Goal: Task Accomplishment & Management: Manage account settings

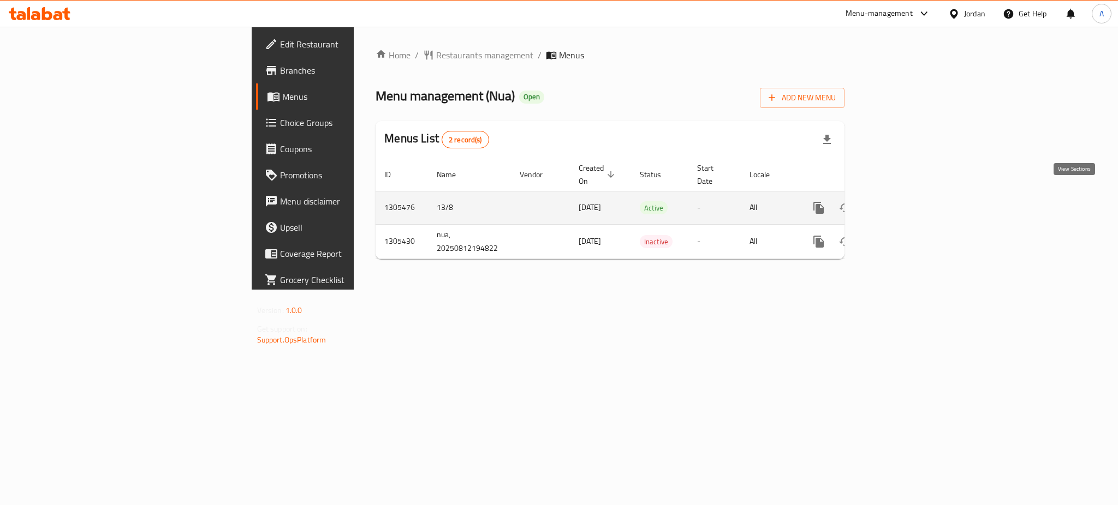
click at [904, 201] on icon "enhanced table" at bounding box center [897, 207] width 13 height 13
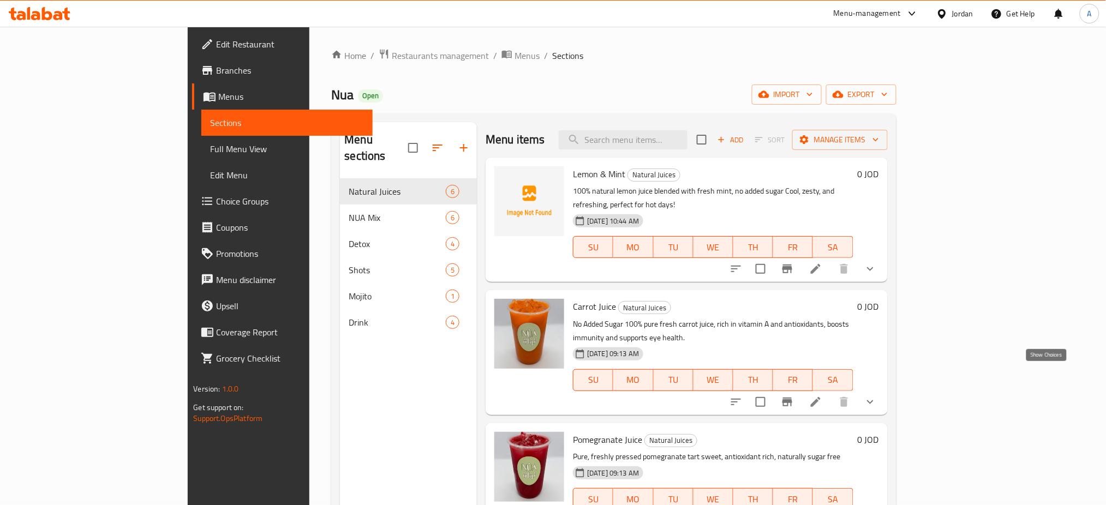
click at [877, 396] on icon "show more" at bounding box center [870, 402] width 13 height 13
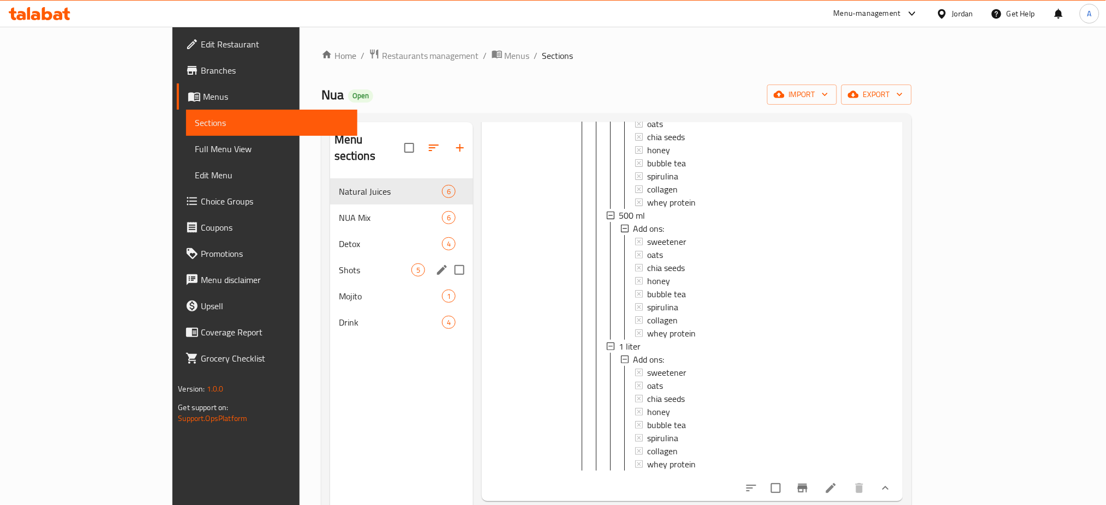
click at [330, 261] on div "Shots 5" at bounding box center [401, 270] width 143 height 26
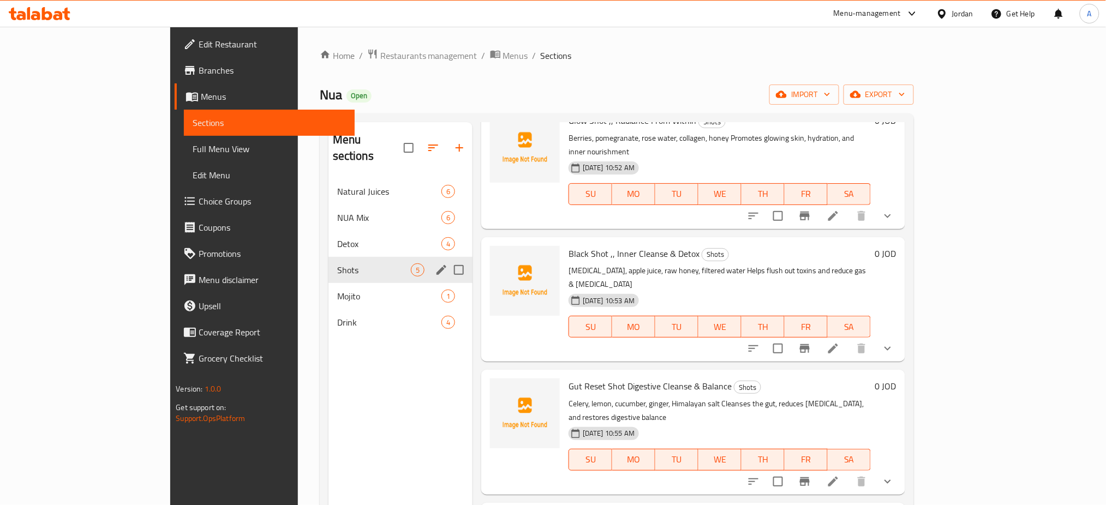
scroll to position [117, 0]
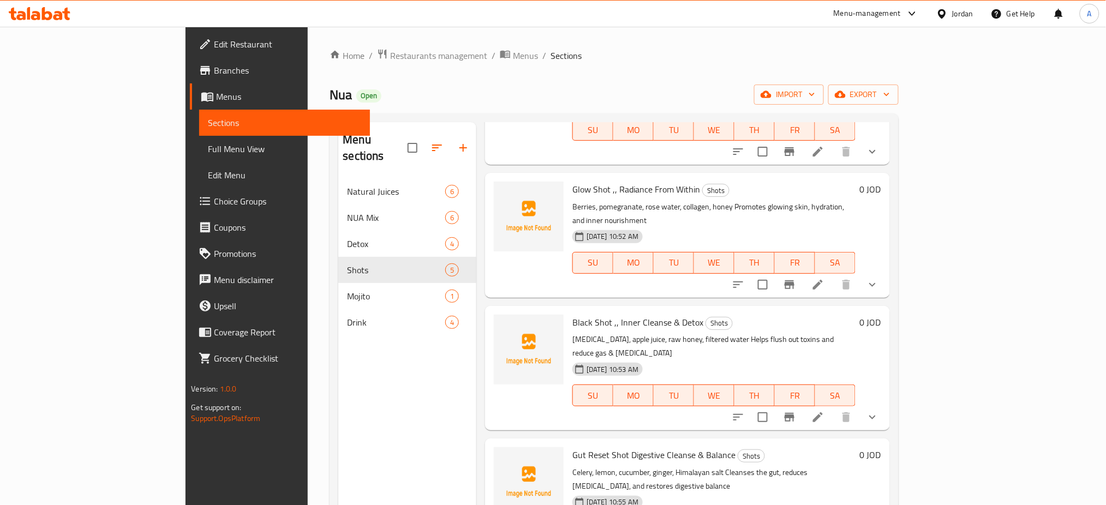
click at [879, 411] on icon "show more" at bounding box center [872, 417] width 13 height 13
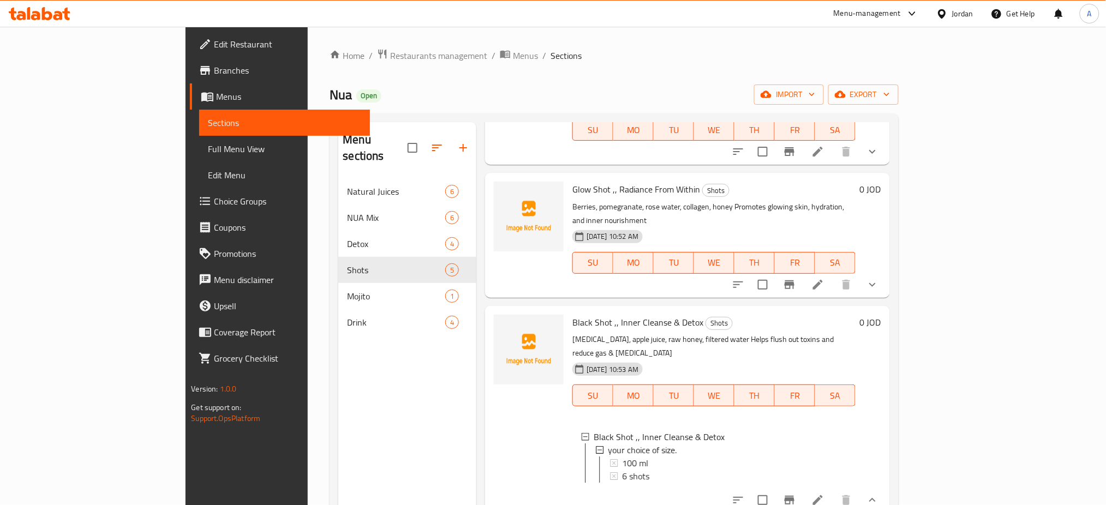
scroll to position [211, 0]
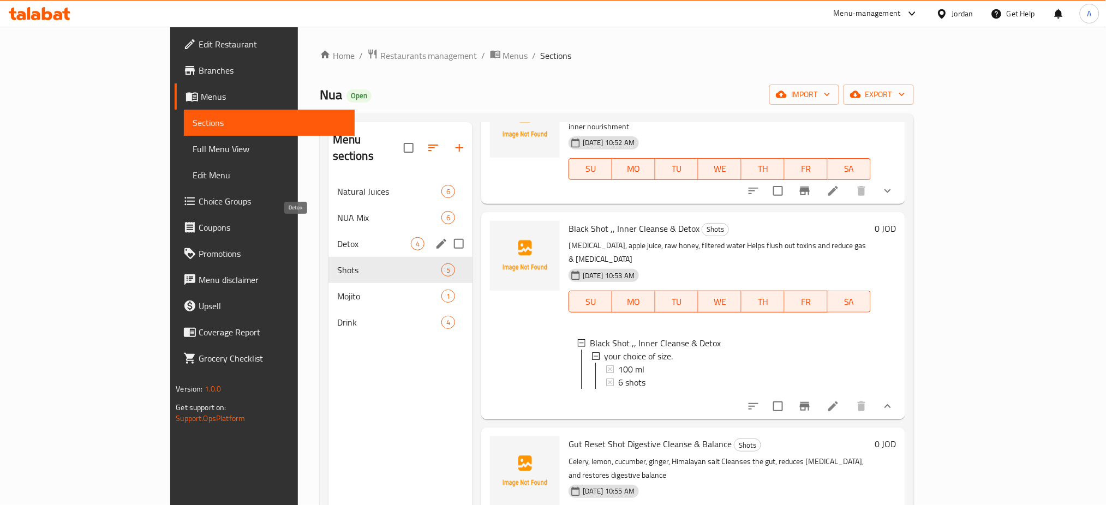
click at [337, 237] on span "Detox" at bounding box center [374, 243] width 74 height 13
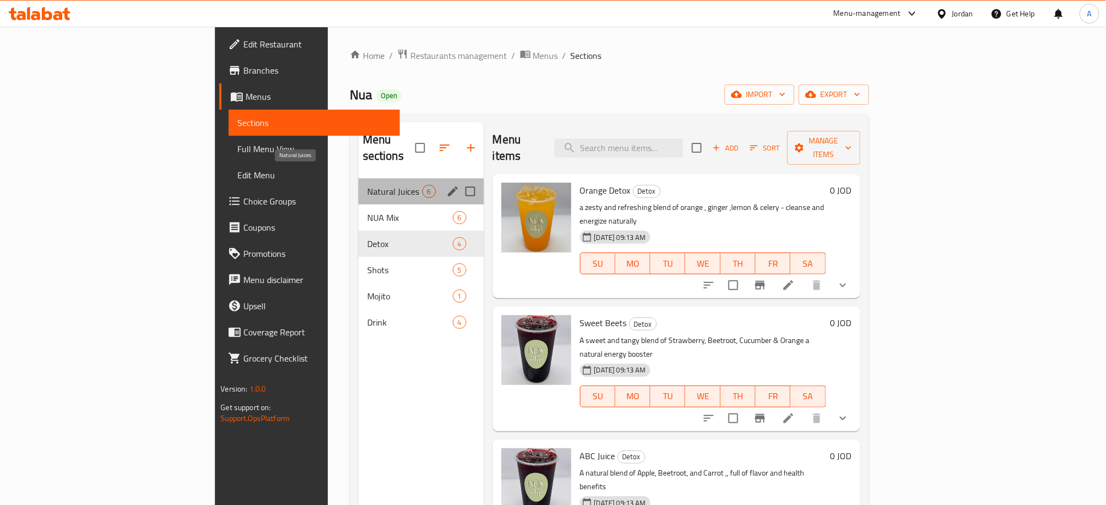
click at [367, 185] on span "Natural Juices" at bounding box center [394, 191] width 55 height 13
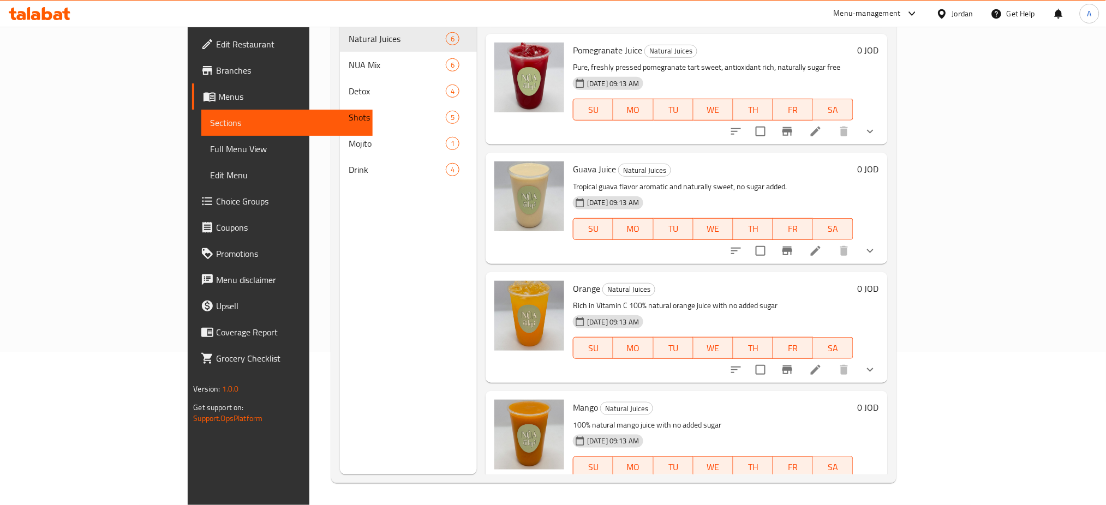
scroll to position [152, 0]
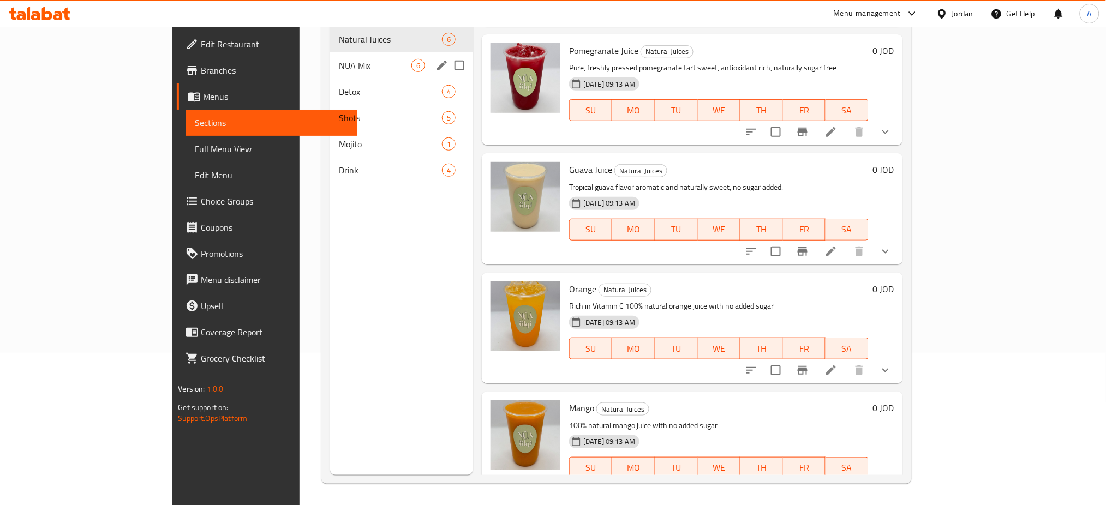
click at [339, 59] on span "NUA Mix" at bounding box center [375, 65] width 73 height 13
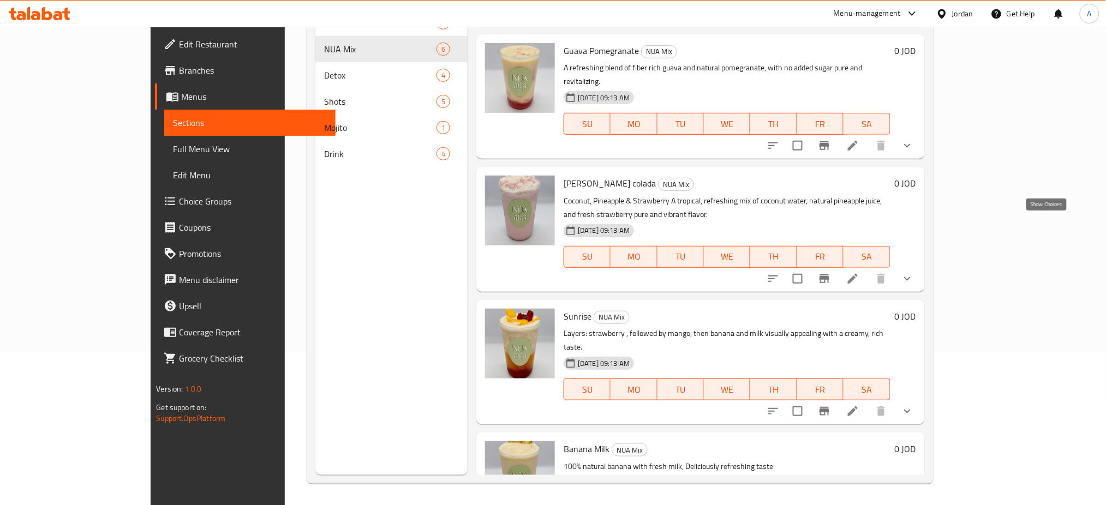
click at [914, 272] on icon "show more" at bounding box center [907, 278] width 13 height 13
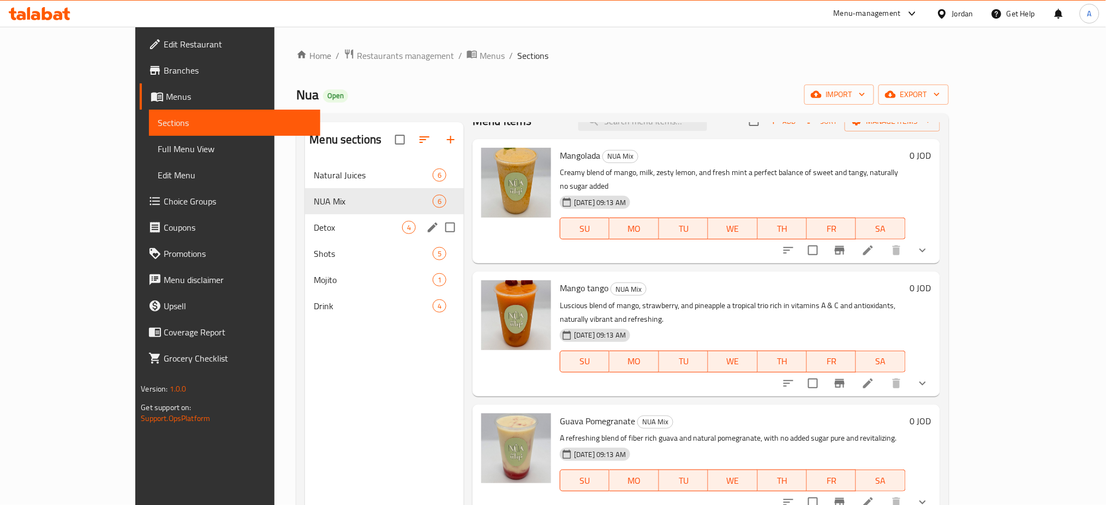
click at [314, 225] on span "Detox" at bounding box center [358, 227] width 88 height 13
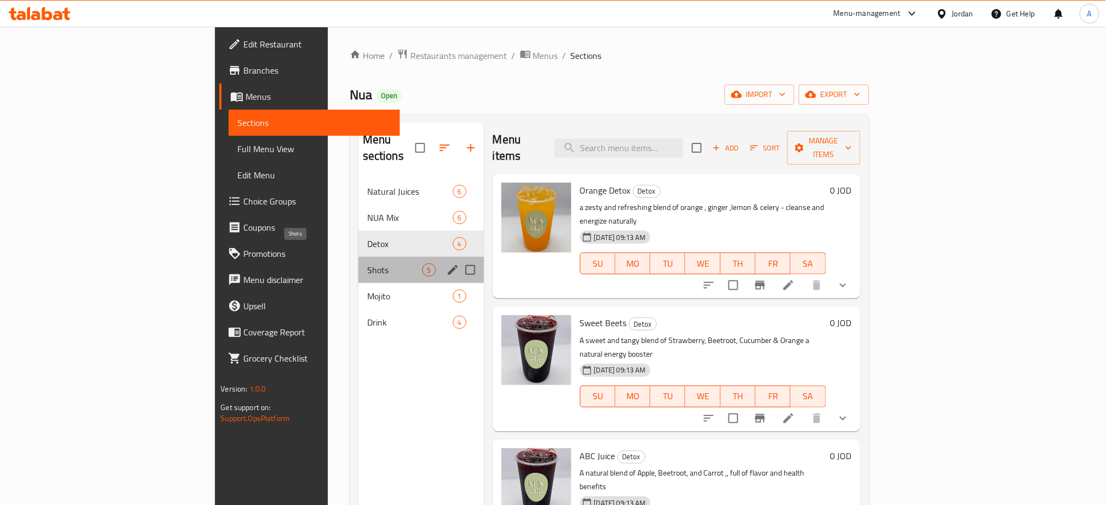
click at [367, 264] on span "Shots" at bounding box center [394, 270] width 55 height 13
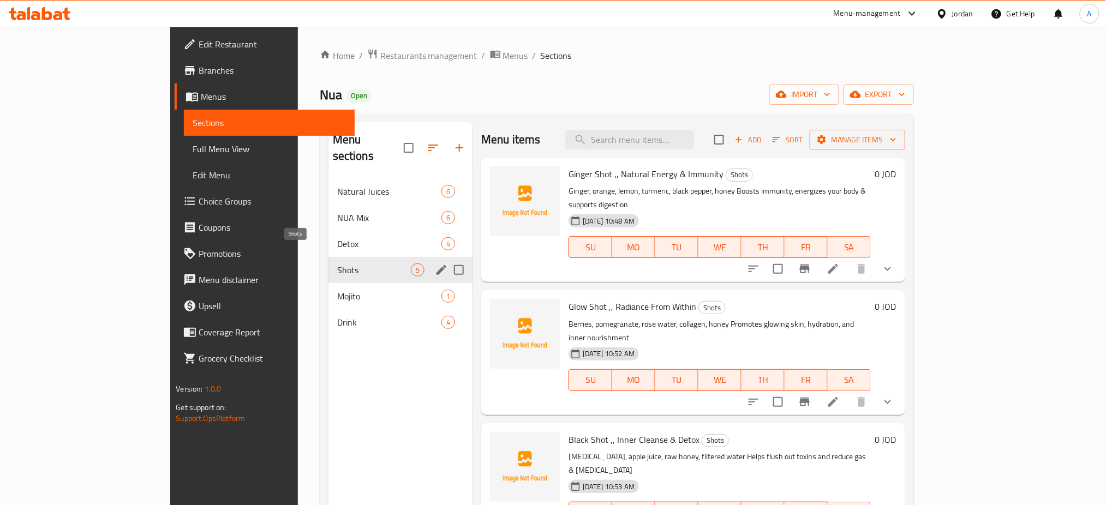
click at [337, 237] on span "Detox" at bounding box center [389, 243] width 104 height 13
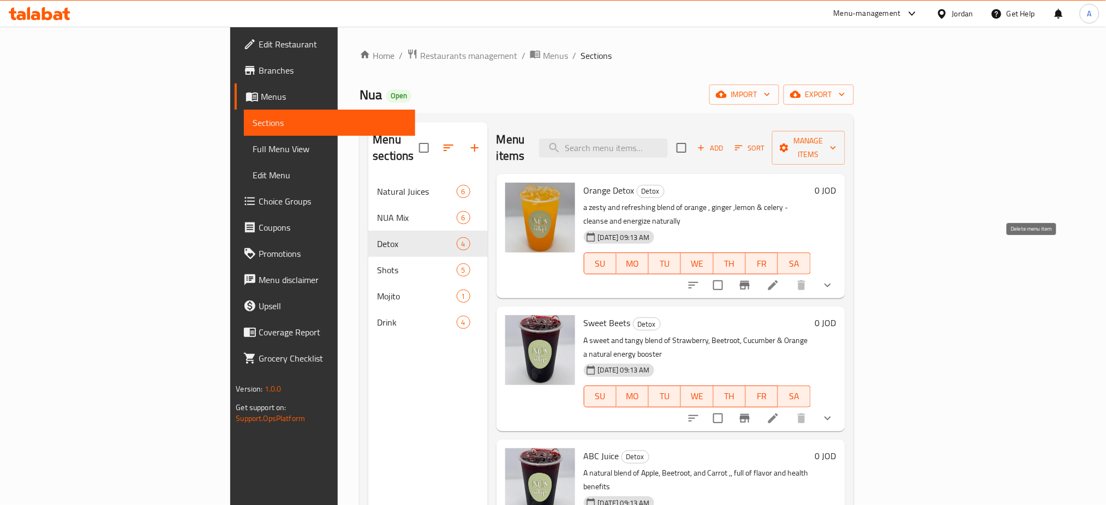
click at [841, 272] on button "show more" at bounding box center [828, 285] width 26 height 26
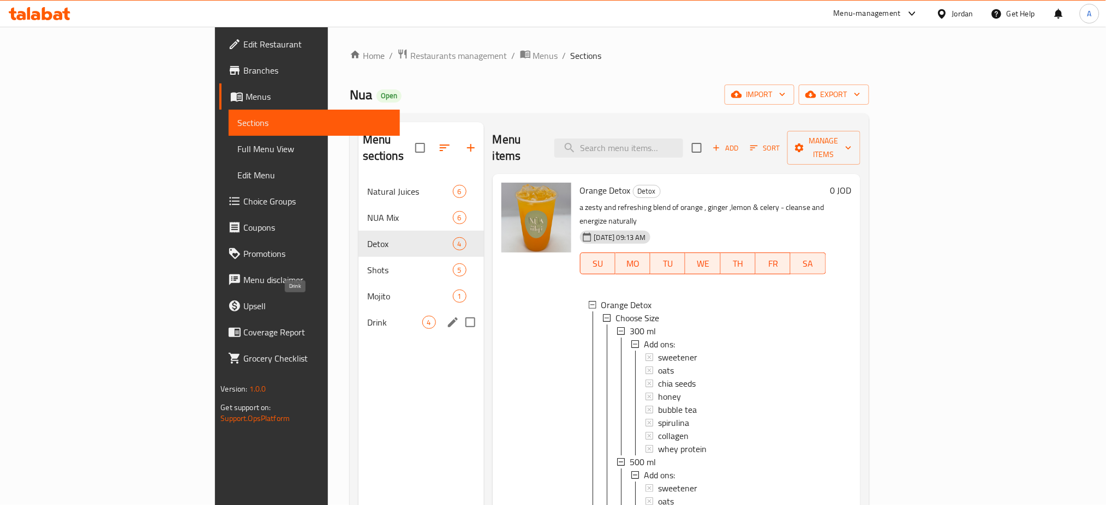
click at [367, 290] on span "Mojito" at bounding box center [410, 296] width 86 height 13
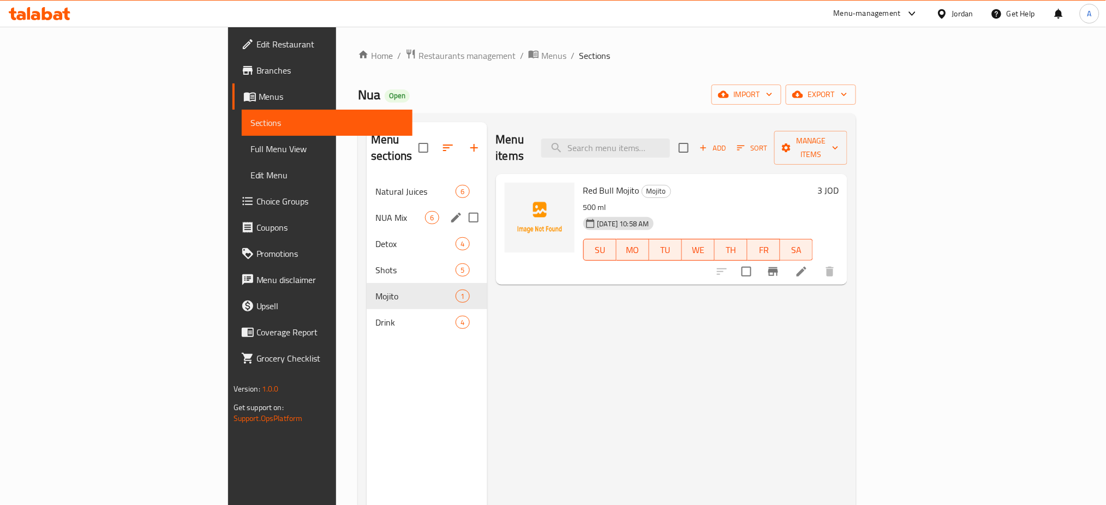
click at [367, 205] on div "NUA Mix 6" at bounding box center [427, 218] width 120 height 26
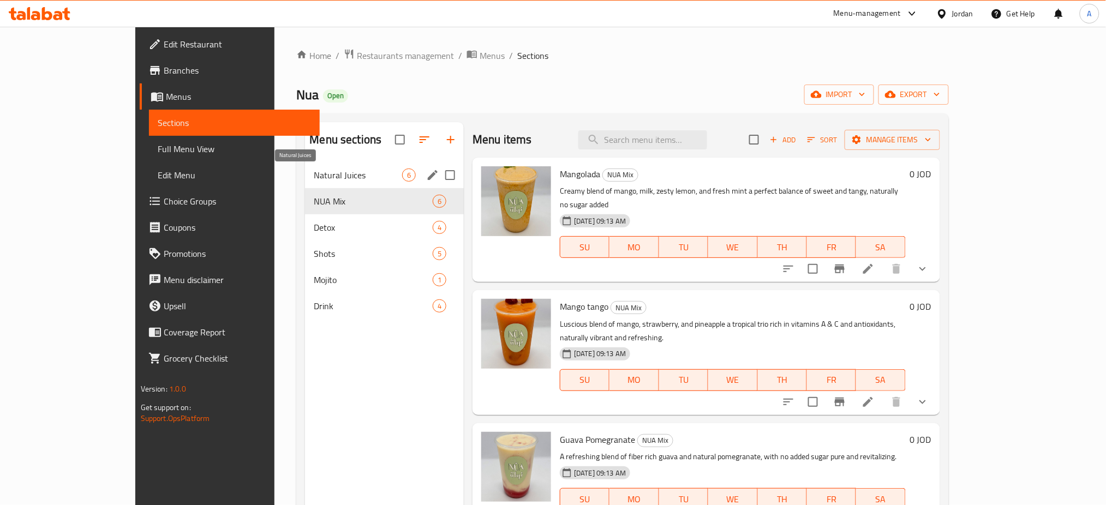
click at [333, 179] on span "Natural Juices" at bounding box center [358, 175] width 88 height 13
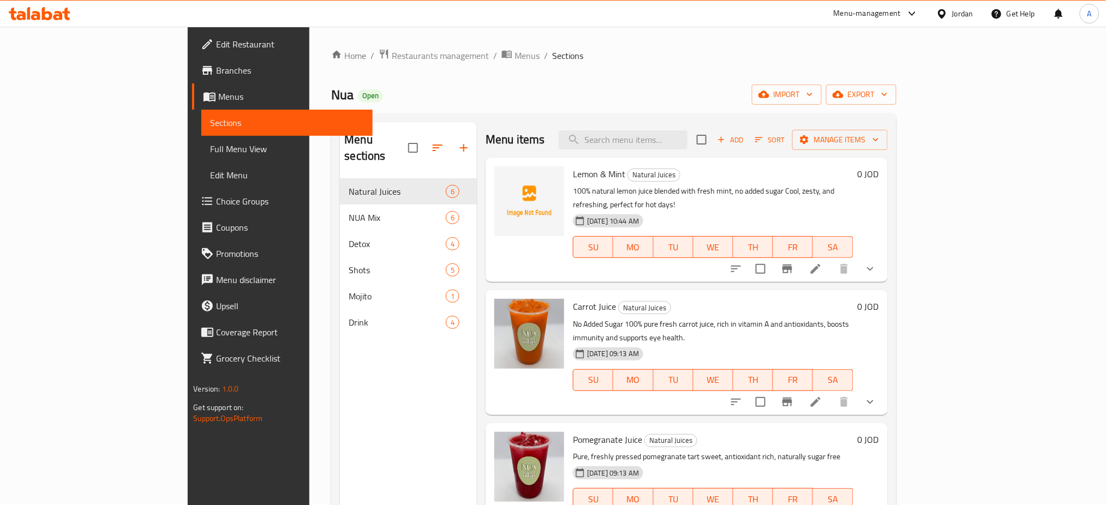
click at [821, 264] on icon at bounding box center [816, 269] width 10 height 10
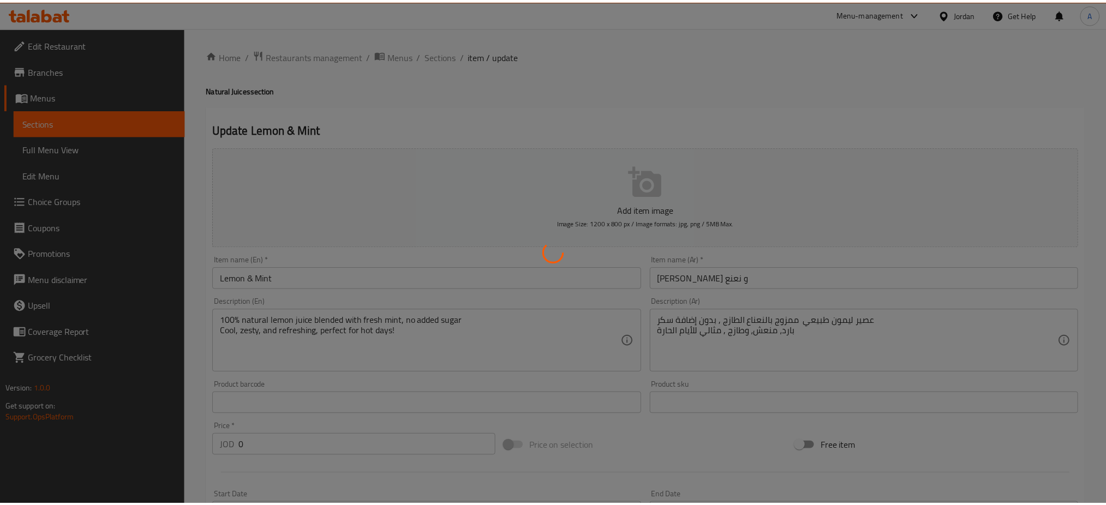
scroll to position [327, 0]
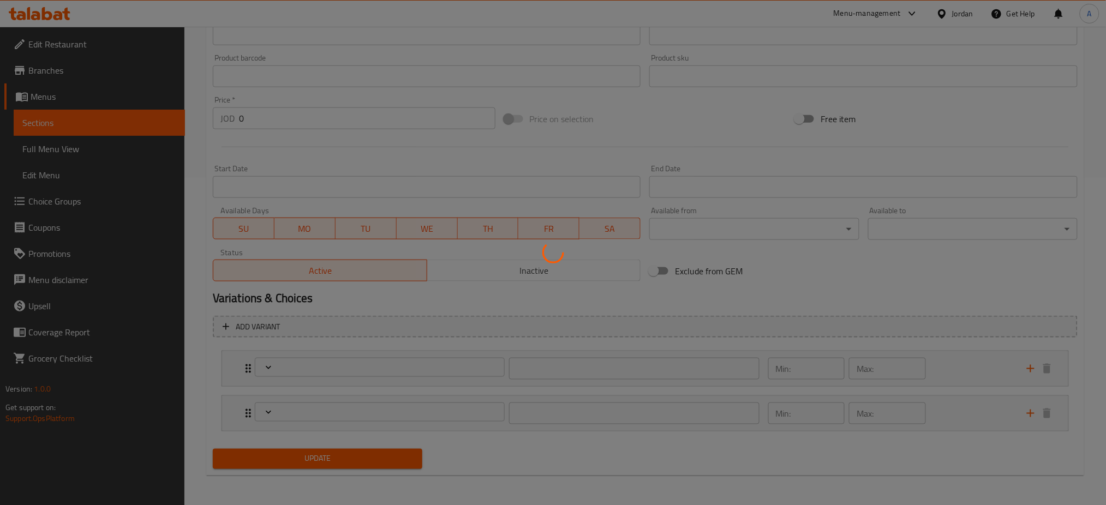
type input "اختيارك للحجم"
type input "1"
type input "اضافات"
type input "0"
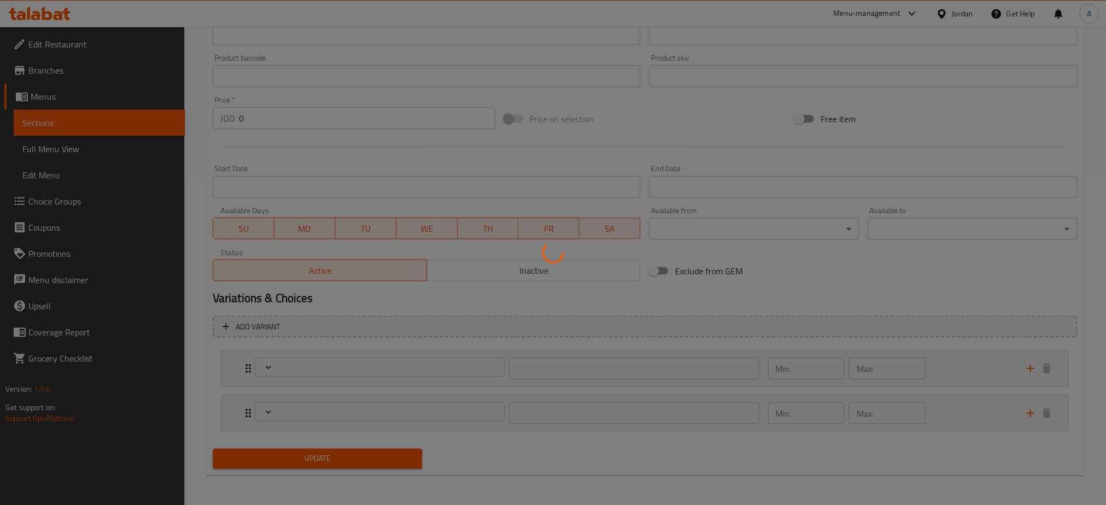
type input "8"
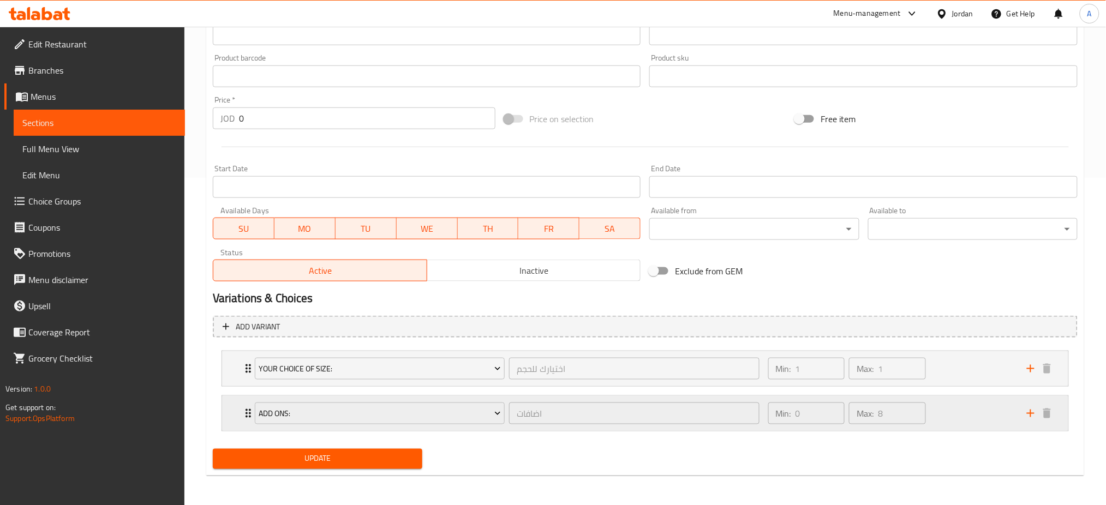
click at [982, 416] on div "Min: 0 ​ Max: 8 ​" at bounding box center [891, 413] width 259 height 35
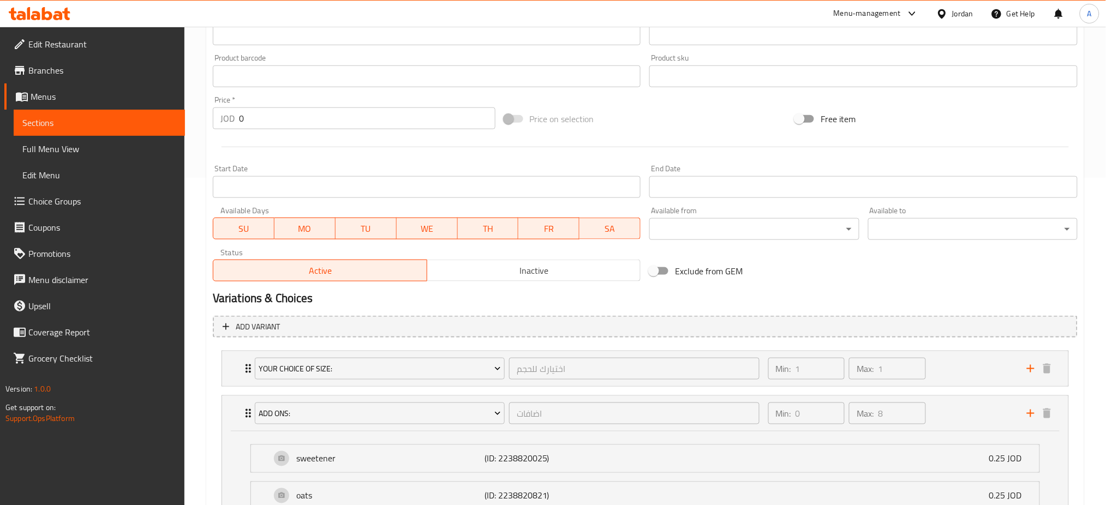
scroll to position [591, 0]
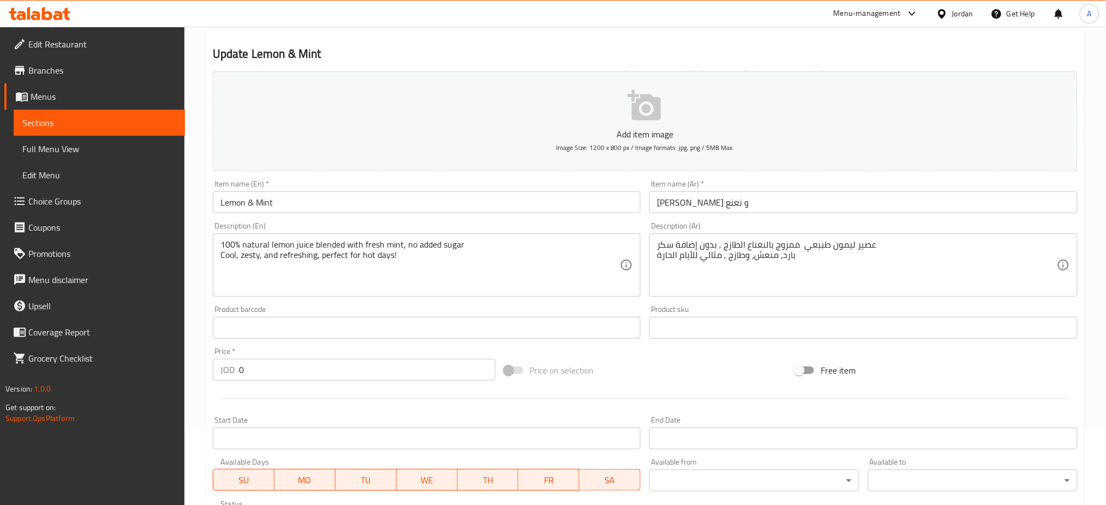
scroll to position [0, 0]
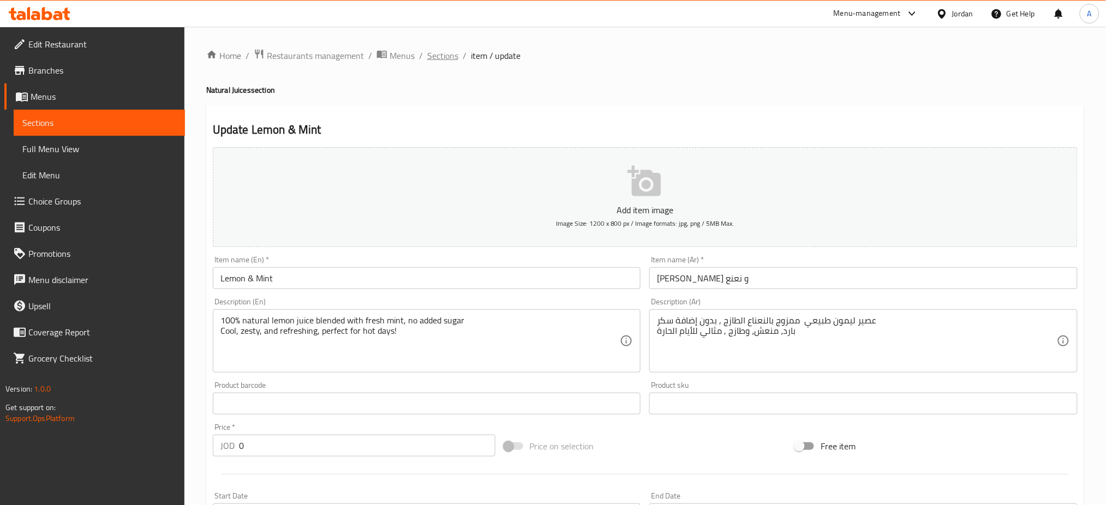
click at [437, 62] on span "Sections" at bounding box center [442, 55] width 31 height 13
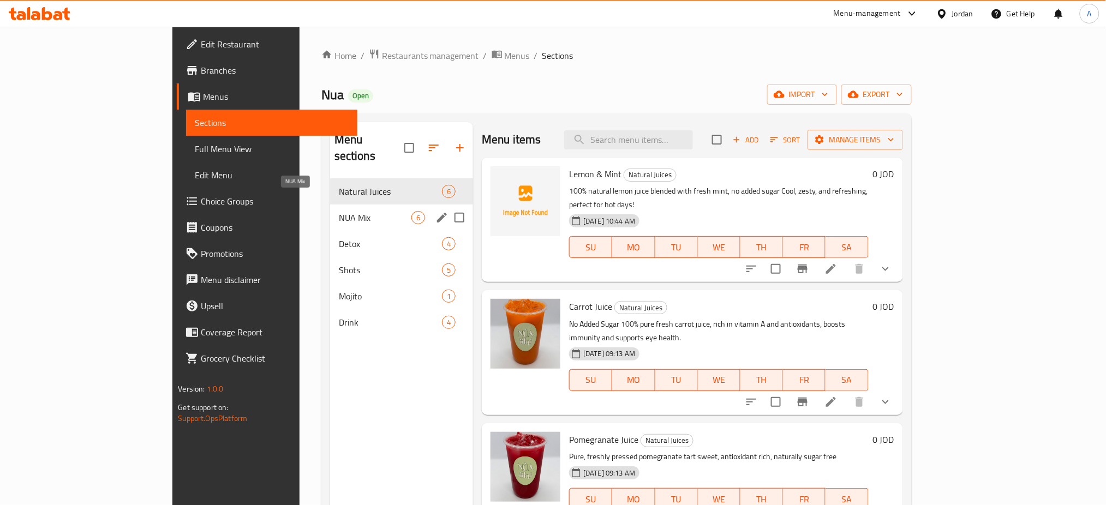
click at [339, 211] on span "NUA Mix" at bounding box center [375, 217] width 73 height 13
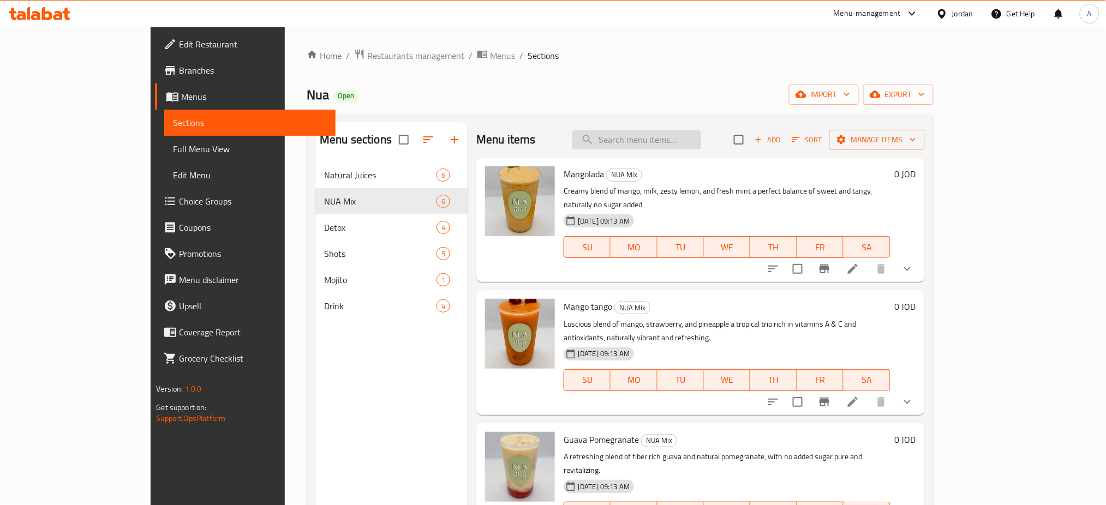
click at [701, 142] on input "search" at bounding box center [637, 139] width 129 height 19
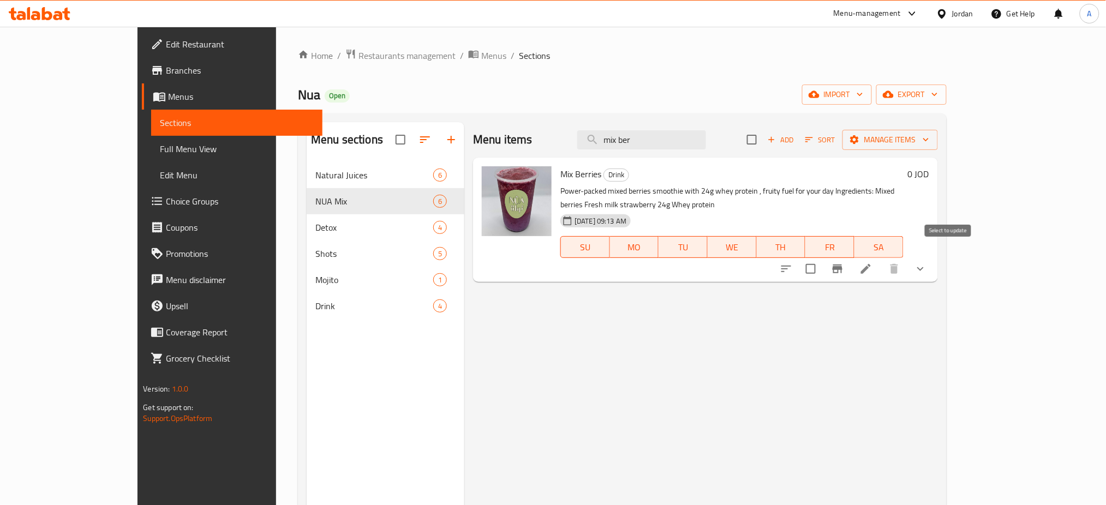
type input "mix ber"
click at [823, 258] on input "checkbox" at bounding box center [811, 269] width 23 height 23
checkbox input "true"
drag, startPoint x: 915, startPoint y: 359, endPoint x: 899, endPoint y: 313, distance: 48.5
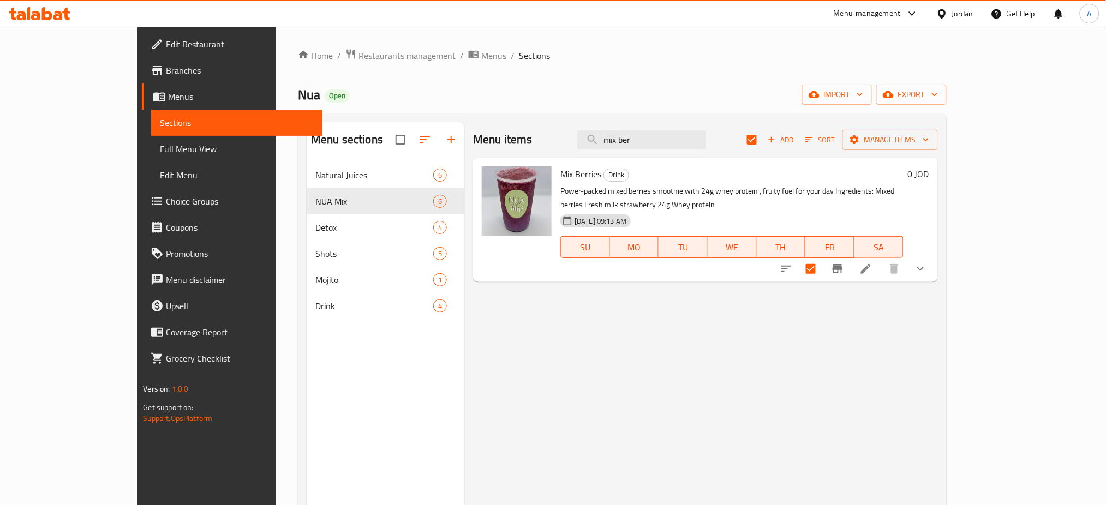
click at [915, 359] on div "Menu items mix ber Add Sort Manage items Mix Berries Drink Power-packed mixed b…" at bounding box center [700, 374] width 473 height 505
drag, startPoint x: 747, startPoint y: 150, endPoint x: 579, endPoint y: 145, distance: 167.6
click at [585, 146] on div "Menu items mix ber Add Sort Manage items" at bounding box center [705, 139] width 464 height 35
type input "guava"
checkbox input "false"
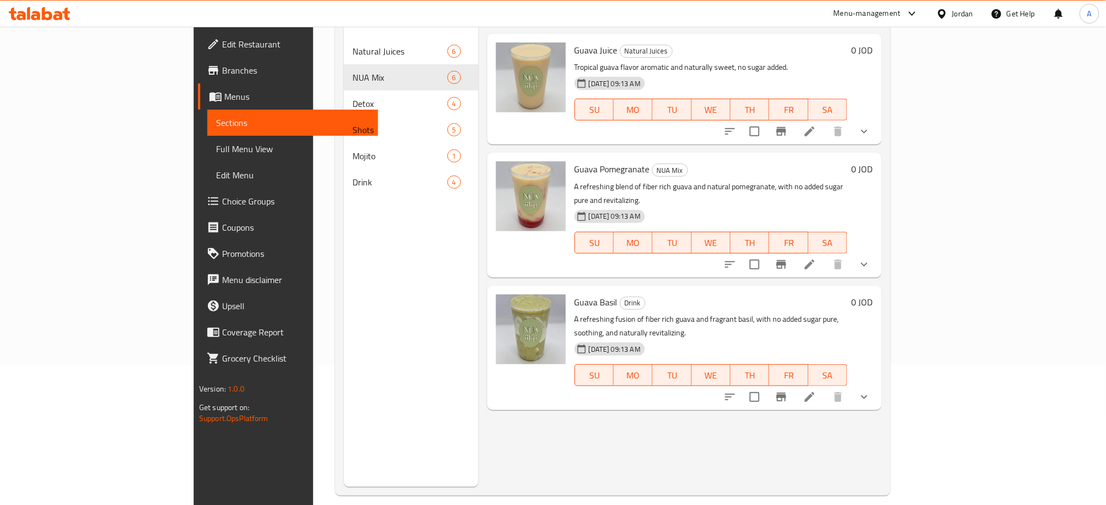
scroll to position [145, 0]
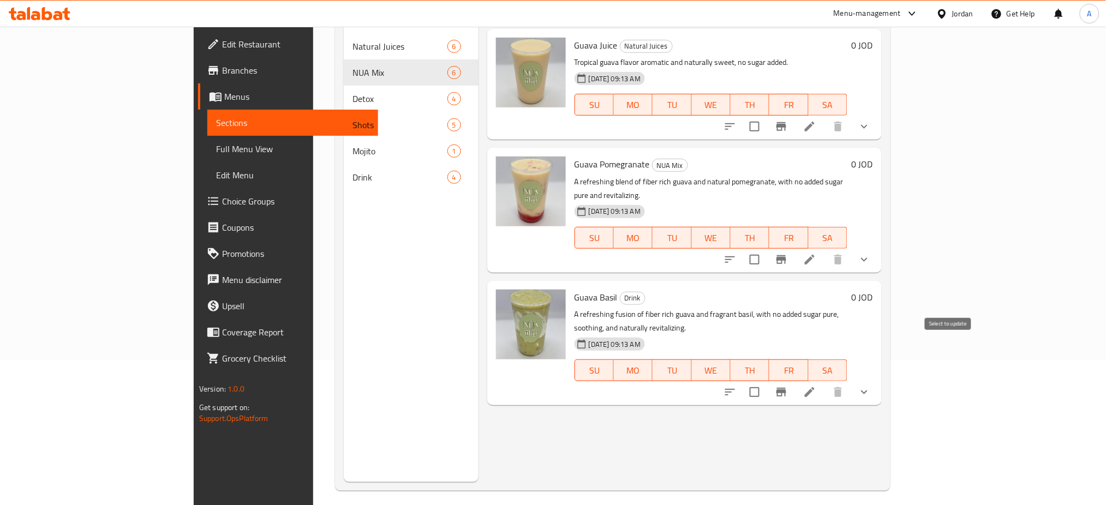
type input "guava"
click at [766, 381] on input "checkbox" at bounding box center [754, 392] width 23 height 23
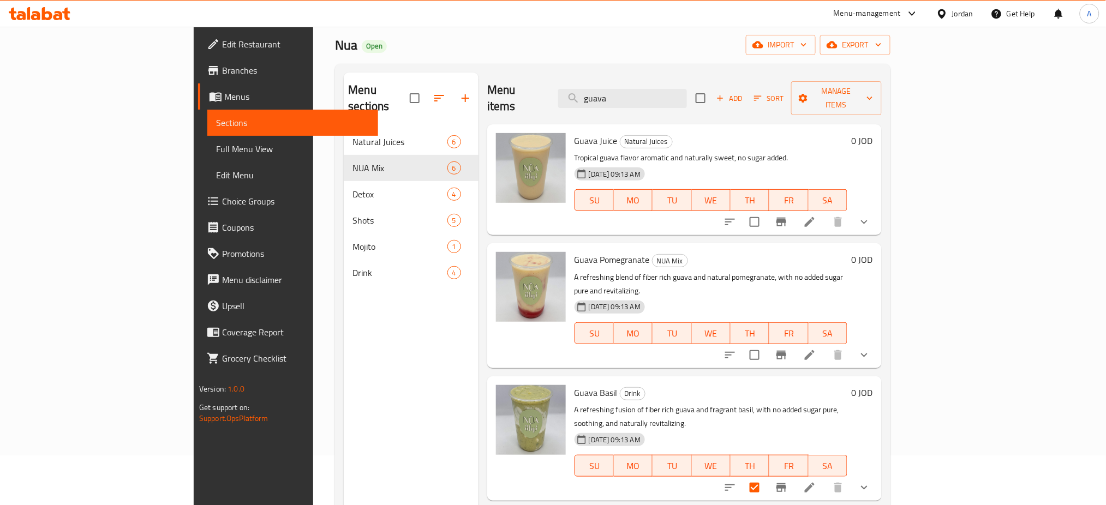
scroll to position [0, 0]
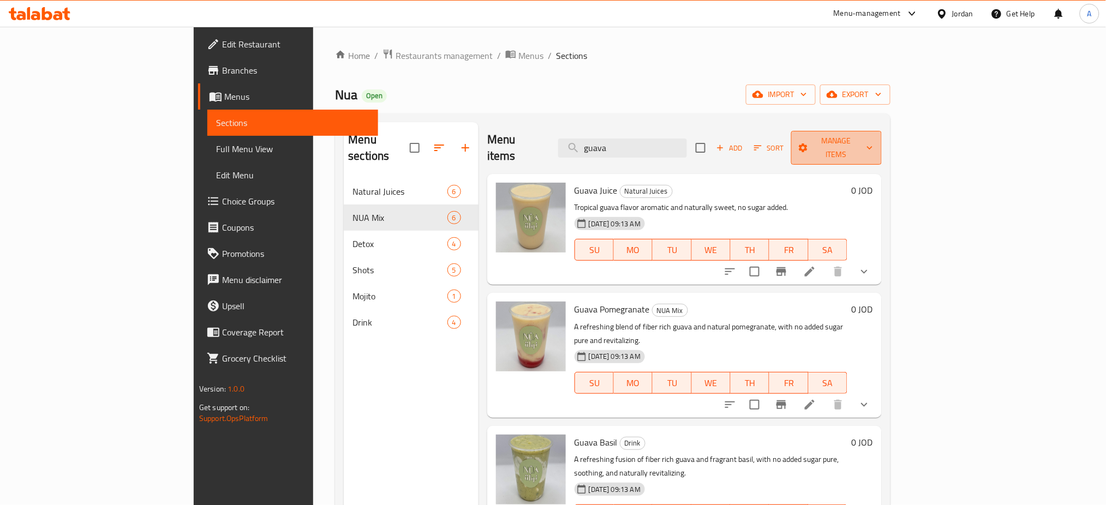
click at [873, 139] on span "Manage items" at bounding box center [836, 147] width 73 height 27
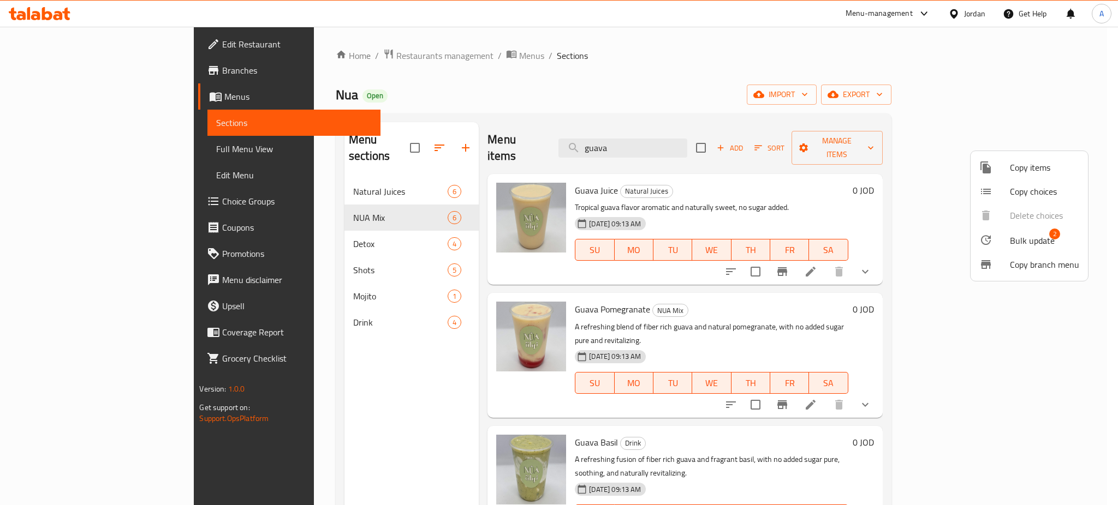
click at [1028, 239] on span "Bulk update" at bounding box center [1032, 240] width 45 height 13
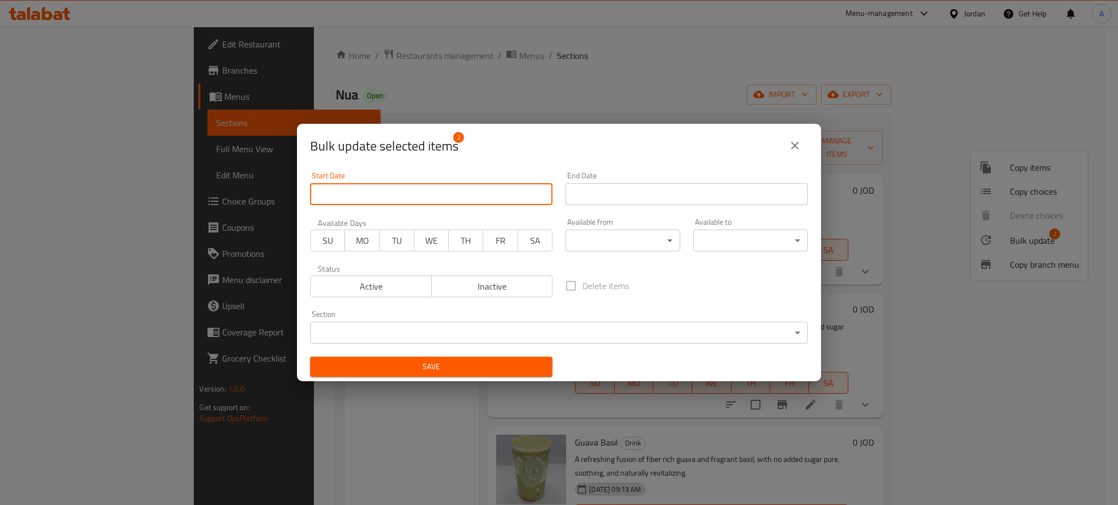
click at [442, 195] on input "Start Date" at bounding box center [431, 194] width 242 height 22
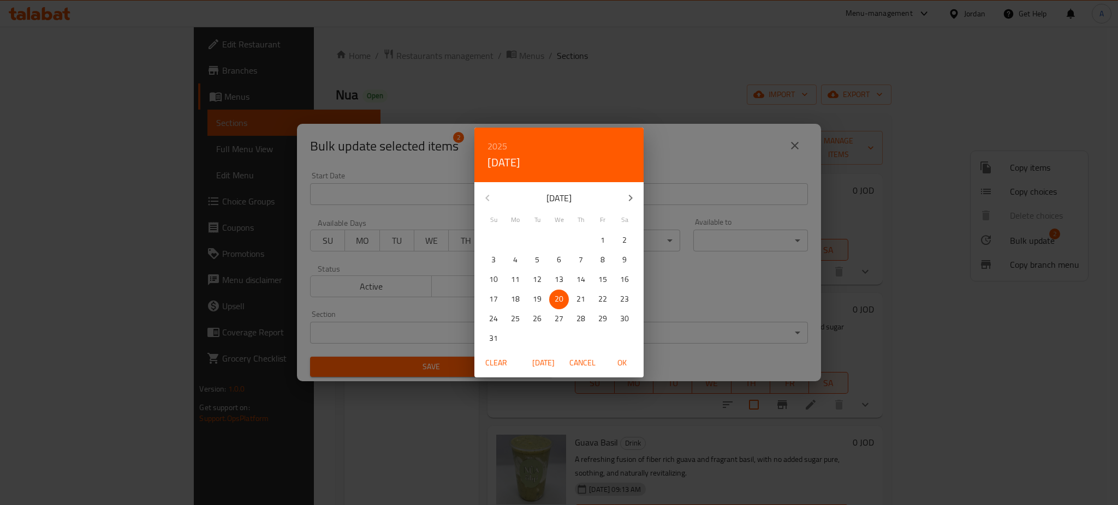
click at [664, 318] on div "2025 Wed, Aug 20 August 2025 Su Mo Tu We Th Fr Sa 27 28 29 30 31 1 2 3 4 5 6 7 …" at bounding box center [559, 252] width 1118 height 505
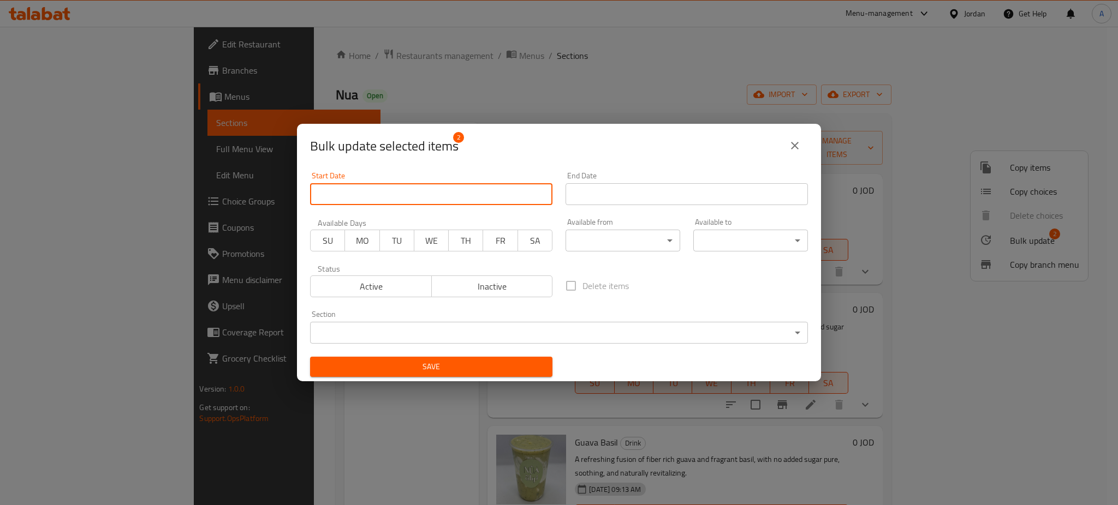
click at [512, 326] on body "​ Menu-management Jordan Get Help A Edit Restaurant Branches Menus Sections Ful…" at bounding box center [559, 266] width 1118 height 479
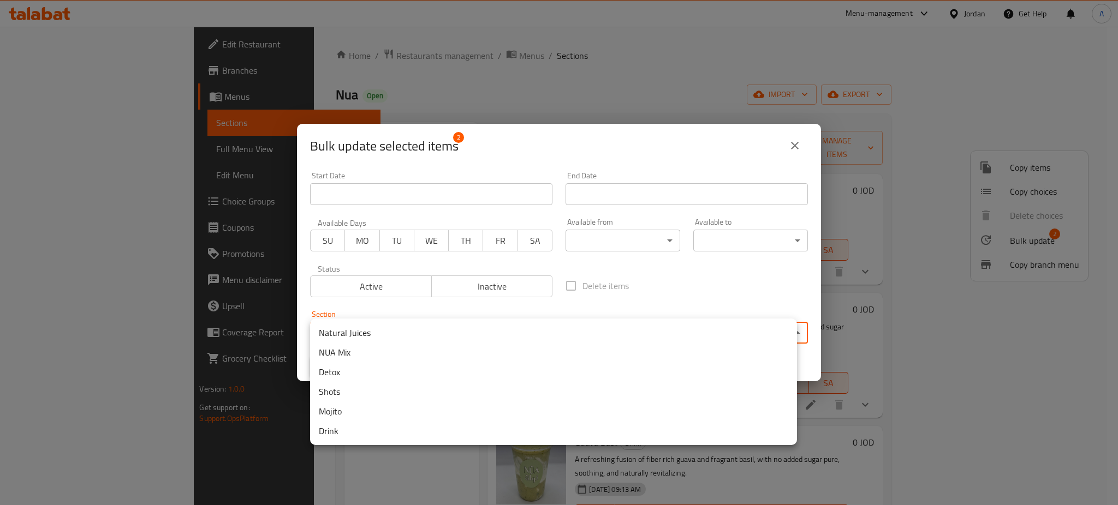
click at [487, 347] on li "NUA Mix" at bounding box center [553, 353] width 487 height 20
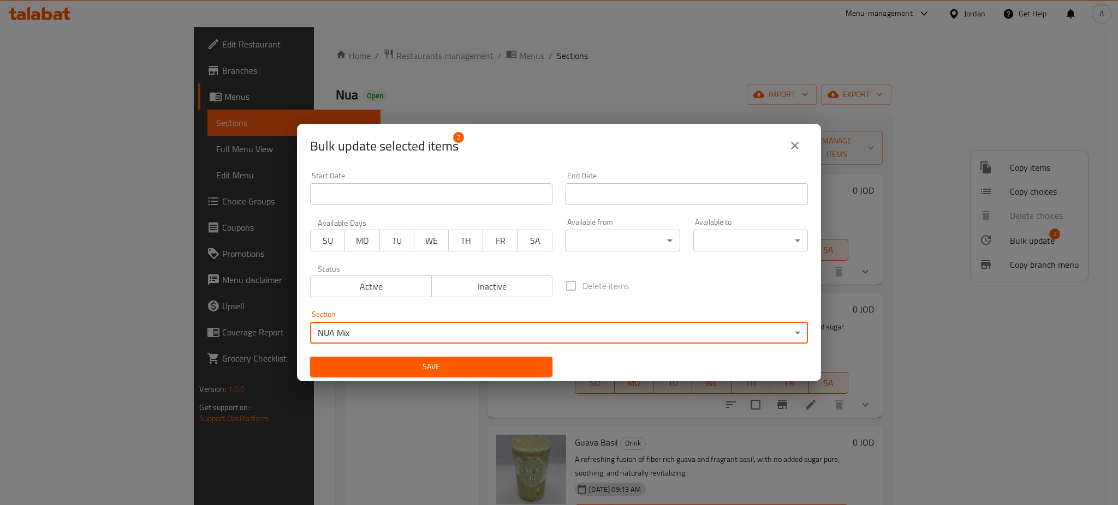
click at [417, 362] on span "Save" at bounding box center [431, 367] width 225 height 14
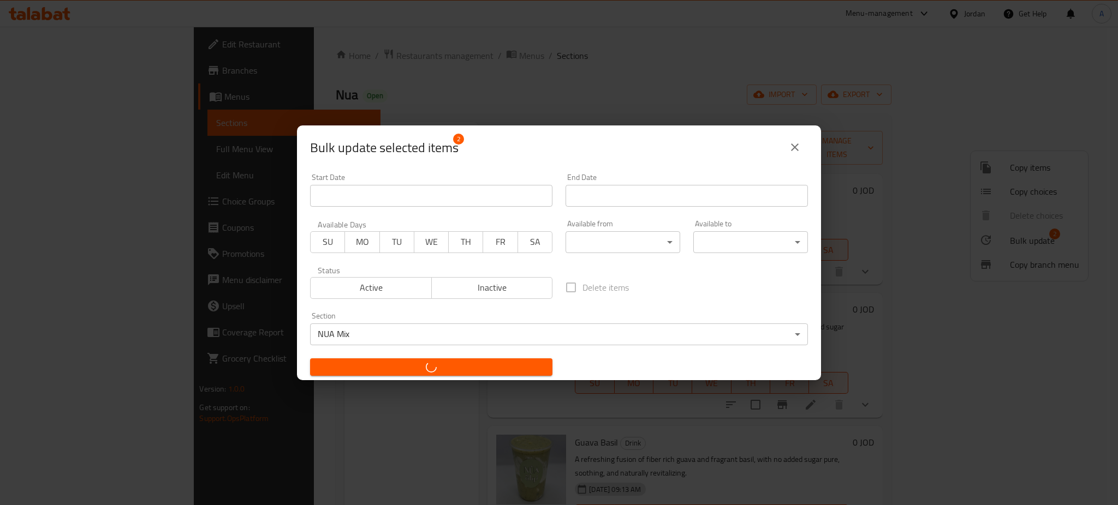
checkbox input "false"
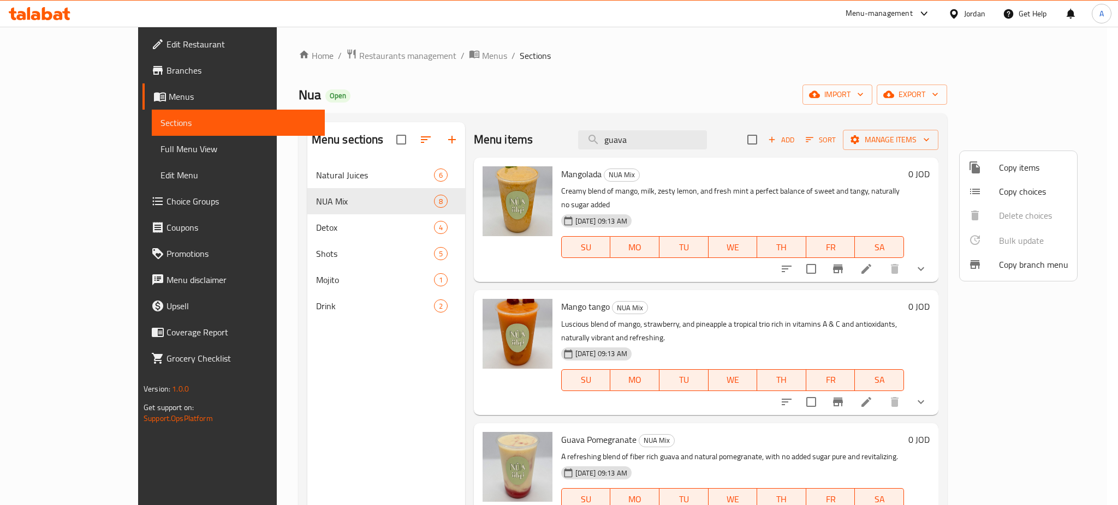
click at [1117, 295] on div at bounding box center [559, 252] width 1118 height 505
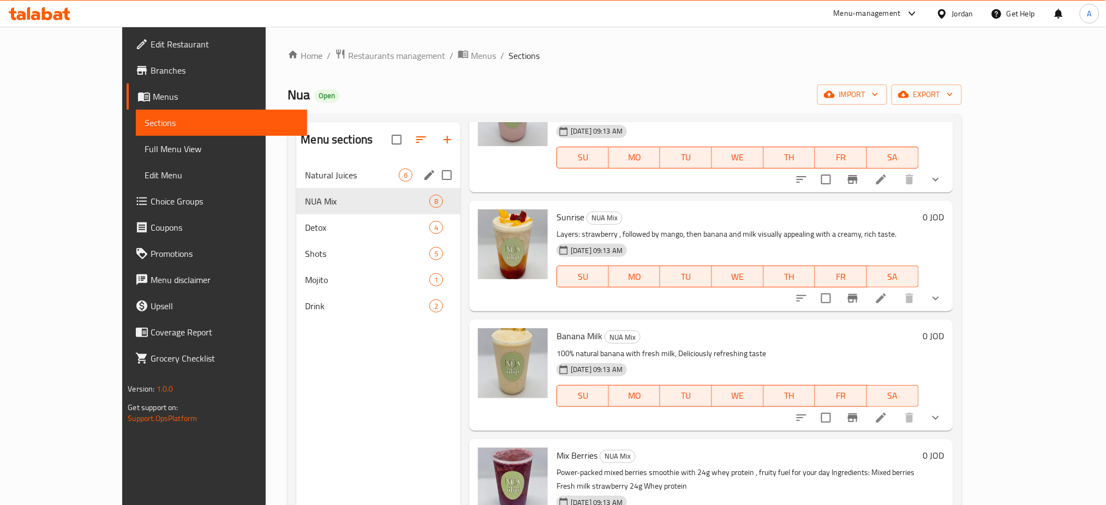
click at [309, 184] on div "Natural Juices 6" at bounding box center [378, 175] width 164 height 26
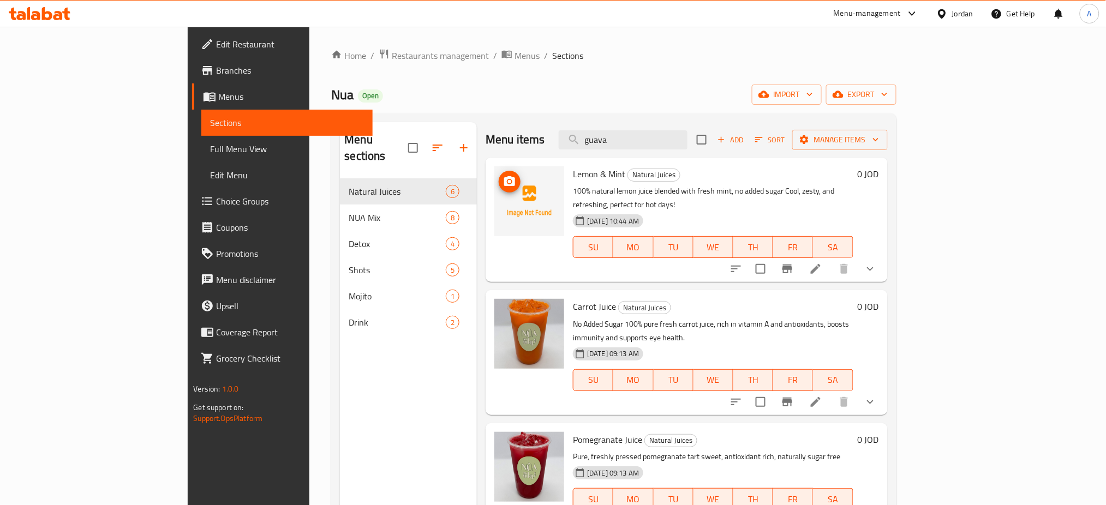
click at [504, 186] on icon "upload picture" at bounding box center [509, 181] width 11 height 10
click at [823, 263] on icon at bounding box center [815, 269] width 13 height 13
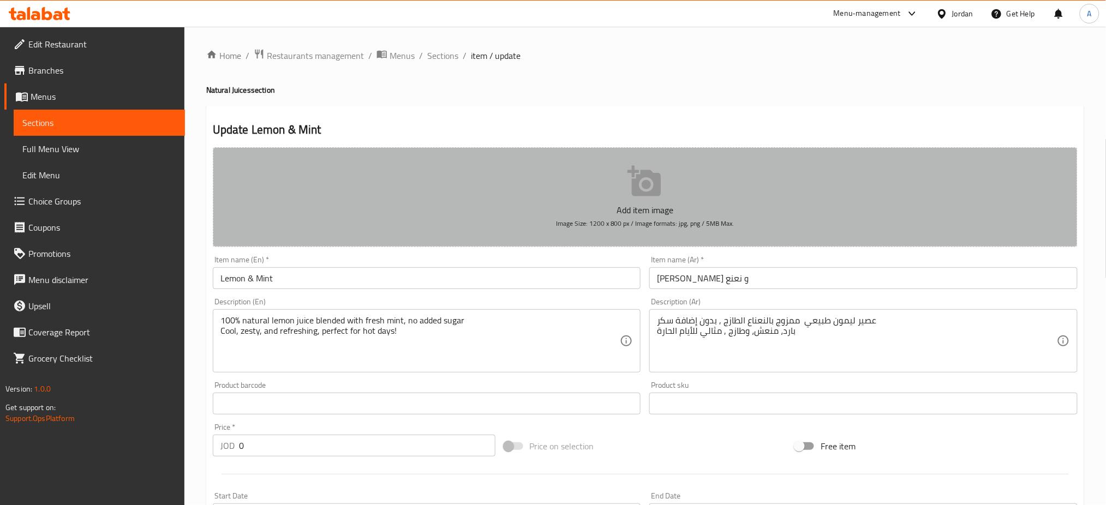
click at [696, 206] on p "Add item image" at bounding box center [645, 210] width 831 height 13
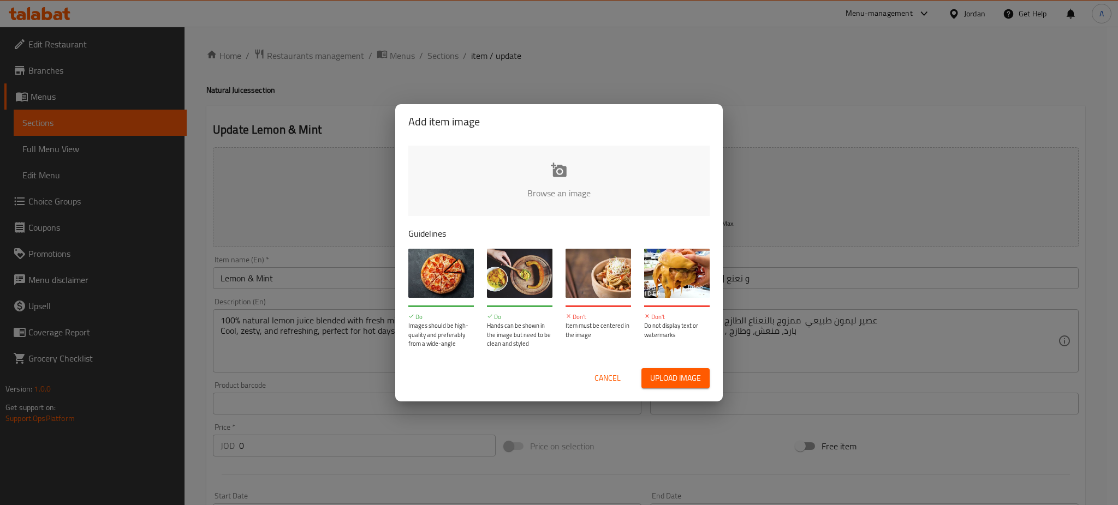
click at [575, 196] on input "file" at bounding box center [927, 197] width 1039 height 102
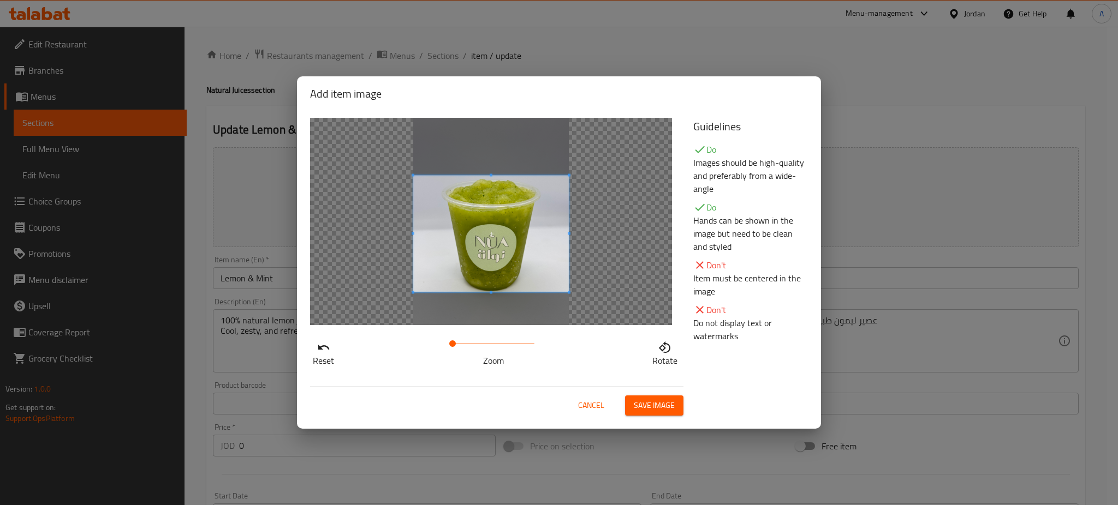
click at [479, 243] on span at bounding box center [491, 234] width 156 height 117
click at [490, 247] on span at bounding box center [491, 236] width 156 height 117
click at [529, 269] on span at bounding box center [491, 235] width 156 height 117
click at [639, 405] on span "Save image" at bounding box center [654, 406] width 41 height 14
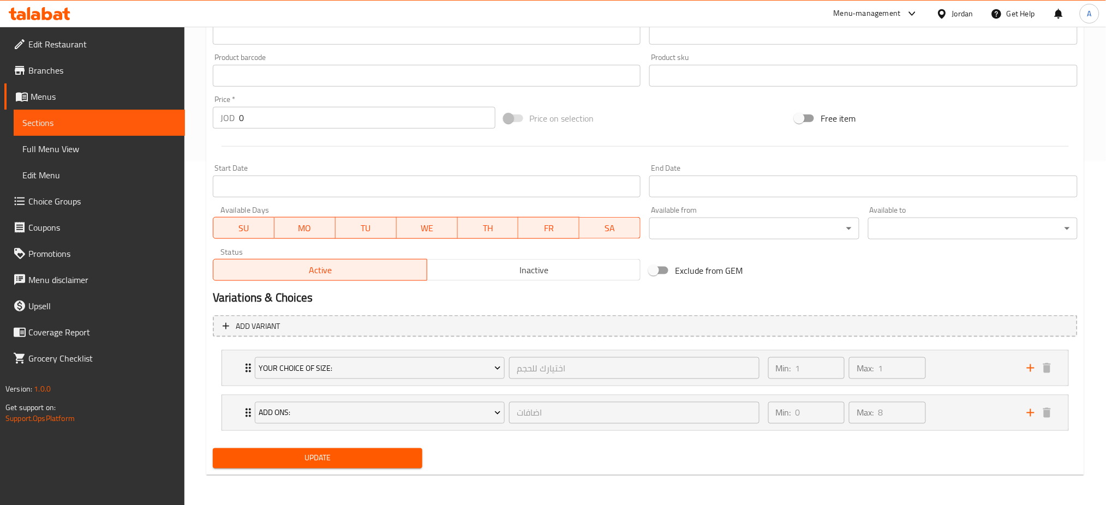
click at [321, 454] on span "Update" at bounding box center [318, 459] width 192 height 14
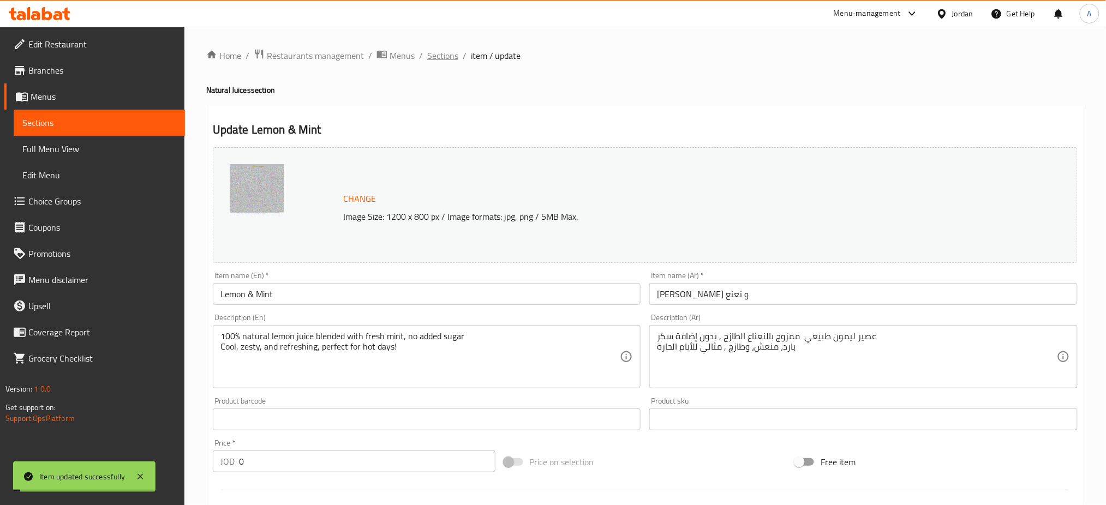
click at [442, 56] on span "Sections" at bounding box center [442, 55] width 31 height 13
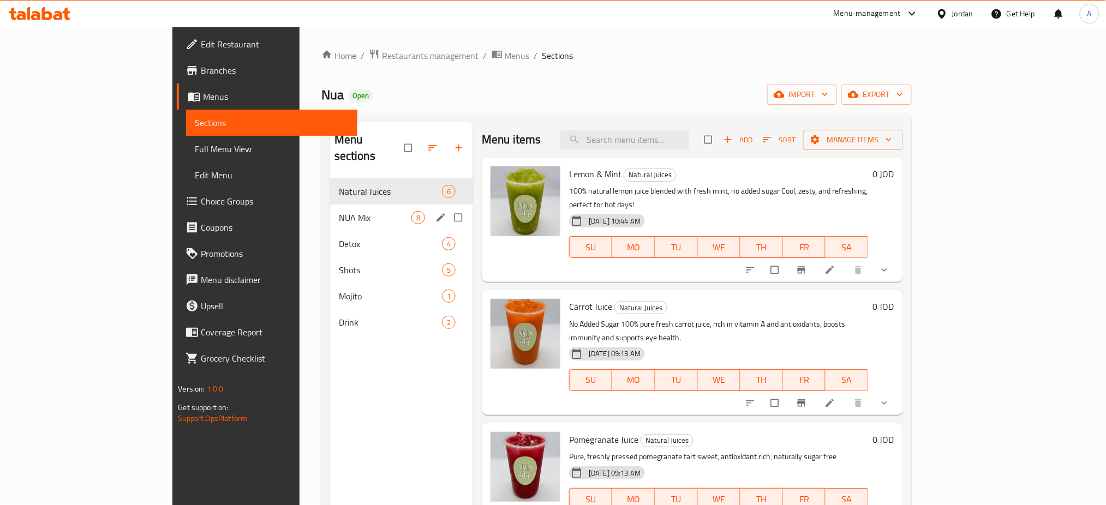
click at [330, 205] on div "NUA Mix 8" at bounding box center [401, 218] width 143 height 26
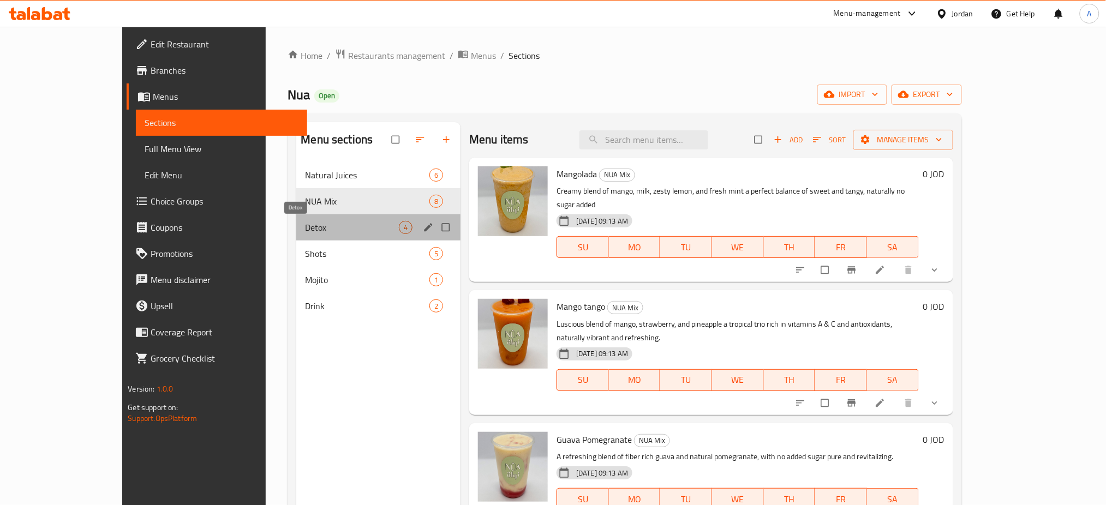
click at [342, 224] on span "Detox" at bounding box center [352, 227] width 94 height 13
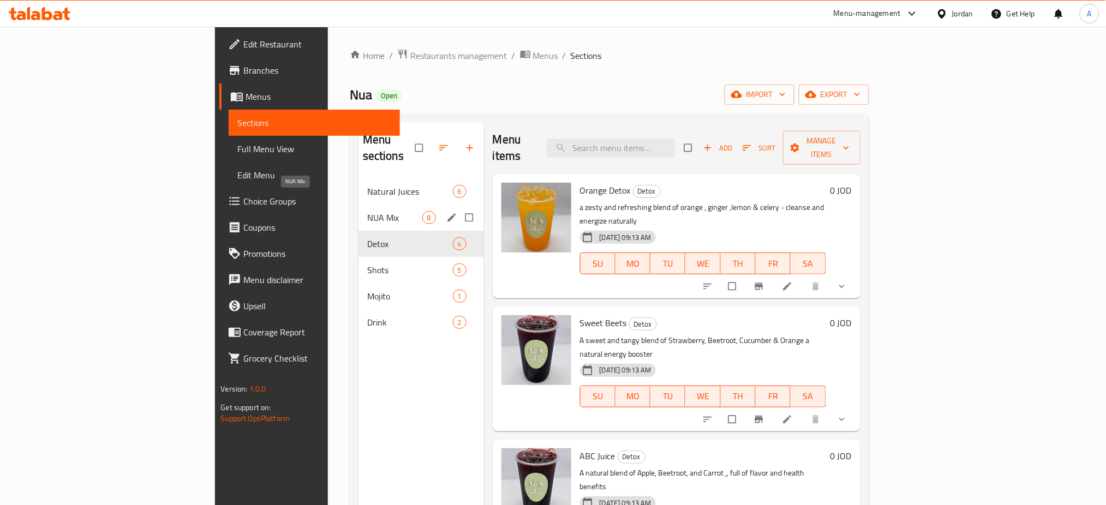
click at [367, 211] on span "NUA Mix" at bounding box center [394, 217] width 55 height 13
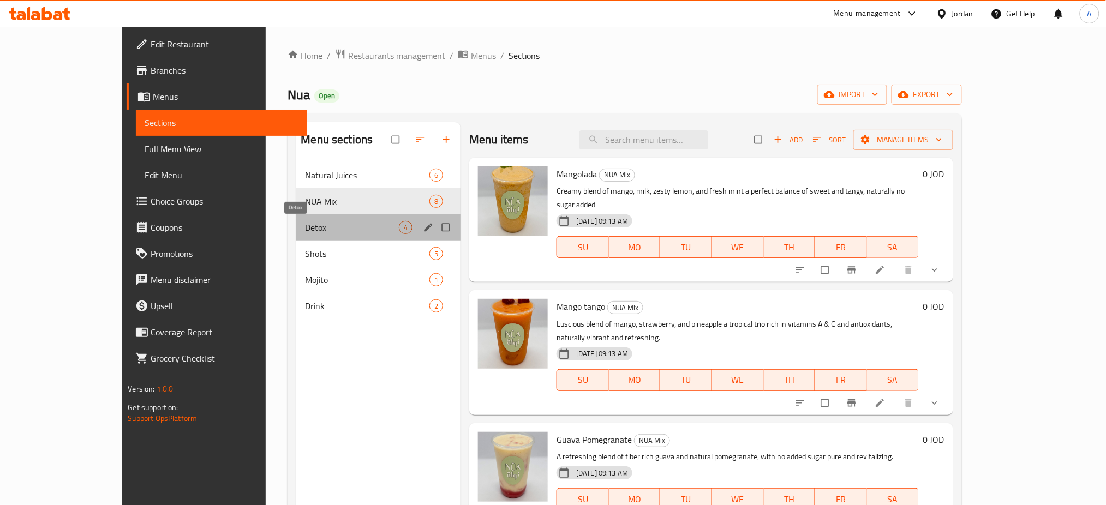
click at [337, 223] on span "Detox" at bounding box center [352, 227] width 94 height 13
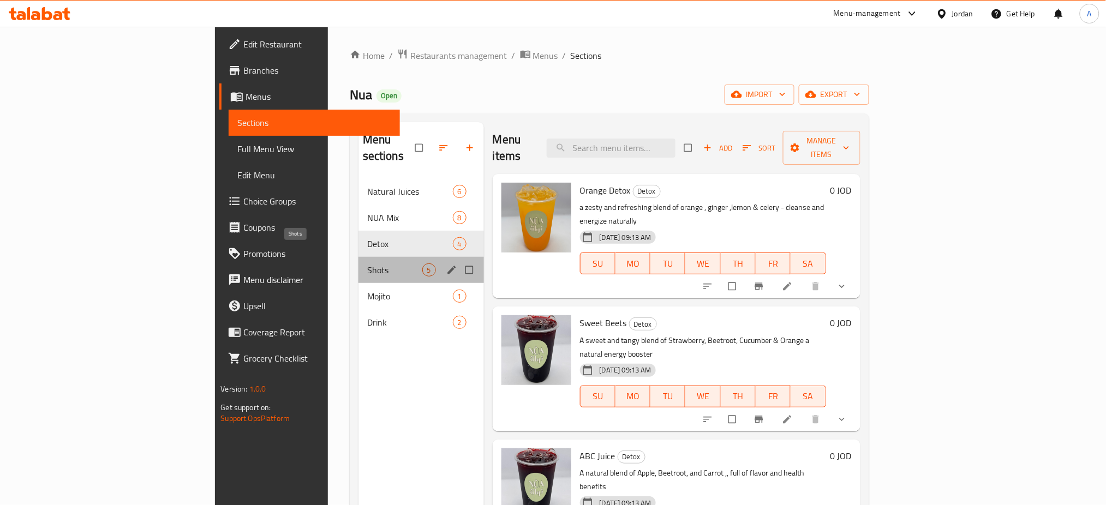
click at [367, 264] on span "Shots" at bounding box center [394, 270] width 55 height 13
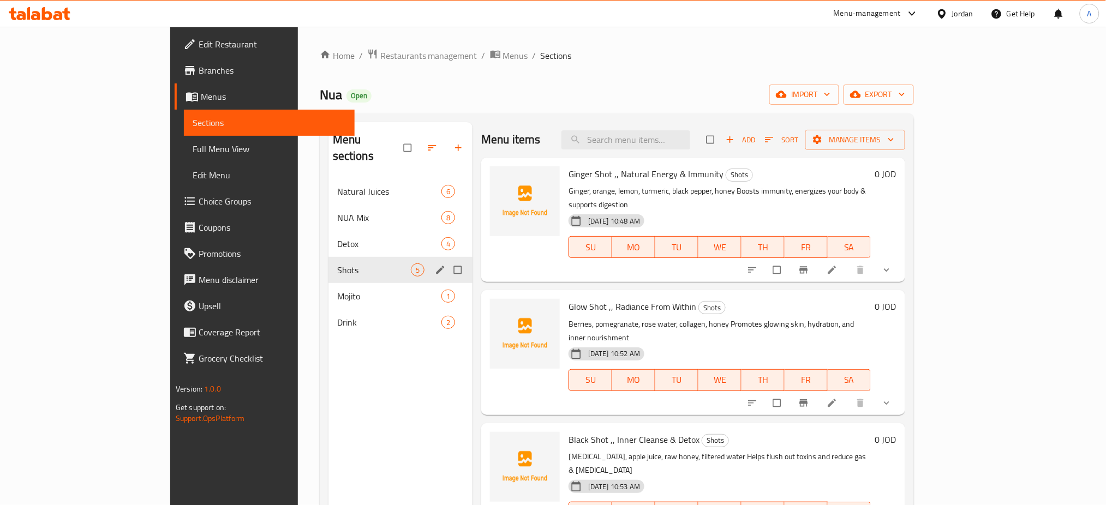
click at [337, 264] on span "Shots" at bounding box center [374, 270] width 74 height 13
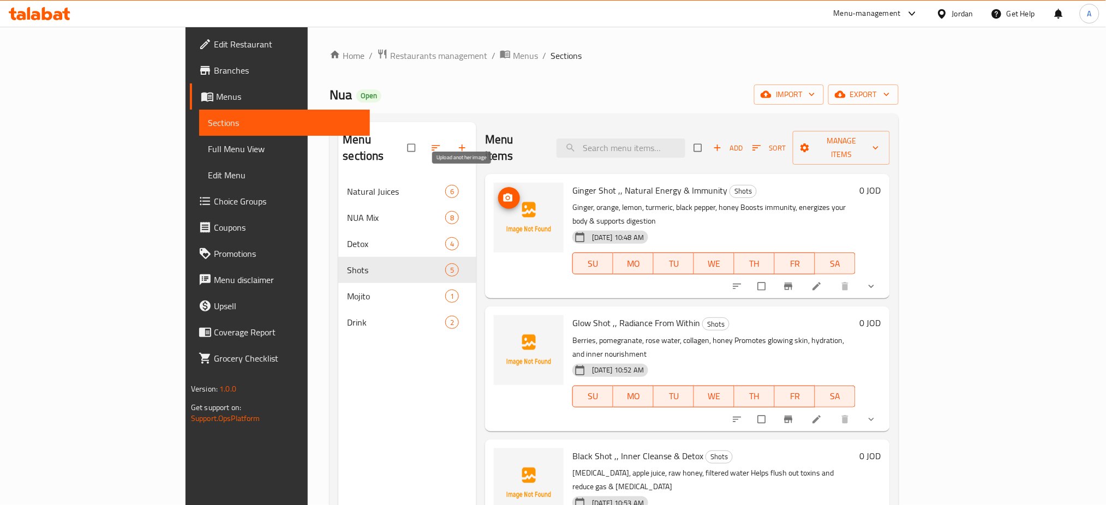
click at [504, 194] on icon "upload picture" at bounding box center [508, 198] width 9 height 8
click at [503, 325] on icon "upload picture" at bounding box center [508, 330] width 11 height 11
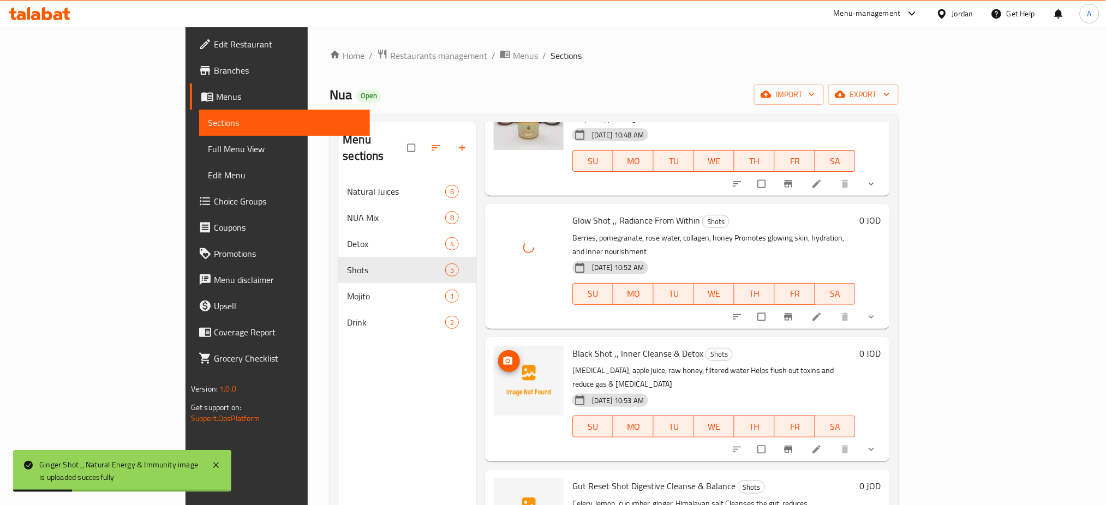
scroll to position [117, 0]
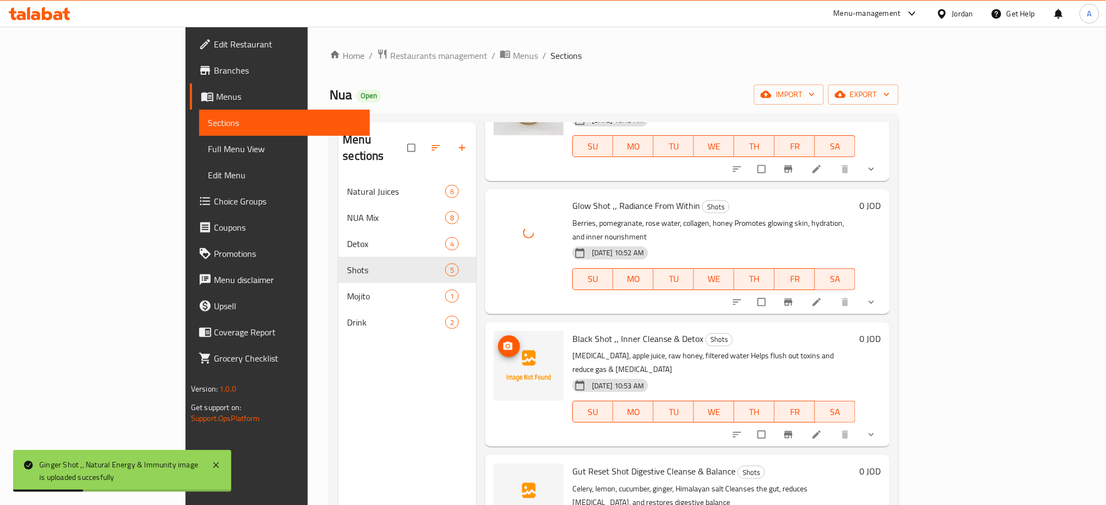
click at [498, 336] on button "upload picture" at bounding box center [509, 347] width 22 height 22
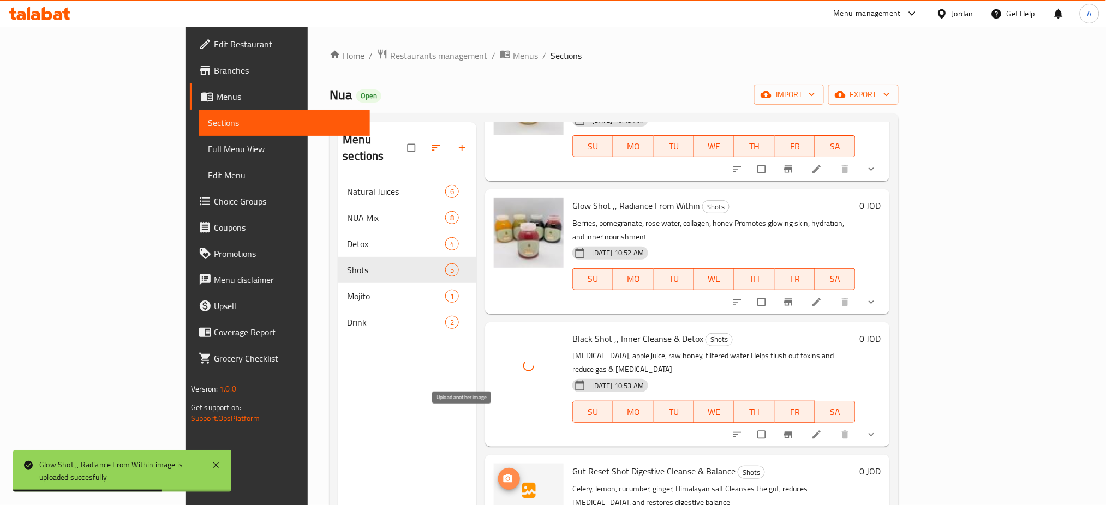
click at [498, 468] on button "upload picture" at bounding box center [509, 479] width 22 height 22
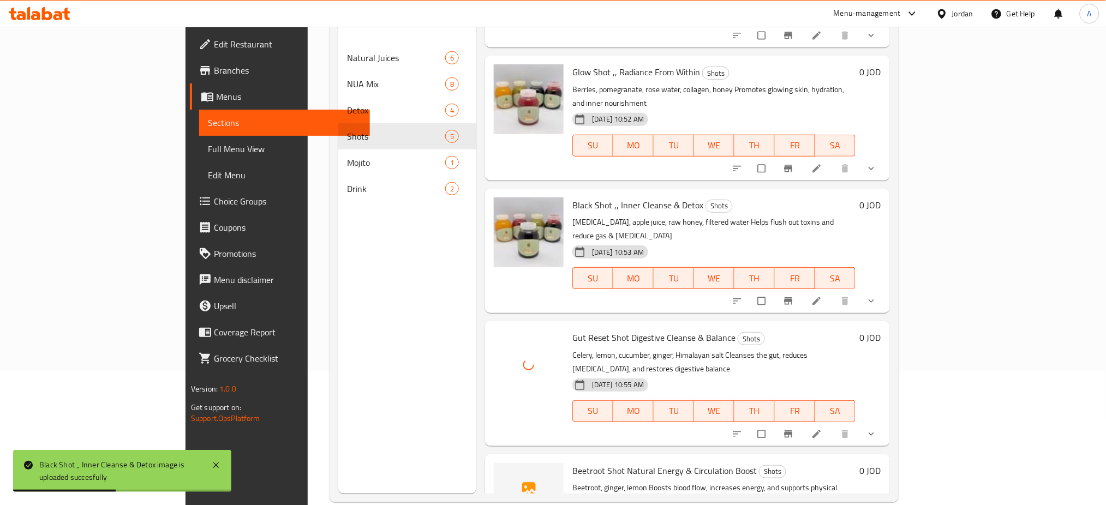
scroll to position [145, 0]
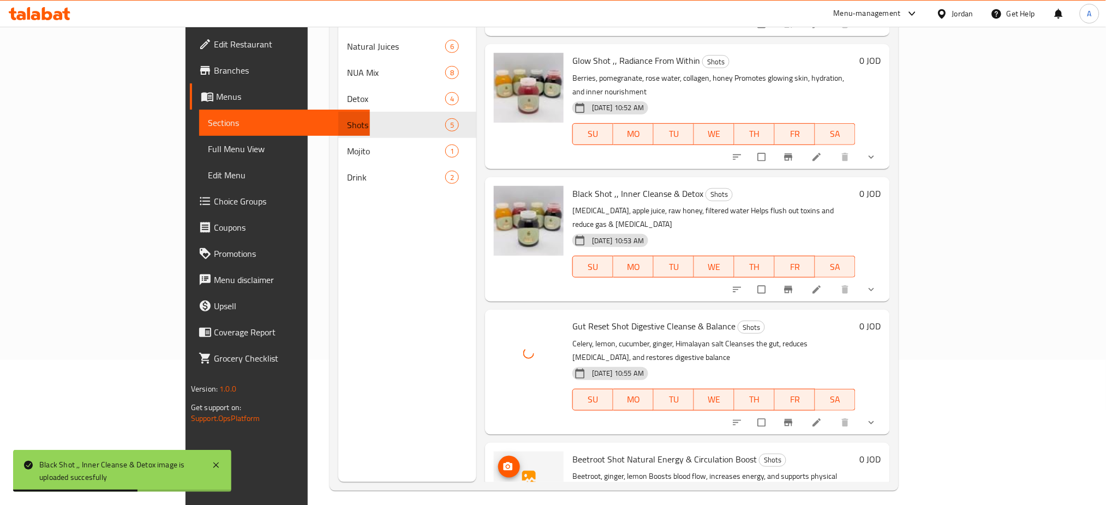
click at [504, 462] on icon "upload picture" at bounding box center [508, 466] width 9 height 8
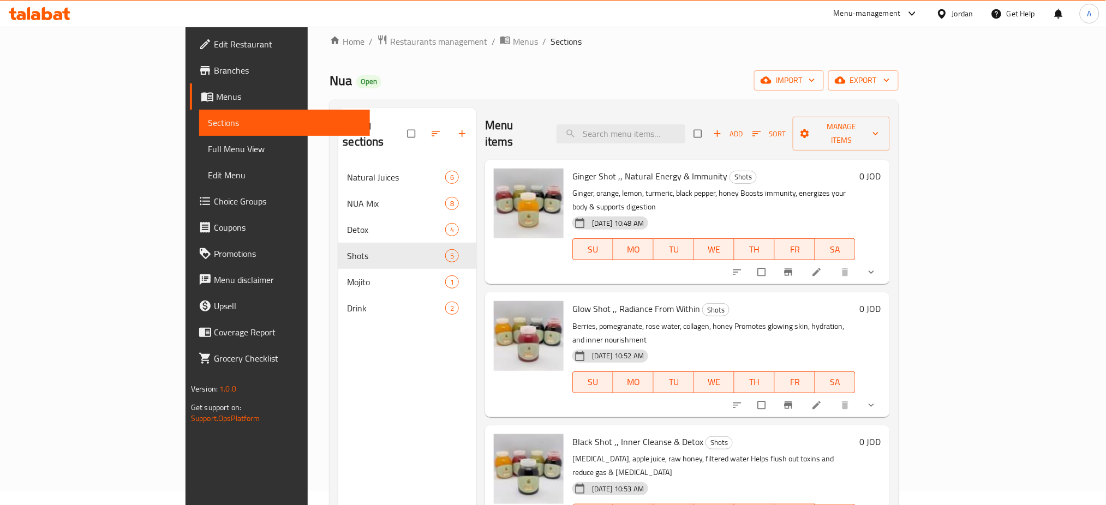
scroll to position [0, 0]
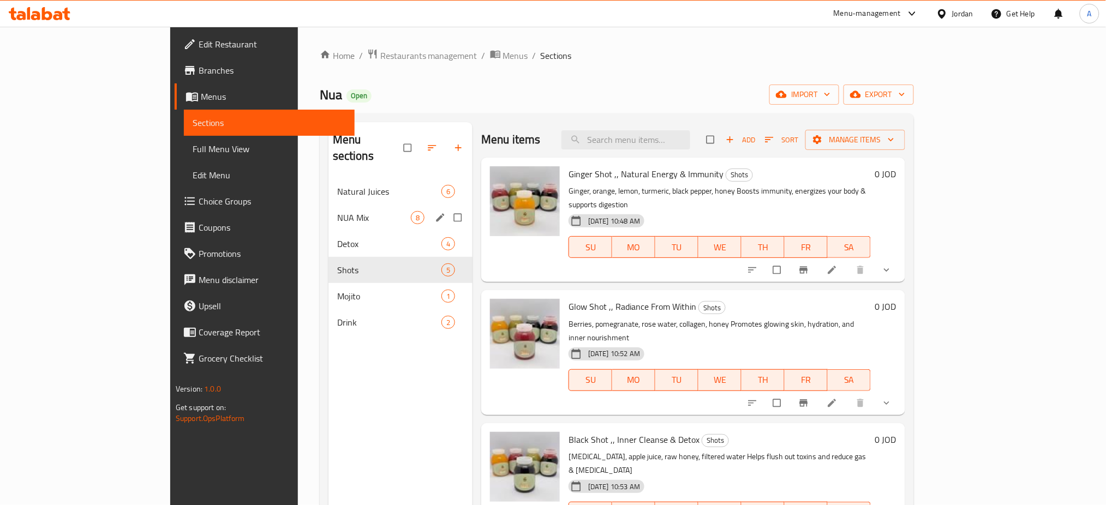
click at [329, 212] on div "NUA Mix 8" at bounding box center [401, 218] width 144 height 26
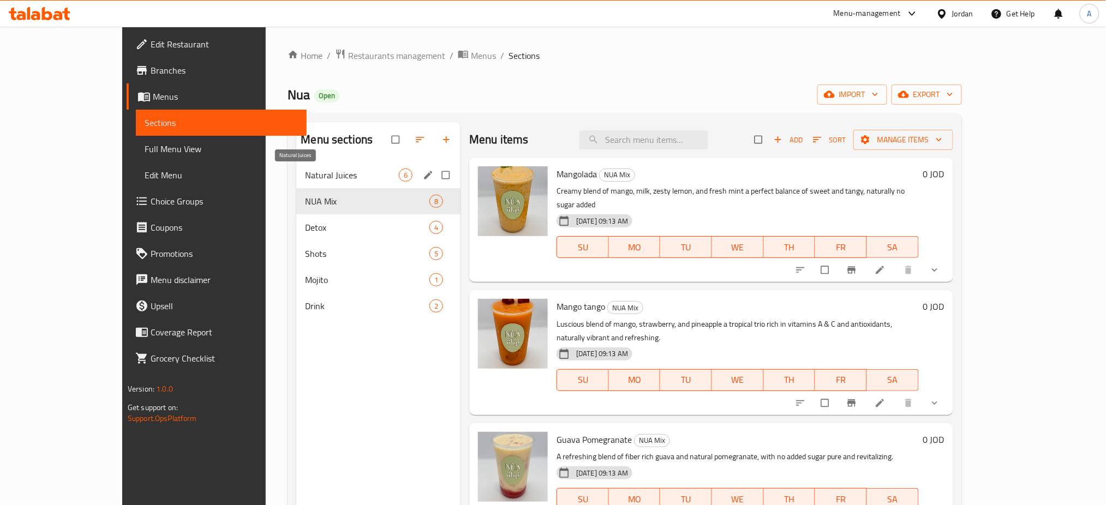
click at [320, 177] on span "Natural Juices" at bounding box center [352, 175] width 94 height 13
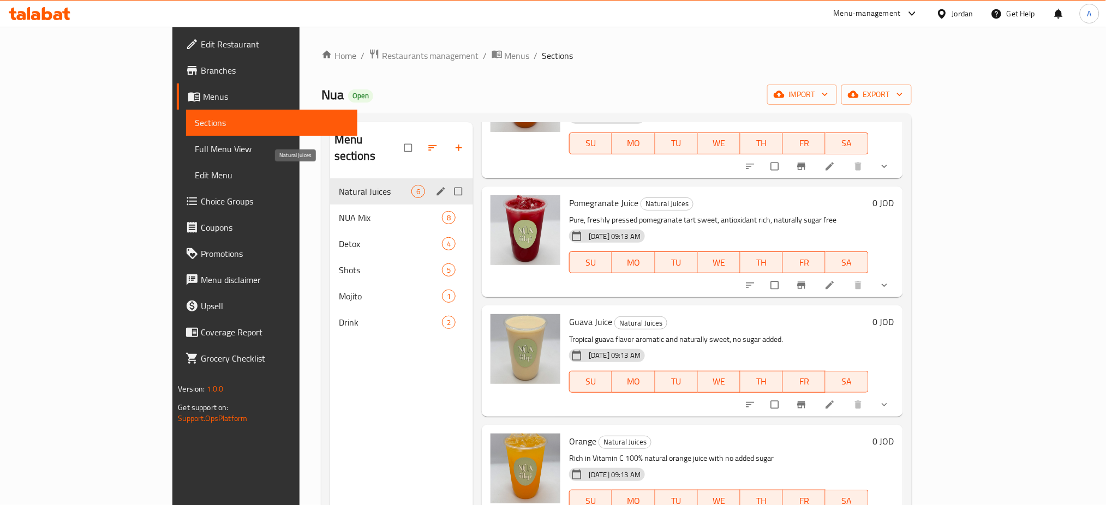
click at [330, 186] on div "Natural Juices 6" at bounding box center [401, 191] width 143 height 26
click at [339, 211] on span "NUA Mix" at bounding box center [375, 217] width 73 height 13
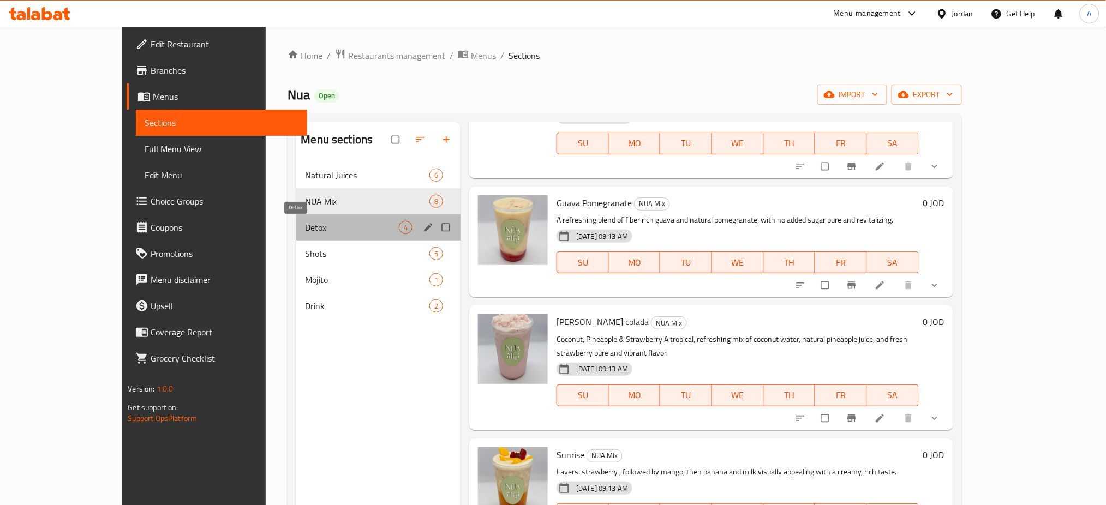
click at [308, 225] on span "Detox" at bounding box center [352, 227] width 94 height 13
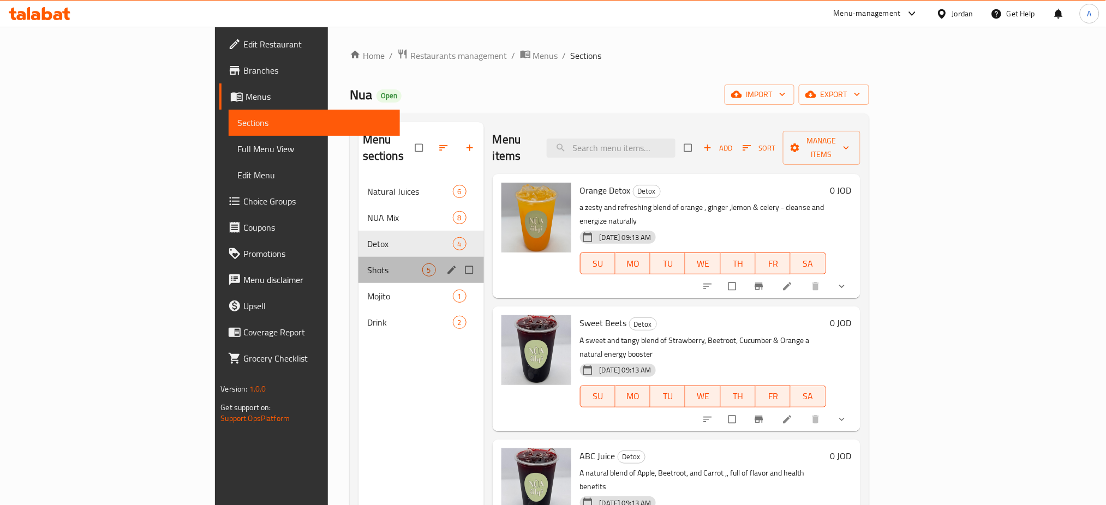
click at [359, 257] on div "Shots 5" at bounding box center [422, 270] width 126 height 26
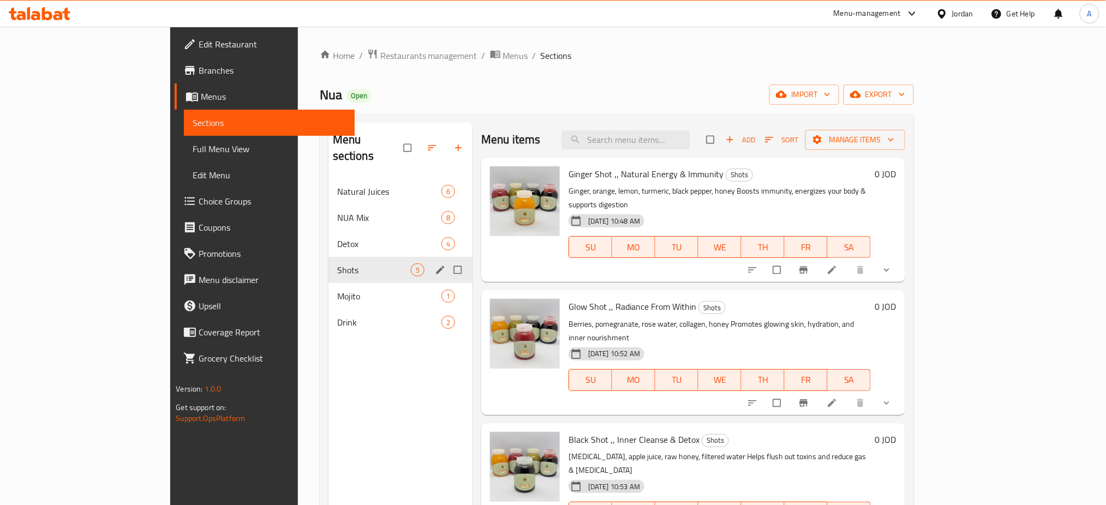
click at [329, 283] on div "Mojito 1" at bounding box center [401, 296] width 144 height 26
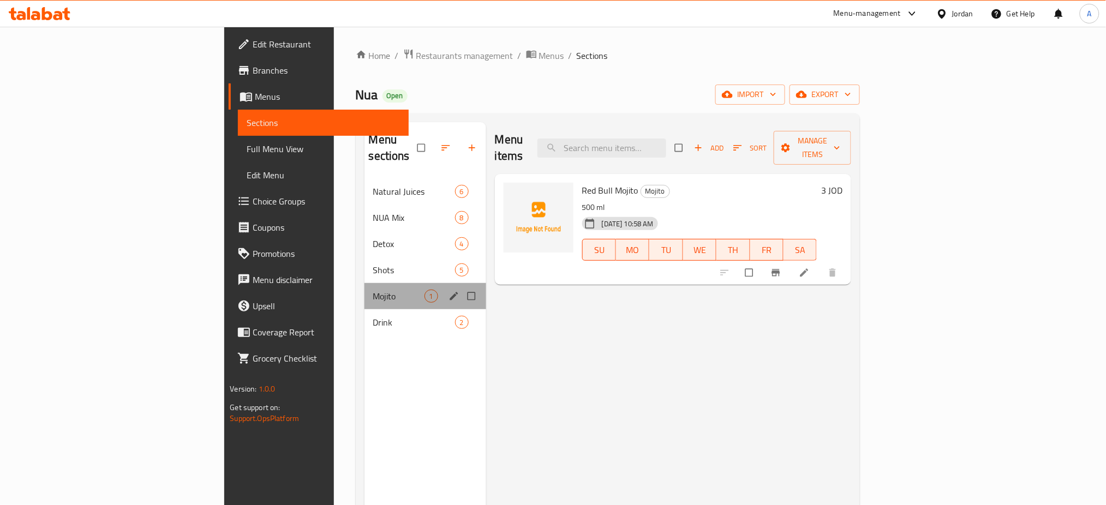
click at [365, 291] on div "Mojito 1" at bounding box center [426, 296] width 122 height 26
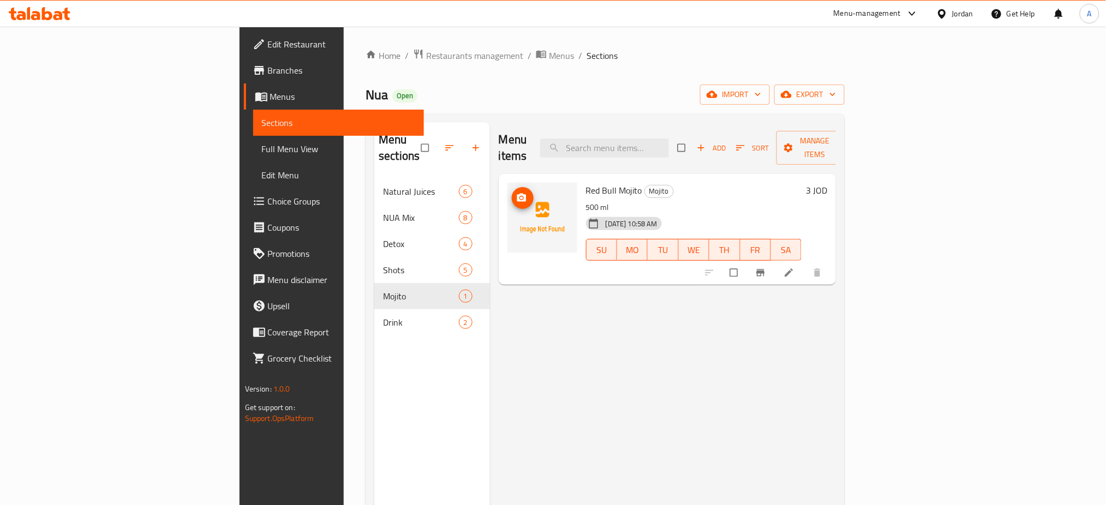
click at [517, 194] on icon "upload picture" at bounding box center [521, 198] width 9 height 8
click at [837, 348] on div "Menu items Add Sort Manage items Red Bull Mojito Mojito 500 ml 18-08-2025 10:58…" at bounding box center [663, 374] width 347 height 505
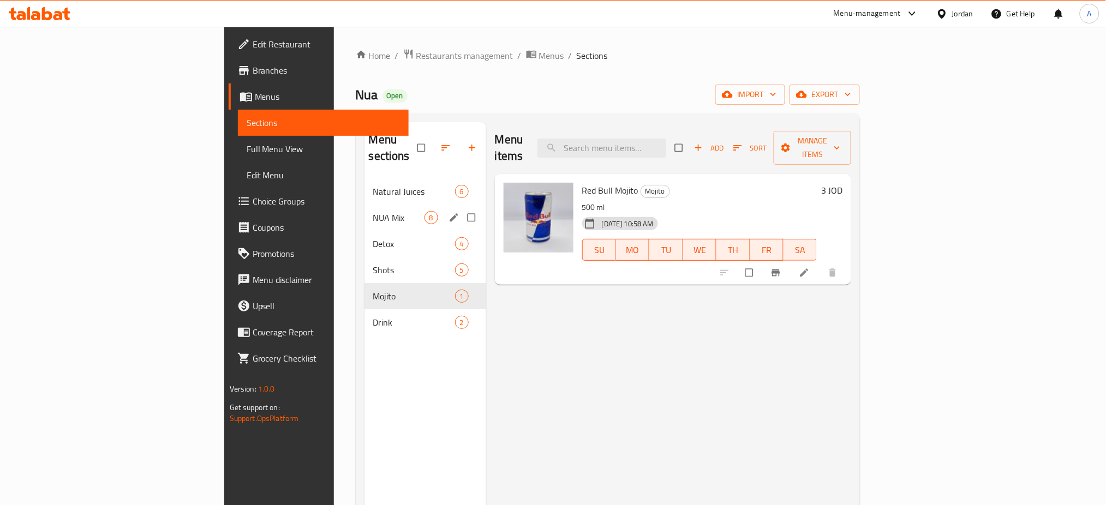
click at [373, 211] on span "NUA Mix" at bounding box center [398, 217] width 51 height 13
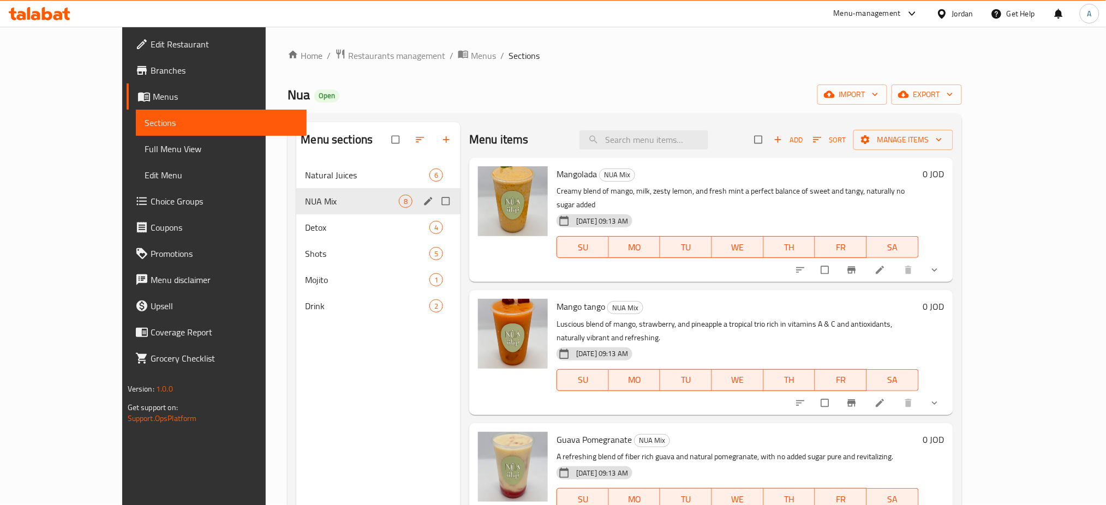
click at [296, 189] on div "NUA Mix 8" at bounding box center [378, 201] width 164 height 26
click at [305, 177] on span "Natural Juices" at bounding box center [367, 175] width 124 height 13
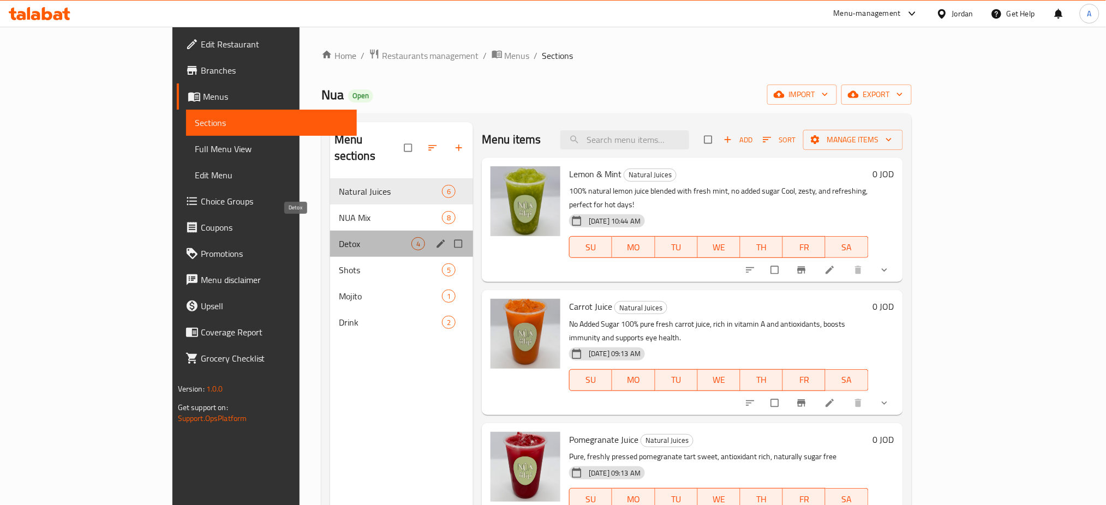
click at [339, 237] on span "Detox" at bounding box center [375, 243] width 73 height 13
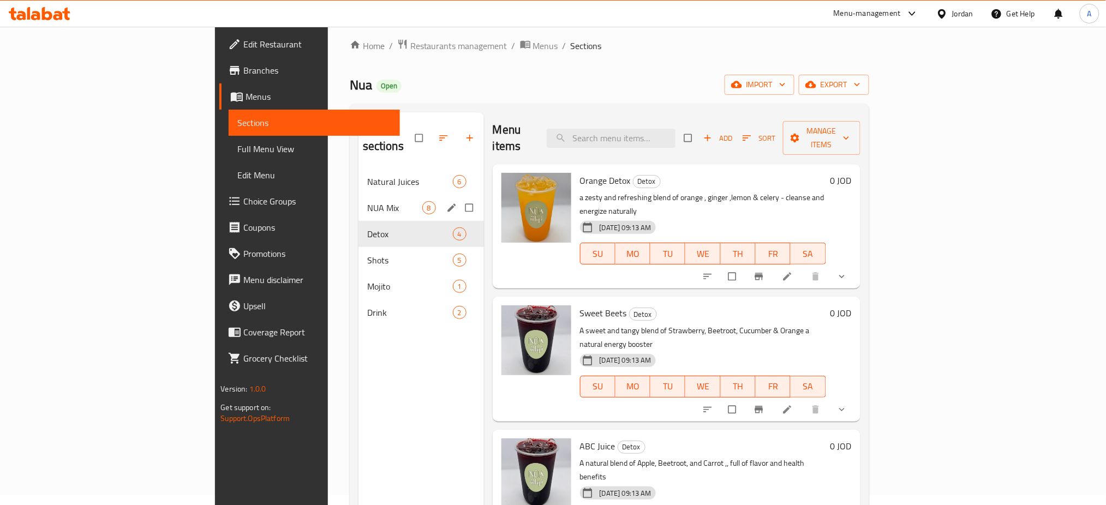
scroll to position [7, 0]
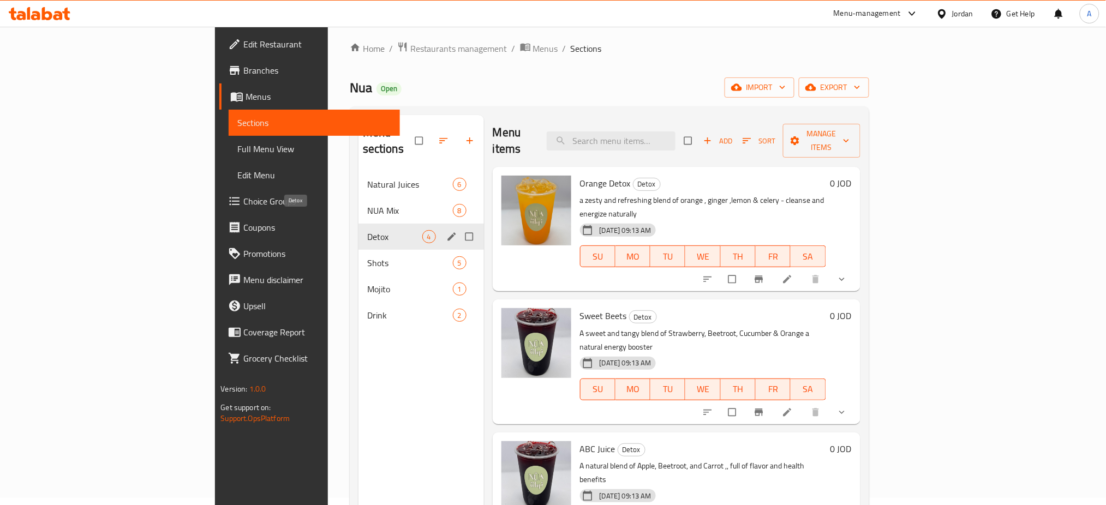
click at [367, 257] on span "Shots" at bounding box center [410, 263] width 86 height 13
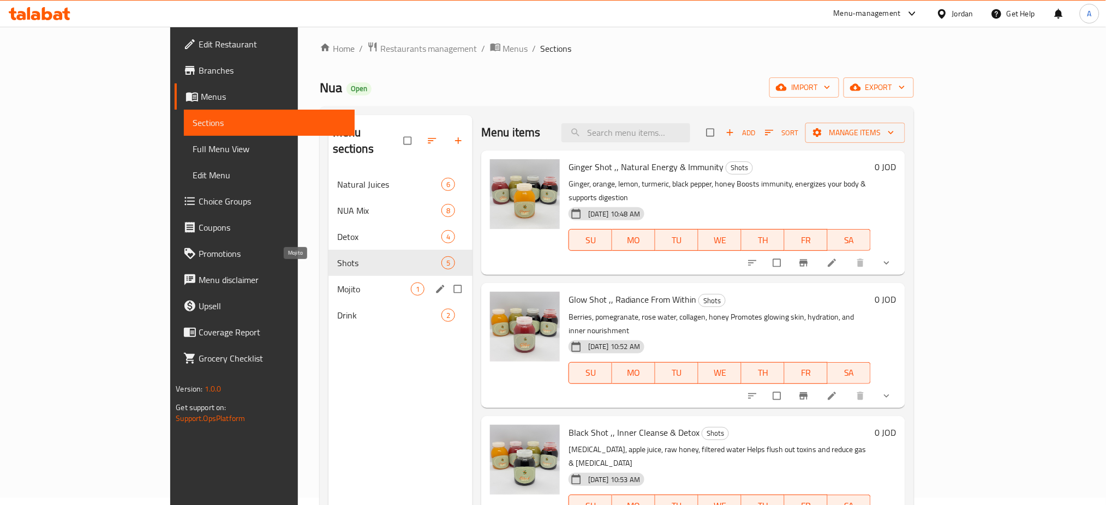
click at [337, 283] on span "Mojito" at bounding box center [374, 289] width 74 height 13
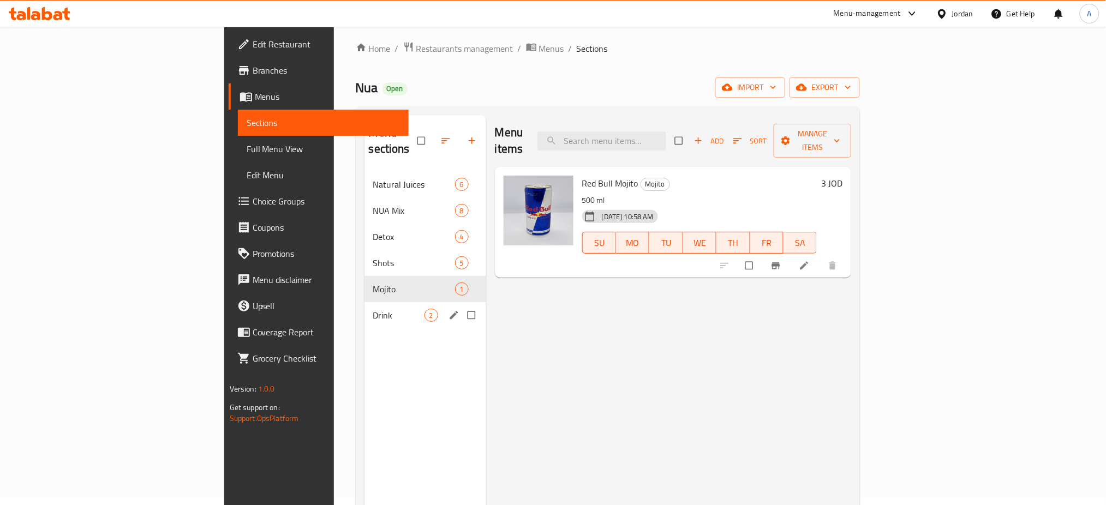
click at [373, 309] on span "Drink" at bounding box center [398, 315] width 51 height 13
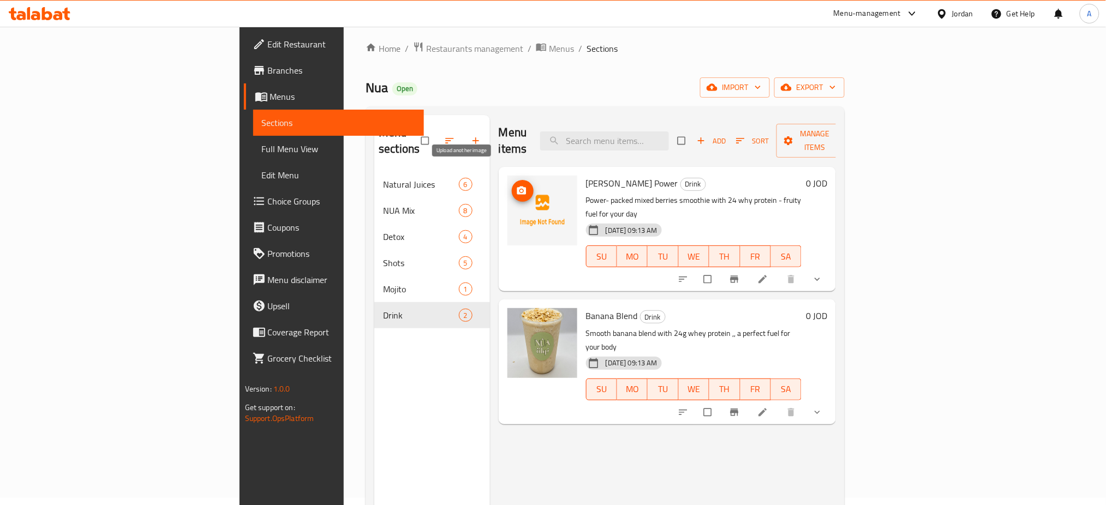
click at [516, 186] on icon "upload picture" at bounding box center [521, 191] width 11 height 11
click at [641, 136] on input "search" at bounding box center [604, 141] width 129 height 19
click at [512, 181] on button "upload picture" at bounding box center [523, 191] width 22 height 22
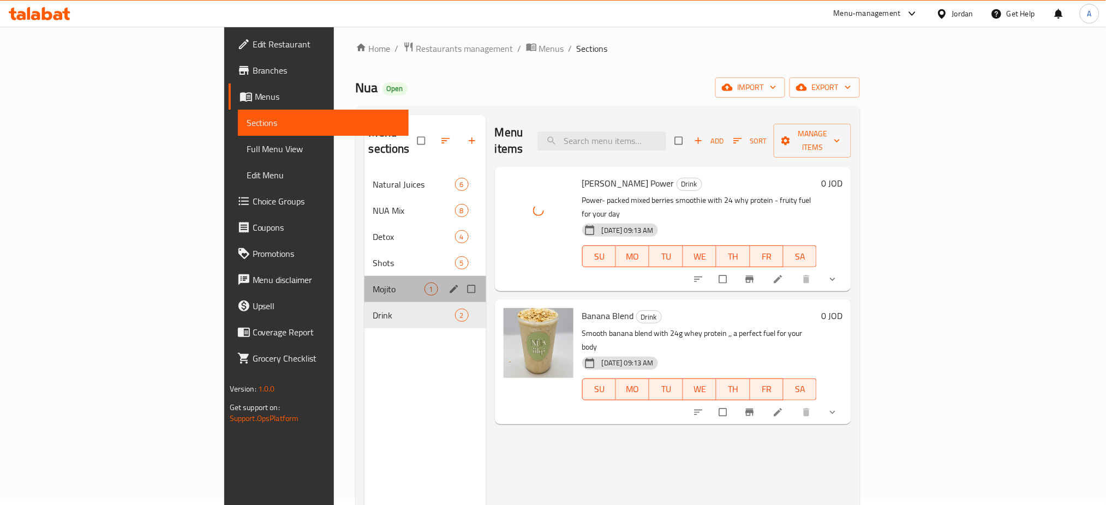
click at [365, 281] on div "Mojito 1" at bounding box center [426, 289] width 122 height 26
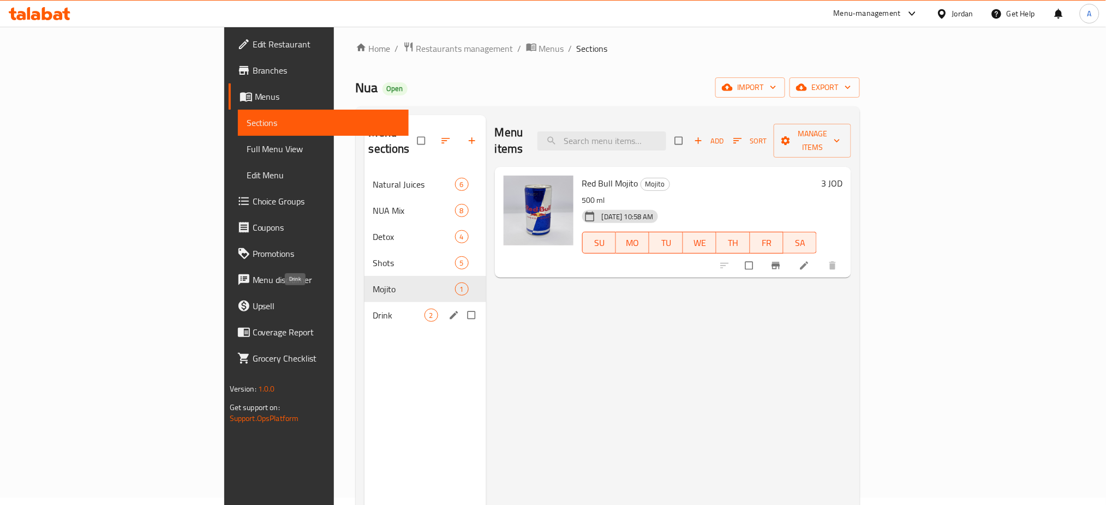
click at [373, 309] on span "Drink" at bounding box center [398, 315] width 51 height 13
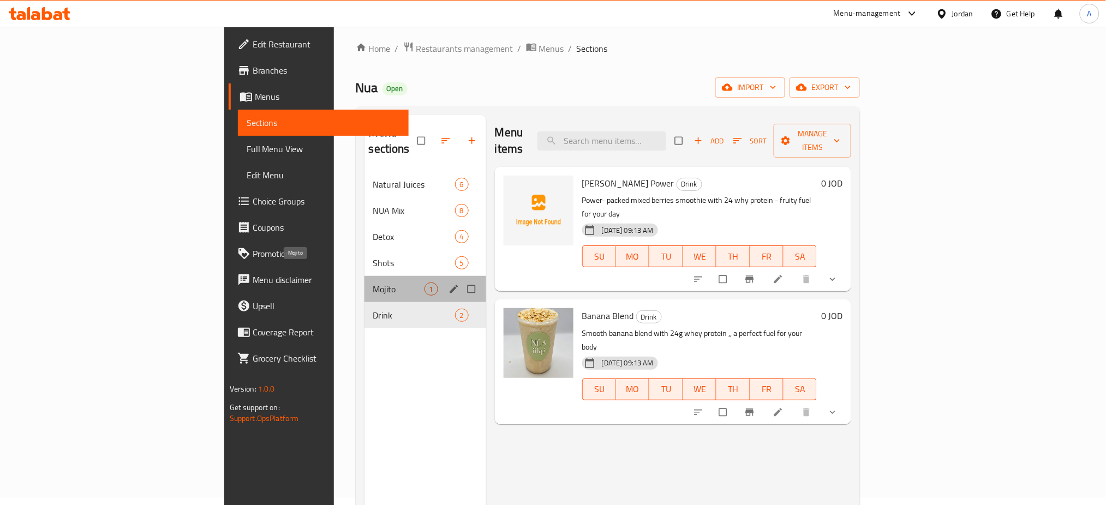
click at [373, 283] on span "Mojito" at bounding box center [398, 289] width 51 height 13
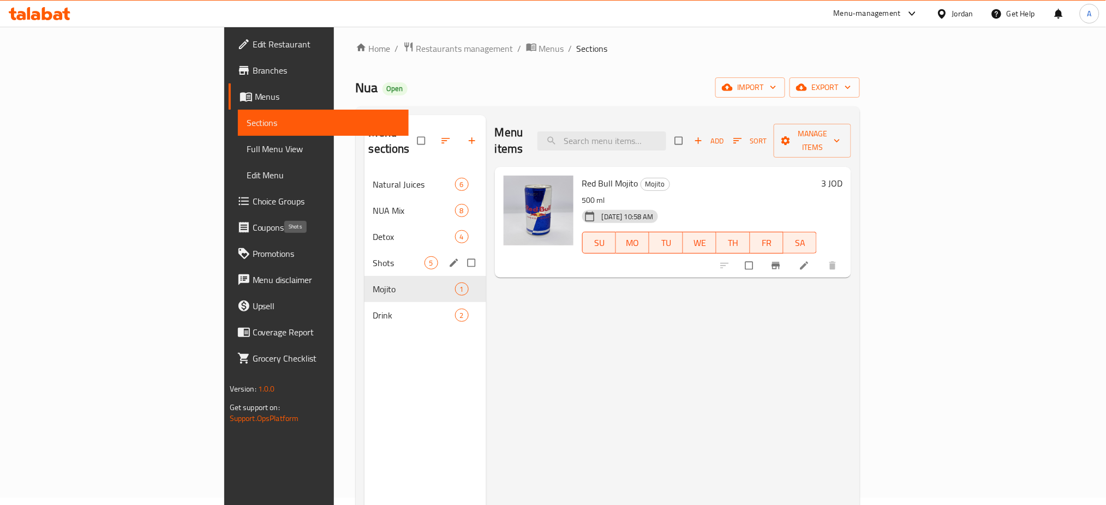
click at [373, 257] on span "Shots" at bounding box center [398, 263] width 51 height 13
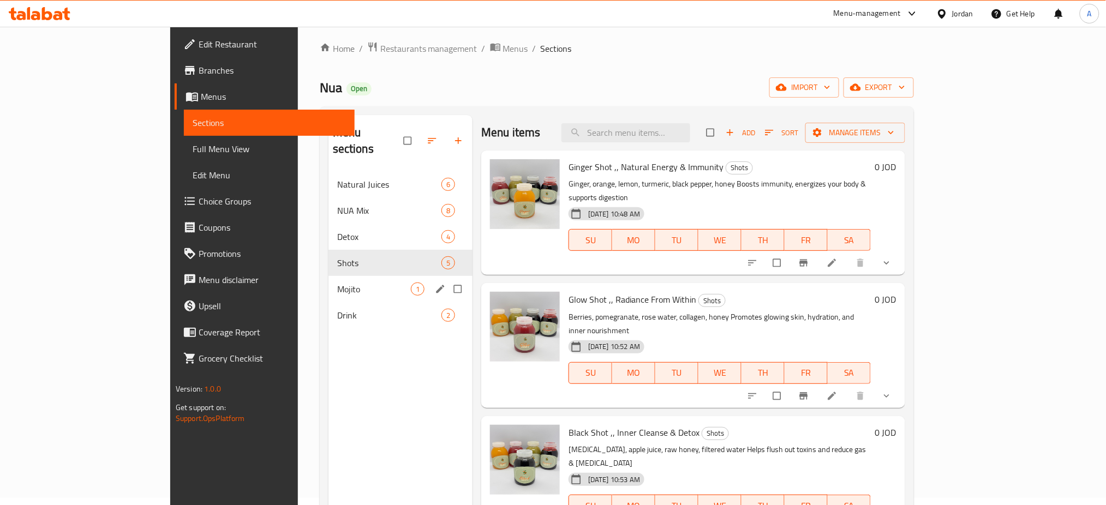
click at [337, 283] on span "Mojito" at bounding box center [374, 289] width 74 height 13
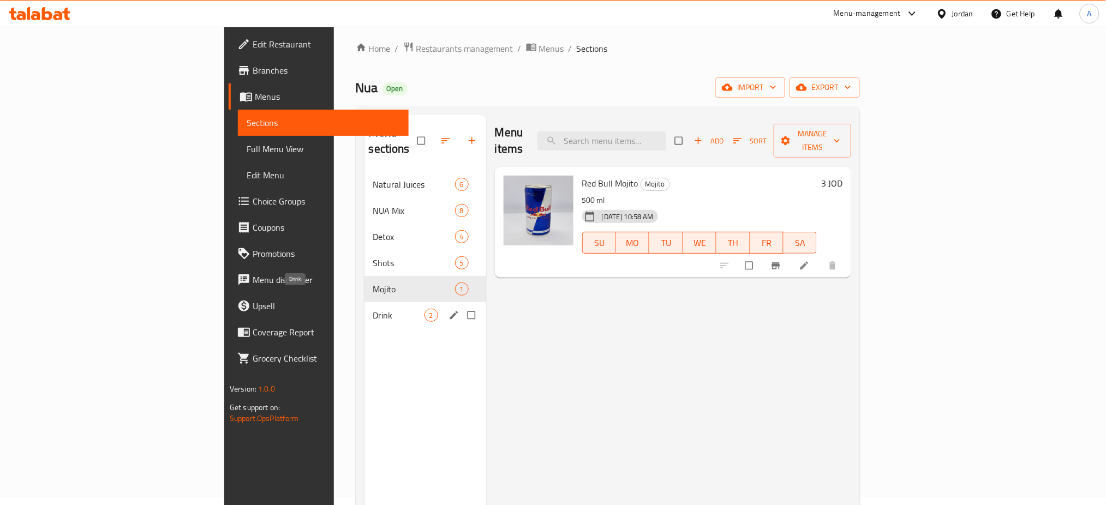
click at [373, 309] on span "Drink" at bounding box center [398, 315] width 51 height 13
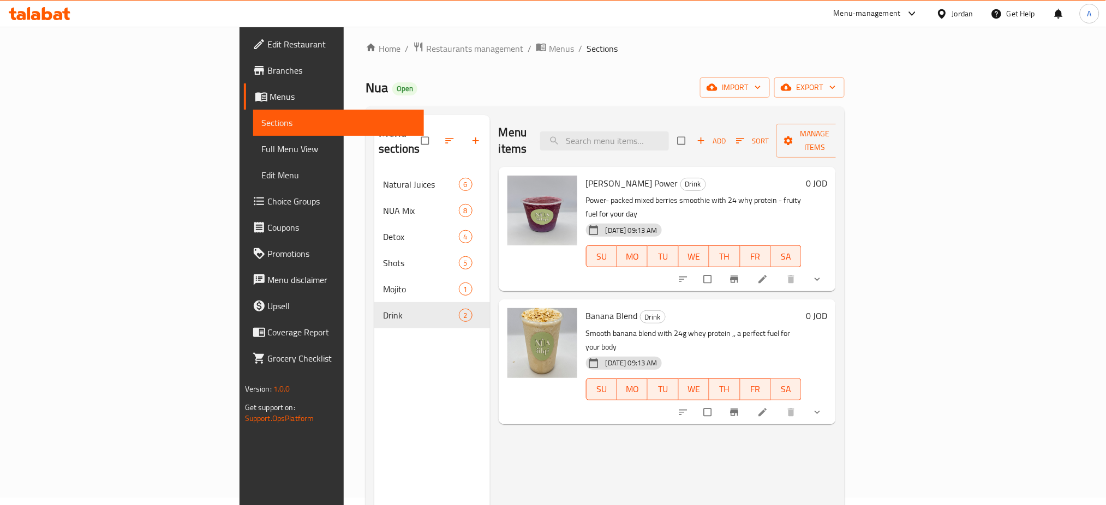
click at [768, 274] on icon at bounding box center [763, 279] width 11 height 11
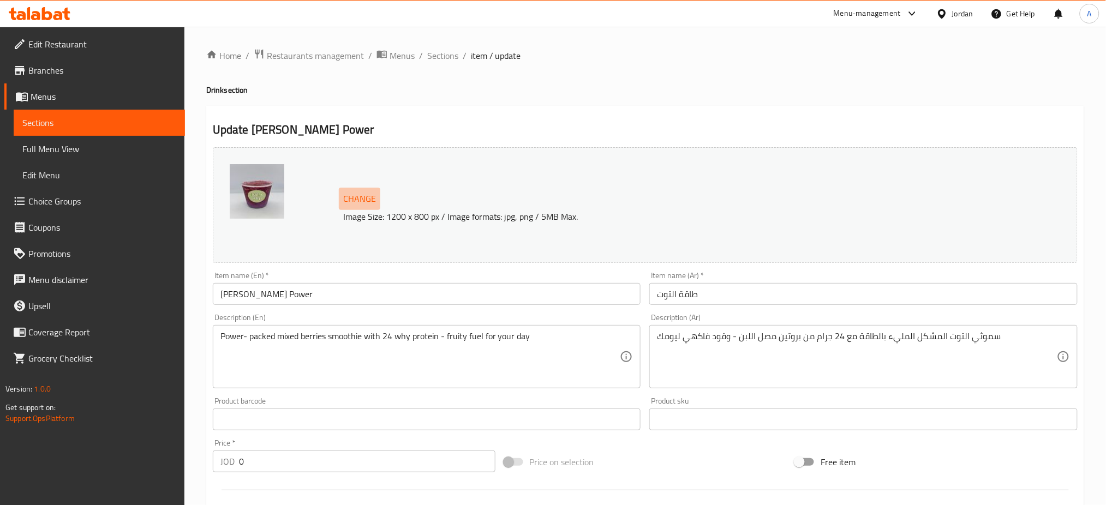
click at [364, 195] on span "Change" at bounding box center [359, 199] width 33 height 16
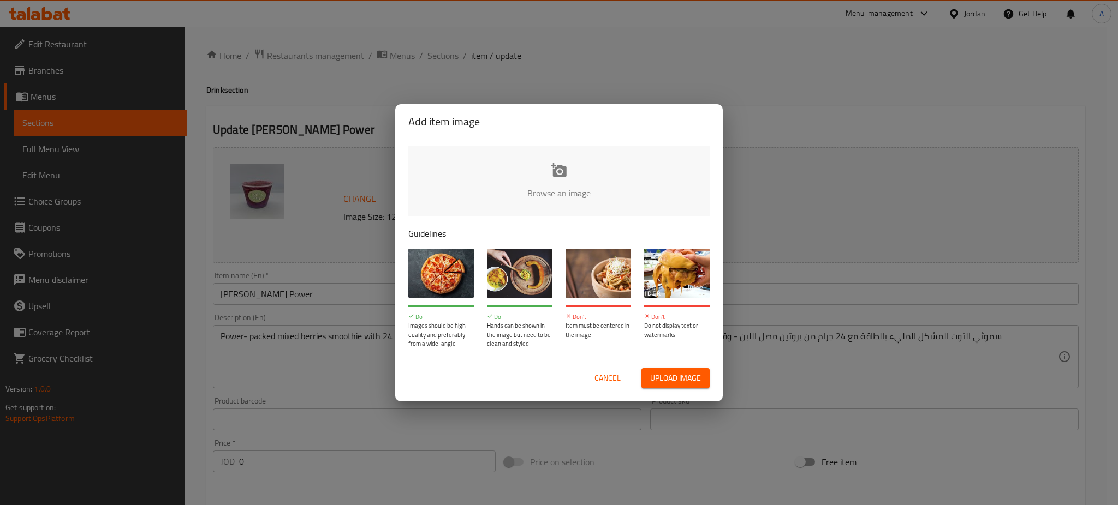
click at [541, 188] on input "file" at bounding box center [927, 197] width 1039 height 102
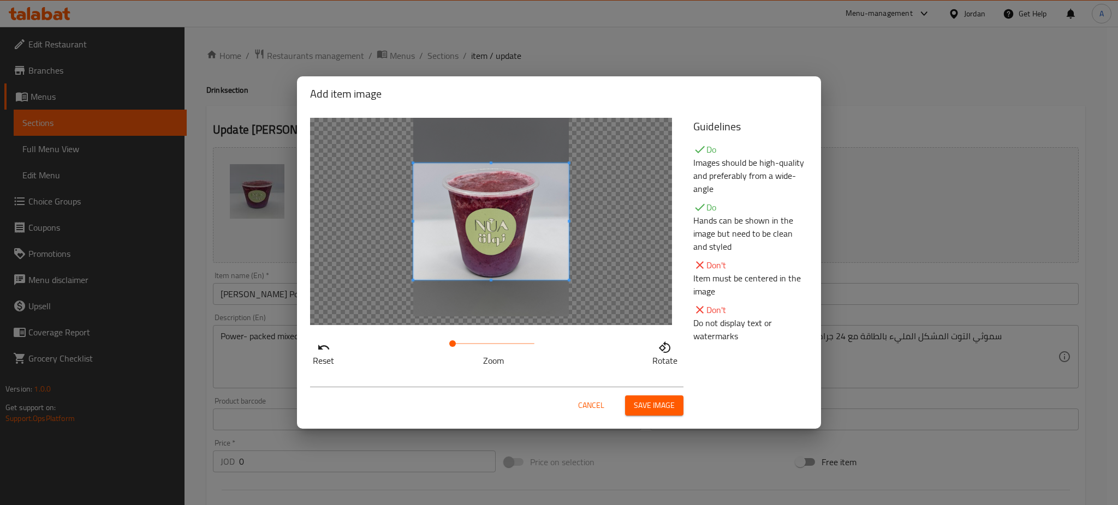
click at [397, 207] on div at bounding box center [491, 221] width 362 height 207
click at [677, 402] on button "Save image" at bounding box center [654, 406] width 58 height 20
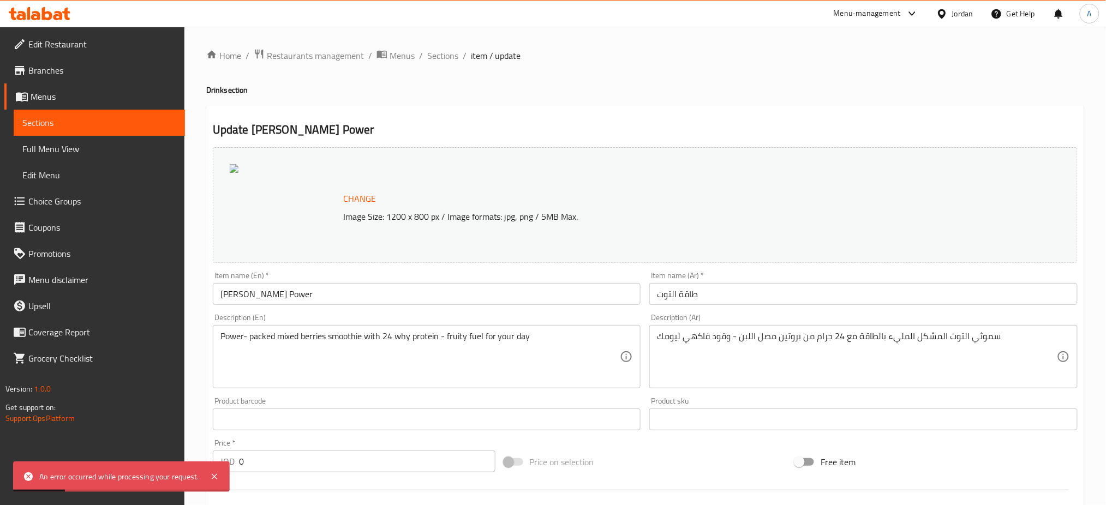
click at [369, 198] on span "Change" at bounding box center [359, 199] width 33 height 16
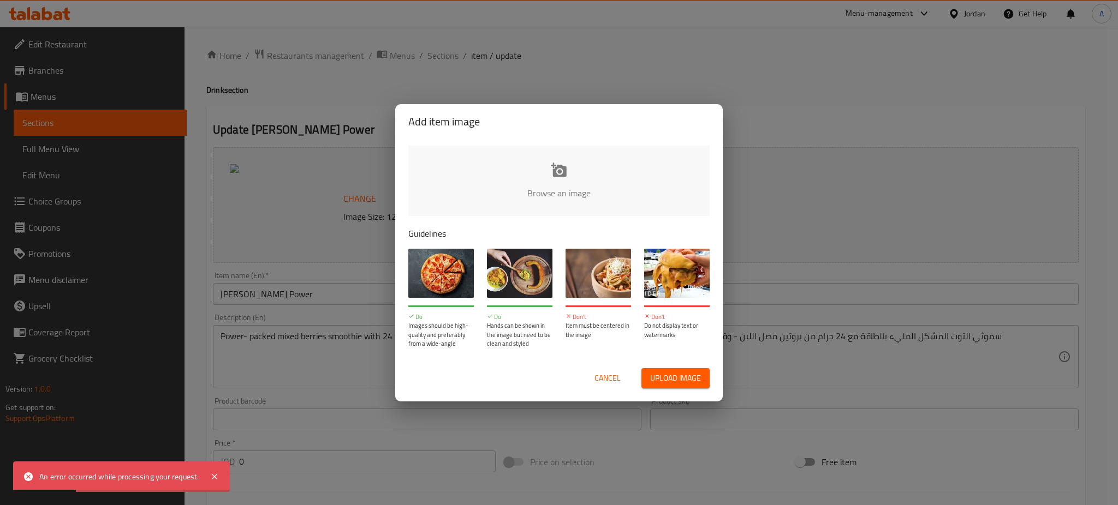
click at [468, 156] on input "file" at bounding box center [927, 197] width 1039 height 102
type input "C:\fakepath\IMG_3879.JPG"
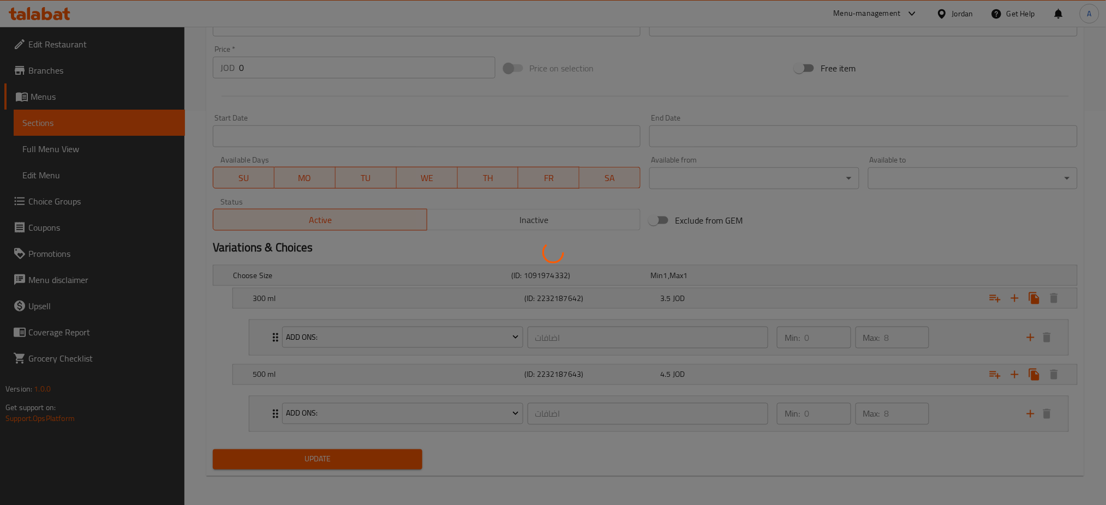
scroll to position [396, 0]
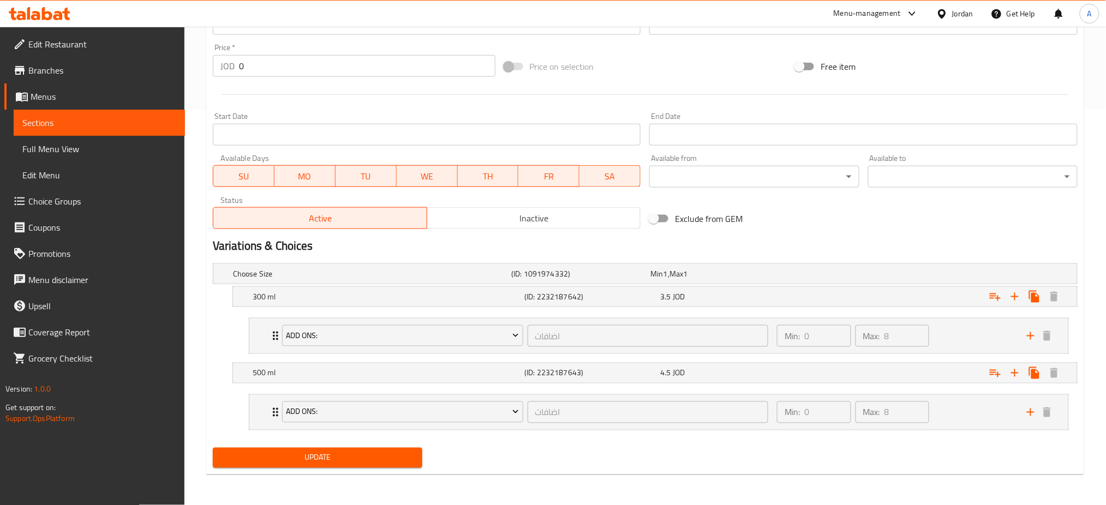
click at [364, 454] on span "Update" at bounding box center [318, 458] width 192 height 14
click at [817, 231] on div "Exclude from GEM" at bounding box center [790, 218] width 291 height 29
click at [361, 460] on span "Update" at bounding box center [318, 458] width 192 height 14
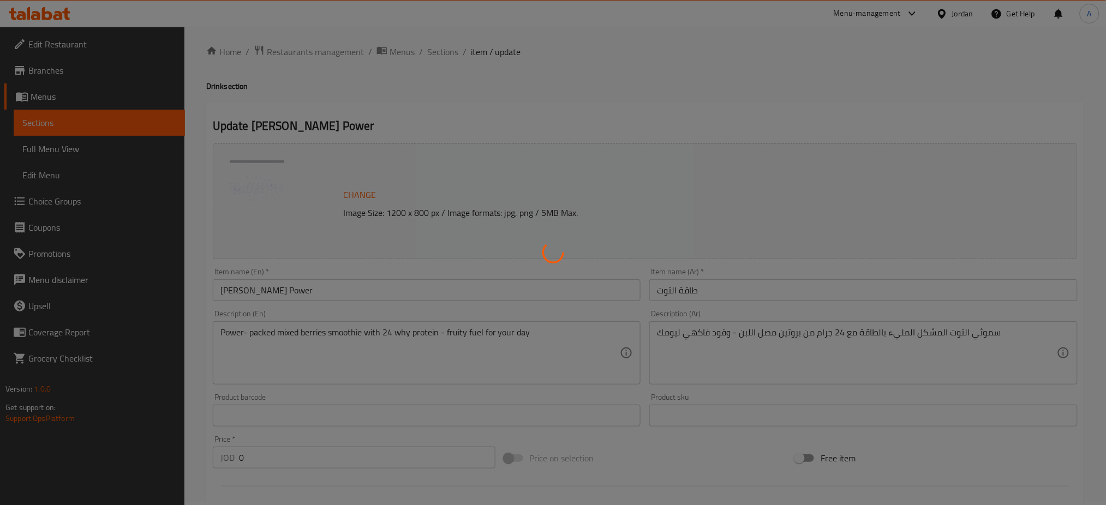
scroll to position [0, 0]
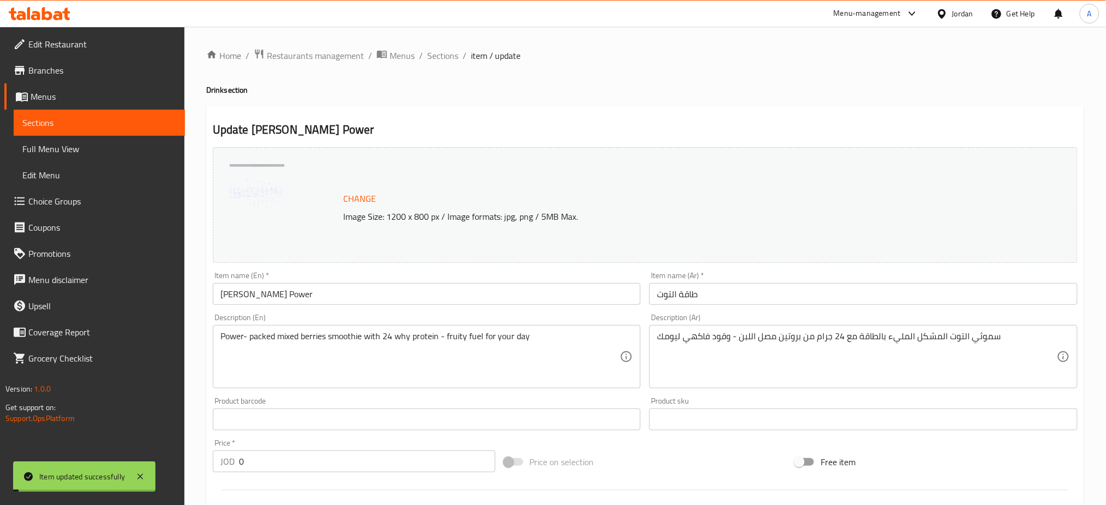
drag, startPoint x: 441, startPoint y: 55, endPoint x: 475, endPoint y: 112, distance: 66.4
click at [441, 55] on span "Sections" at bounding box center [442, 55] width 31 height 13
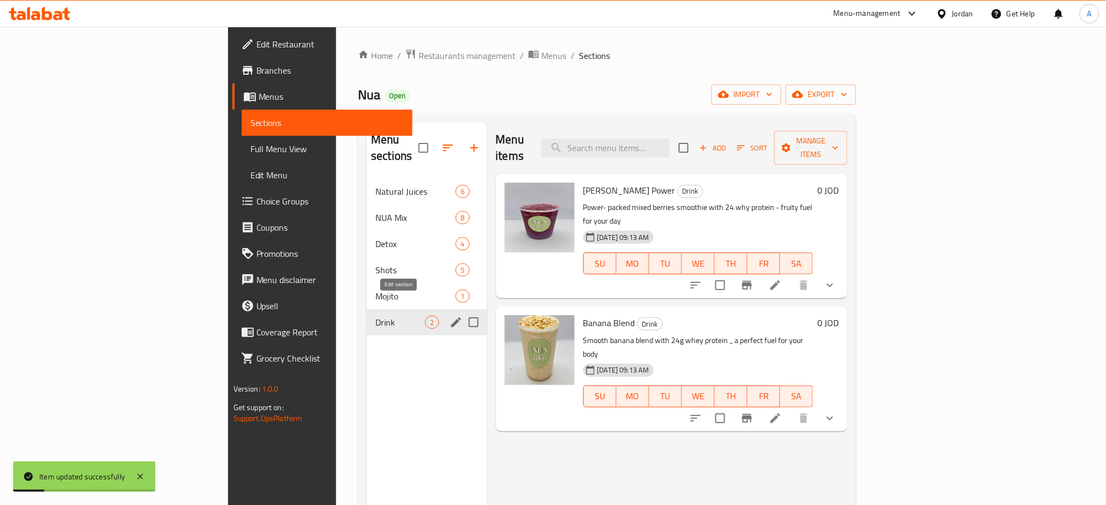
click at [450, 316] on icon "edit" at bounding box center [456, 322] width 13 height 13
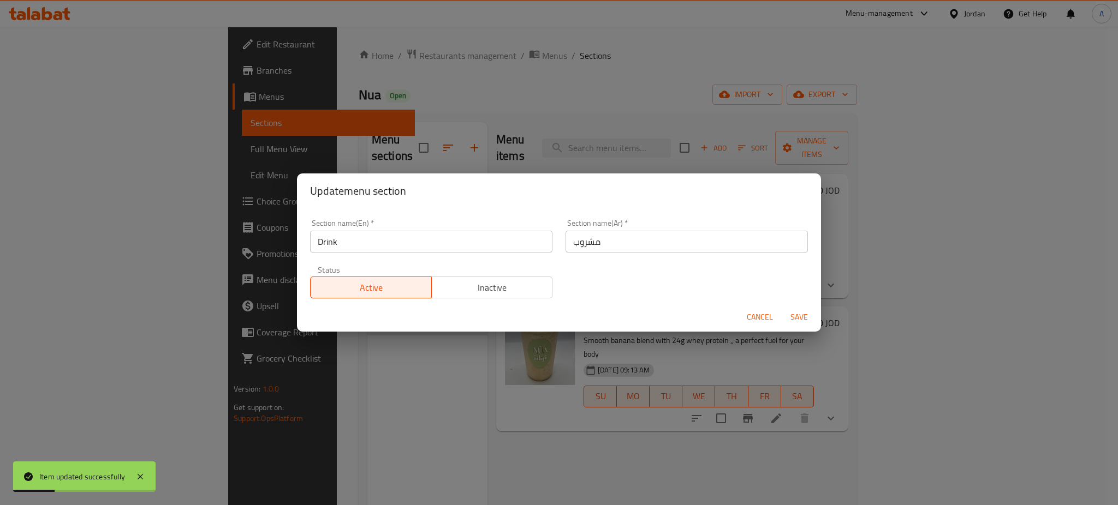
drag, startPoint x: 411, startPoint y: 243, endPoint x: 180, endPoint y: 235, distance: 231.6
click at [178, 242] on div "Update menu section Section name(En)   * Drink Section name(En) * Section name(…" at bounding box center [559, 252] width 1118 height 505
type input "Protein Shake"
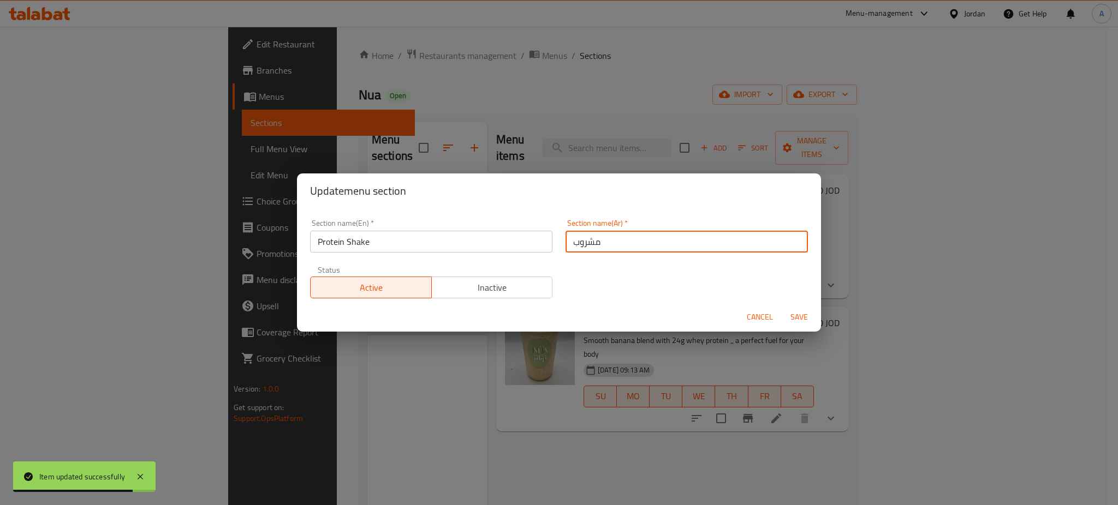
click at [601, 247] on input "مشروب" at bounding box center [686, 242] width 242 height 22
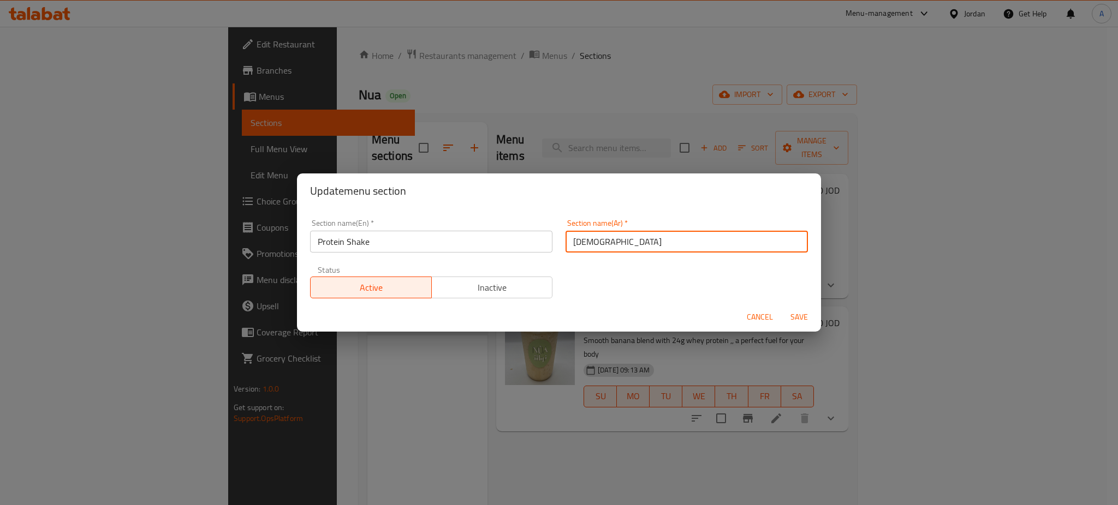
type input "[DEMOGRAPHIC_DATA]"
click at [796, 324] on span "Save" at bounding box center [799, 318] width 26 height 14
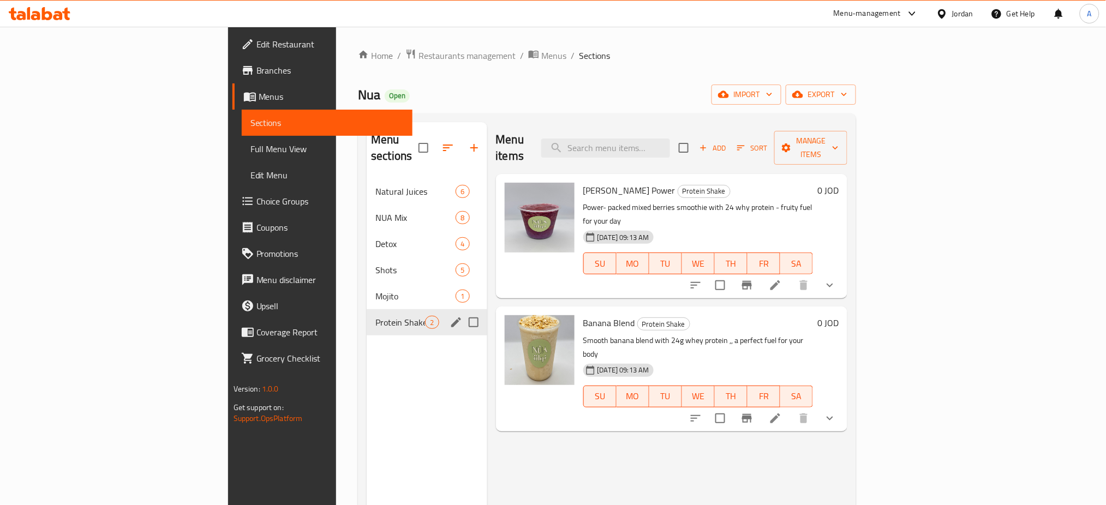
click at [848, 449] on div "Menu items Add Sort Manage items [PERSON_NAME] Power Protein Shake Power- packe…" at bounding box center [667, 374] width 361 height 505
click at [376, 211] on span "NUA Mix" at bounding box center [401, 217] width 50 height 13
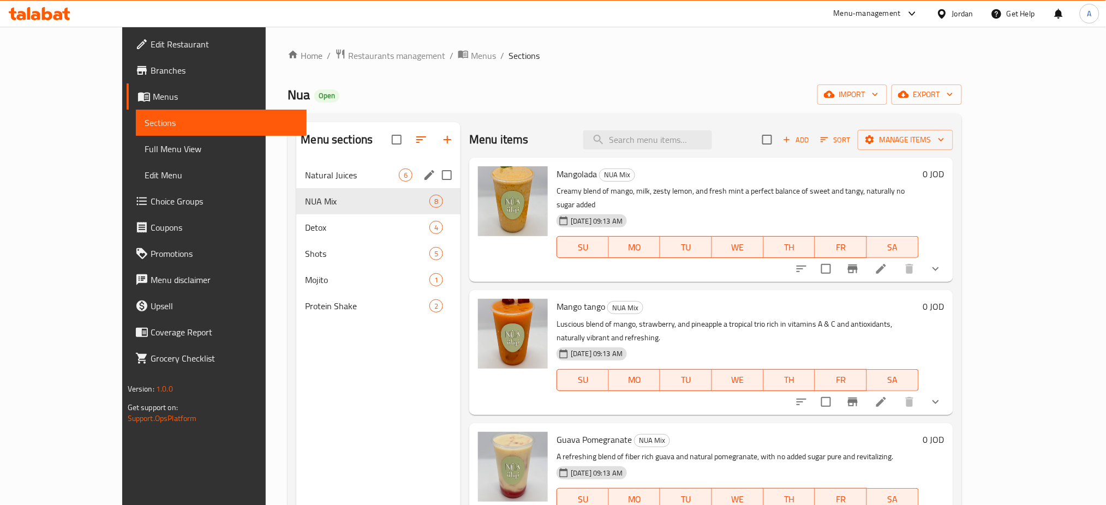
click at [305, 177] on span "Natural Juices" at bounding box center [352, 175] width 94 height 13
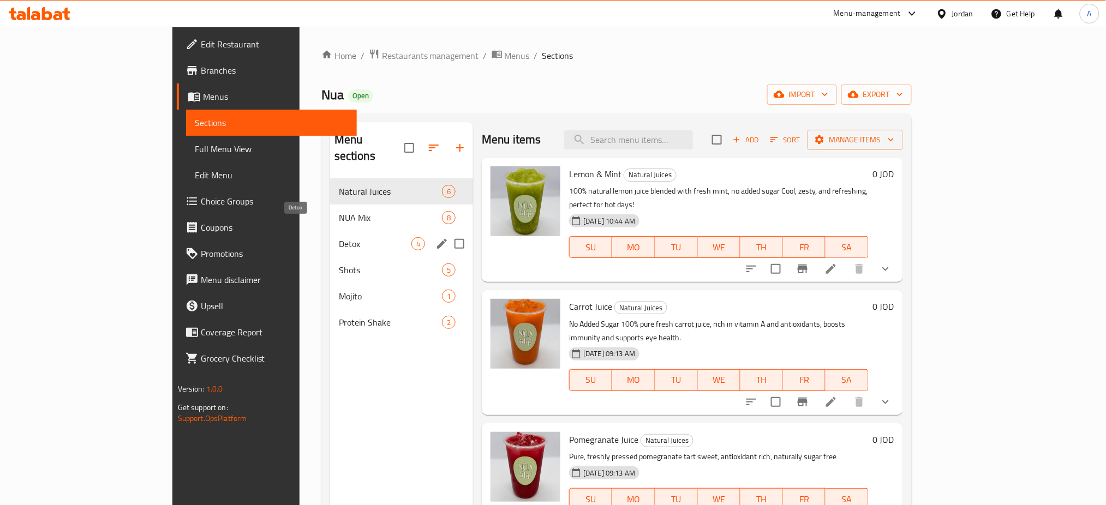
click at [339, 237] on span "Detox" at bounding box center [375, 243] width 73 height 13
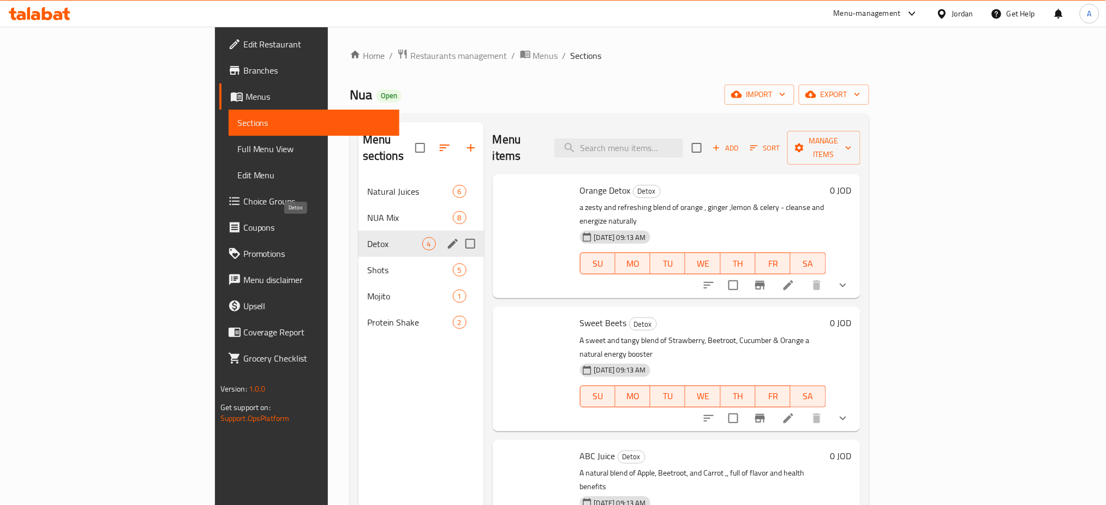
click at [367, 264] on span "Shots" at bounding box center [410, 270] width 86 height 13
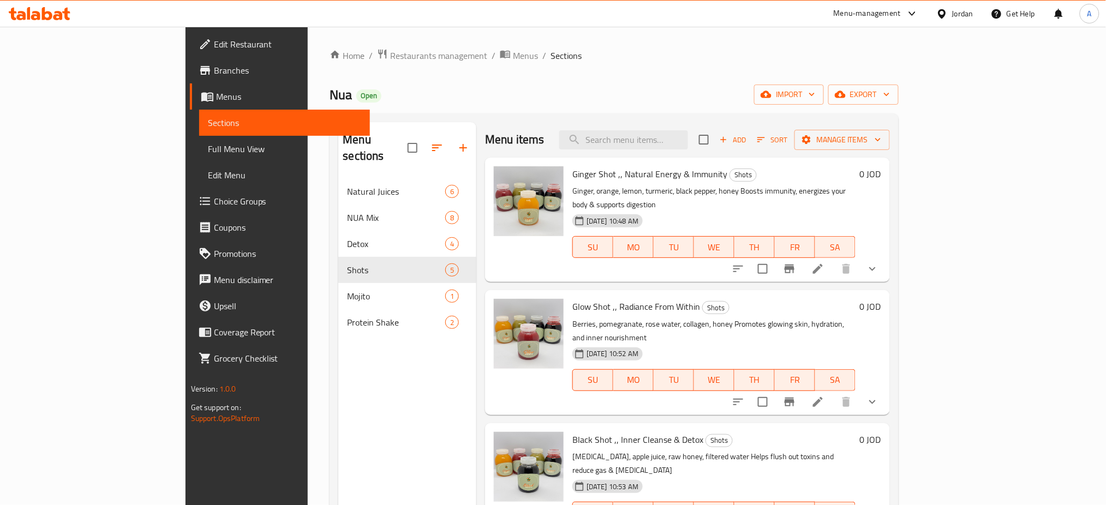
click at [337, 66] on div "Home / Restaurants management / Menus / Sections Nua Open import export Menu se…" at bounding box center [614, 343] width 569 height 588
click at [342, 68] on div "Home / Restaurants management / Menus / Sections Nua Open import export Menu se…" at bounding box center [614, 343] width 569 height 588
click at [390, 62] on span "Restaurants management" at bounding box center [438, 55] width 97 height 13
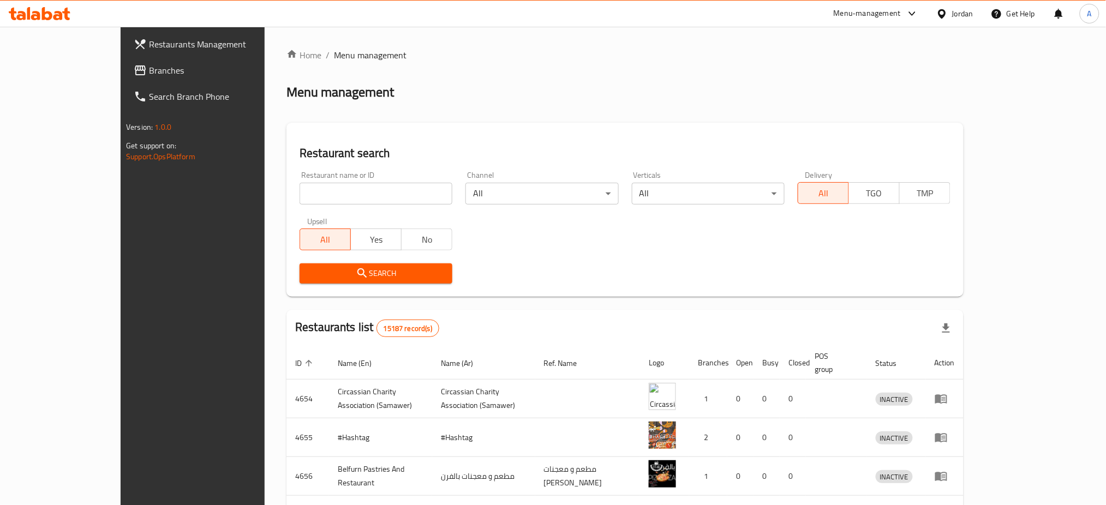
click at [924, 125] on div "Restaurant search Restaurant name or ID Restaurant name or ID Channel All ​ Ver…" at bounding box center [625, 210] width 677 height 174
drag, startPoint x: 854, startPoint y: 11, endPoint x: 857, endPoint y: 16, distance: 5.9
click at [854, 11] on div "Menu-management" at bounding box center [867, 13] width 67 height 13
click at [835, 65] on div "Agent Campaigns Center" at bounding box center [806, 73] width 100 height 25
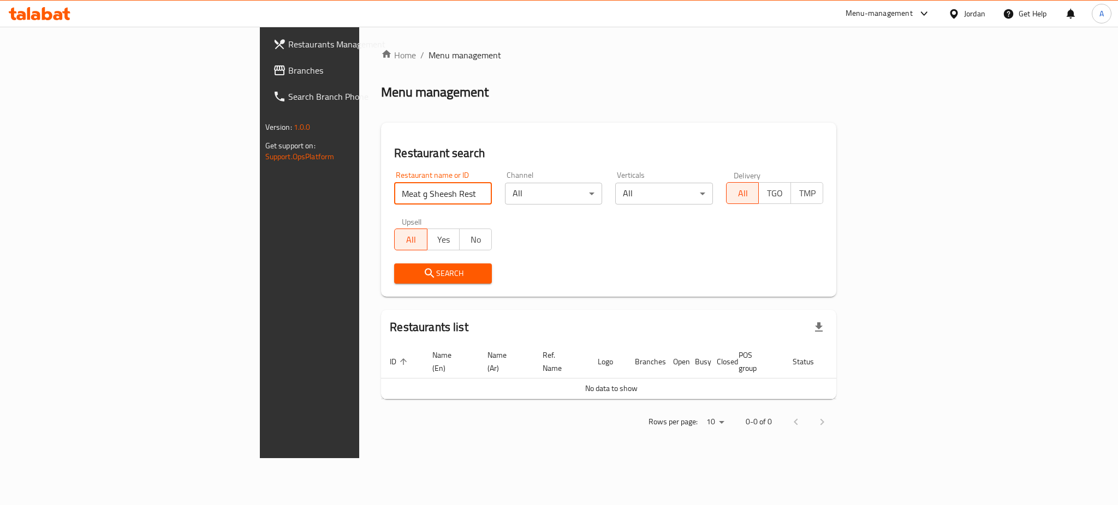
click at [857, 9] on div "Menu-management" at bounding box center [878, 13] width 67 height 13
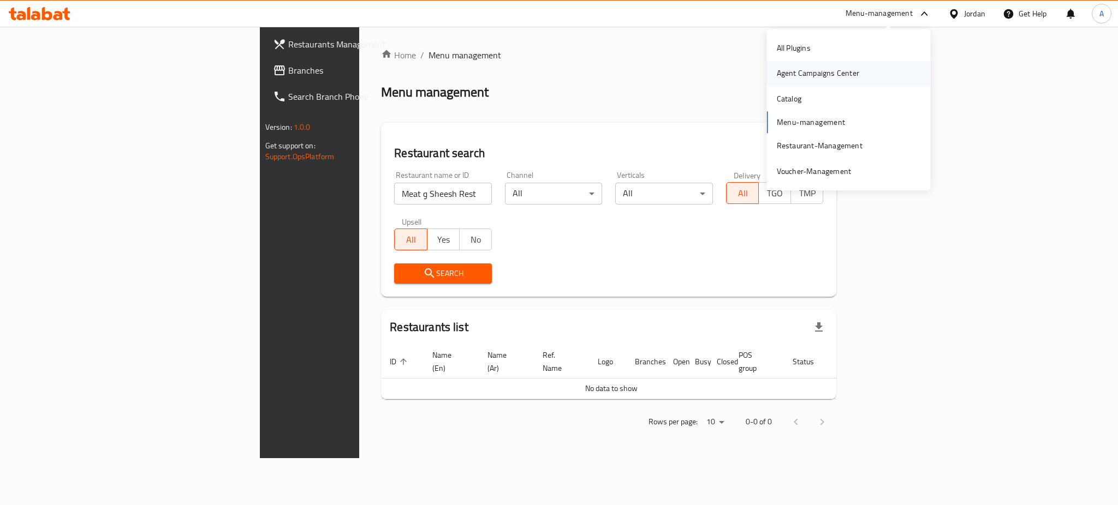
click at [834, 68] on div "Agent Campaigns Center" at bounding box center [818, 74] width 82 height 12
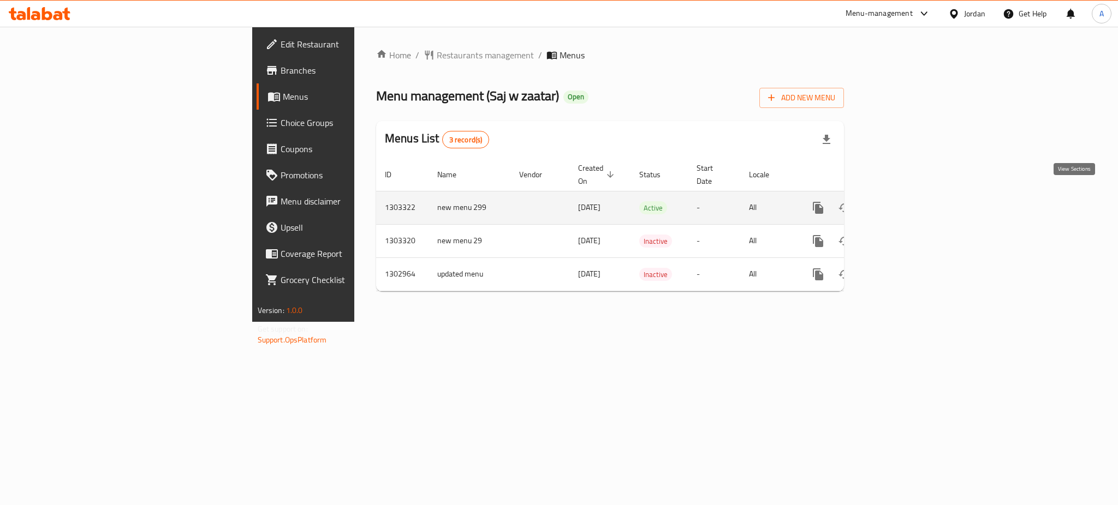
click at [903, 201] on icon "enhanced table" at bounding box center [896, 207] width 13 height 13
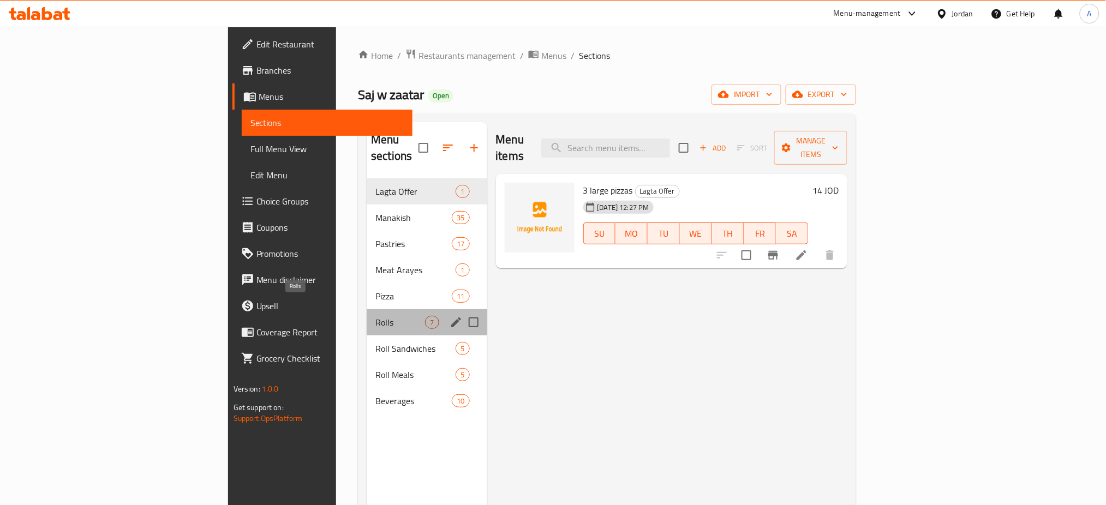
click at [376, 316] on span "Rolls" at bounding box center [401, 322] width 50 height 13
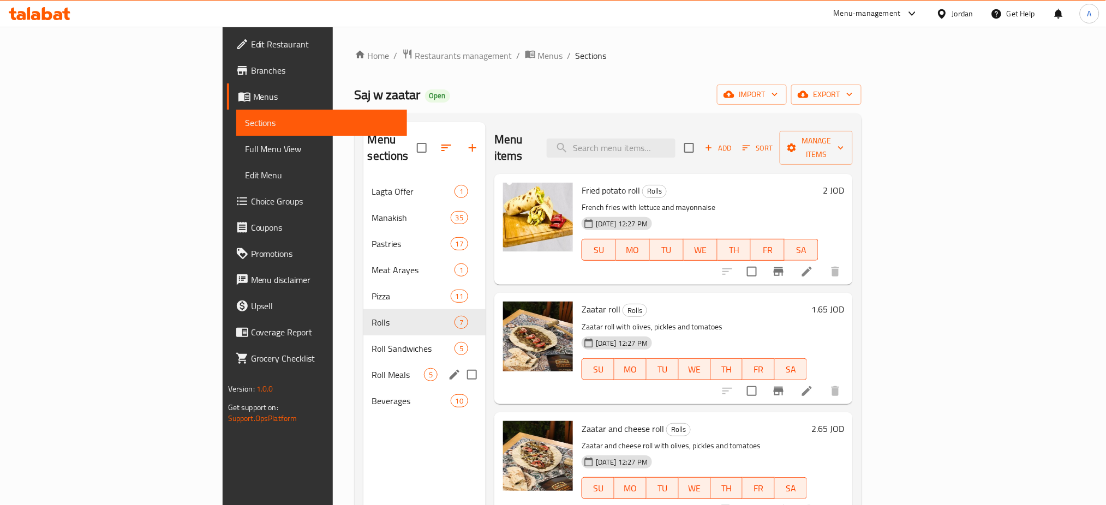
click at [364, 362] on div "Roll Meals 5" at bounding box center [425, 375] width 122 height 26
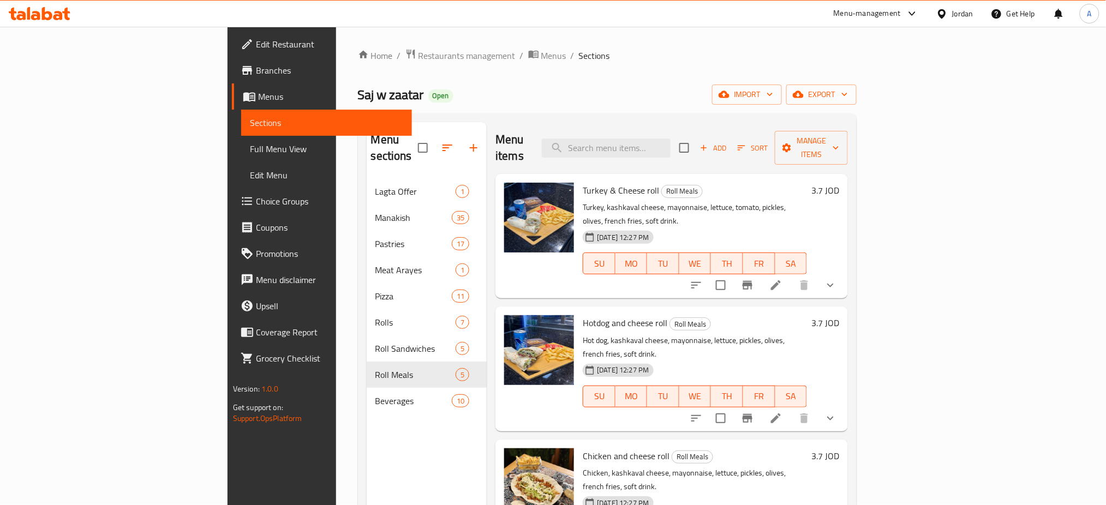
click at [783, 279] on icon at bounding box center [776, 285] width 13 height 13
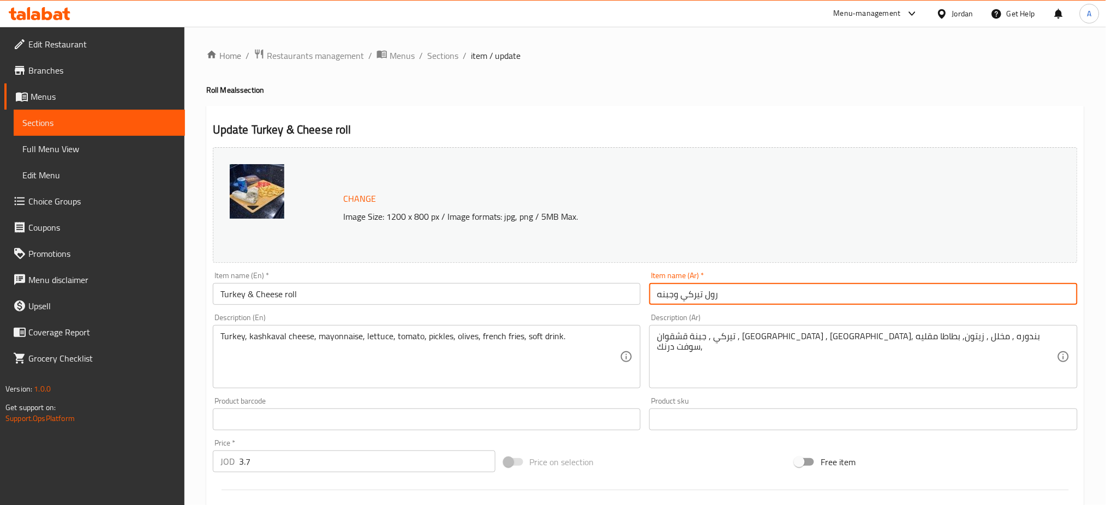
click at [871, 295] on input "رول تيركي وجبنه" at bounding box center [864, 294] width 428 height 22
paste input "وجبة"
click at [658, 293] on input "رول تيركي وجبنه" at bounding box center [864, 294] width 428 height 22
paste input "وجبة"
type input "وجبة رول تيركي وجبنه"
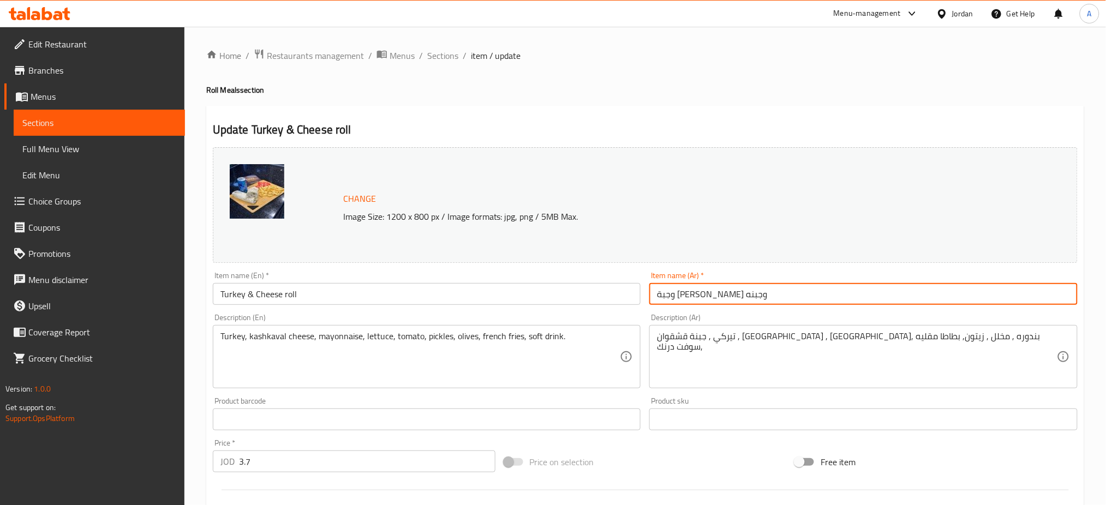
click at [307, 296] on input "Turkey & Cheese roll" at bounding box center [427, 294] width 428 height 22
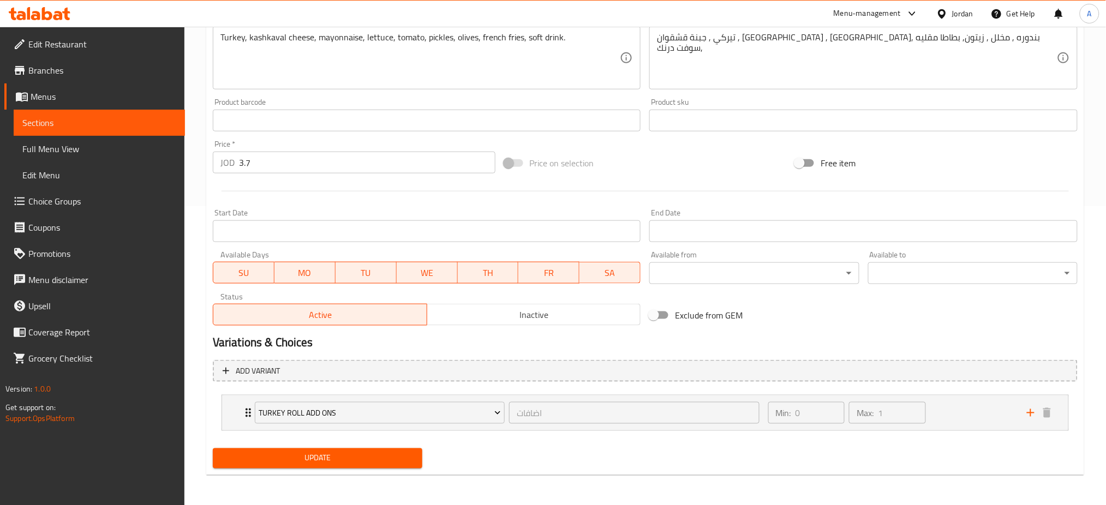
type input "Turkey & Cheese Roll Meal"
click at [351, 458] on span "Update" at bounding box center [318, 459] width 192 height 14
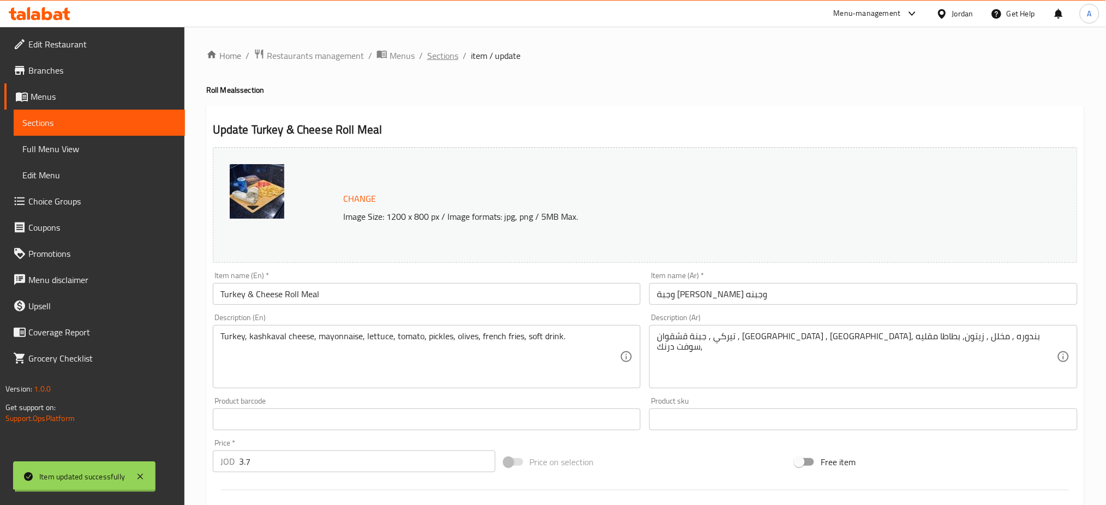
click at [444, 56] on span "Sections" at bounding box center [442, 55] width 31 height 13
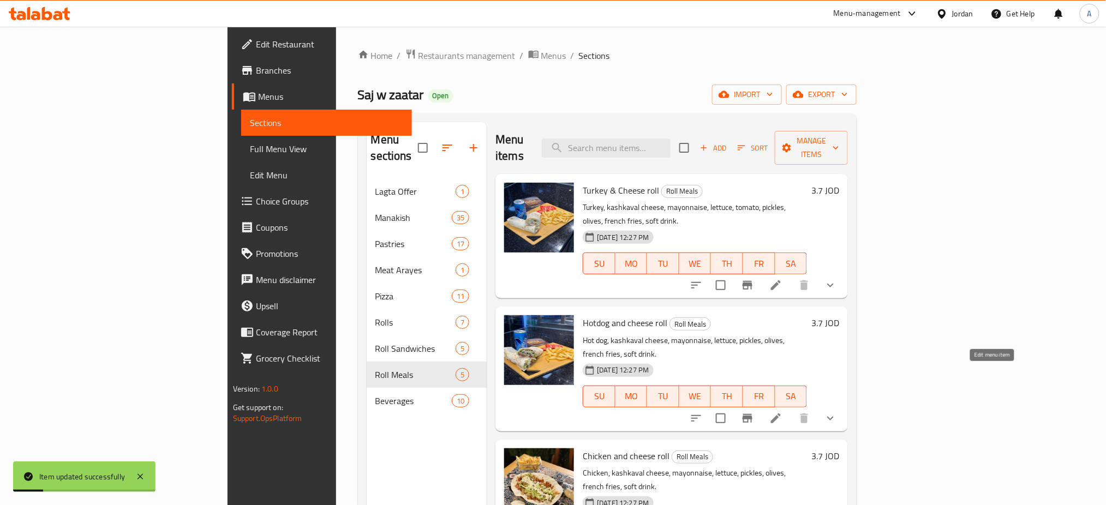
click at [783, 412] on icon at bounding box center [776, 418] width 13 height 13
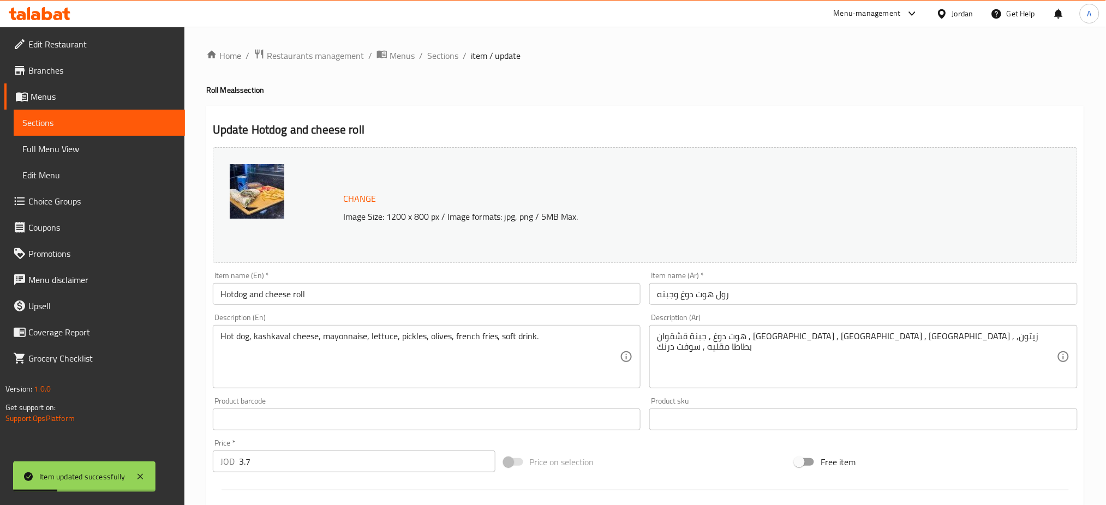
click at [431, 289] on input "Hotdog and cheese roll" at bounding box center [427, 294] width 428 height 22
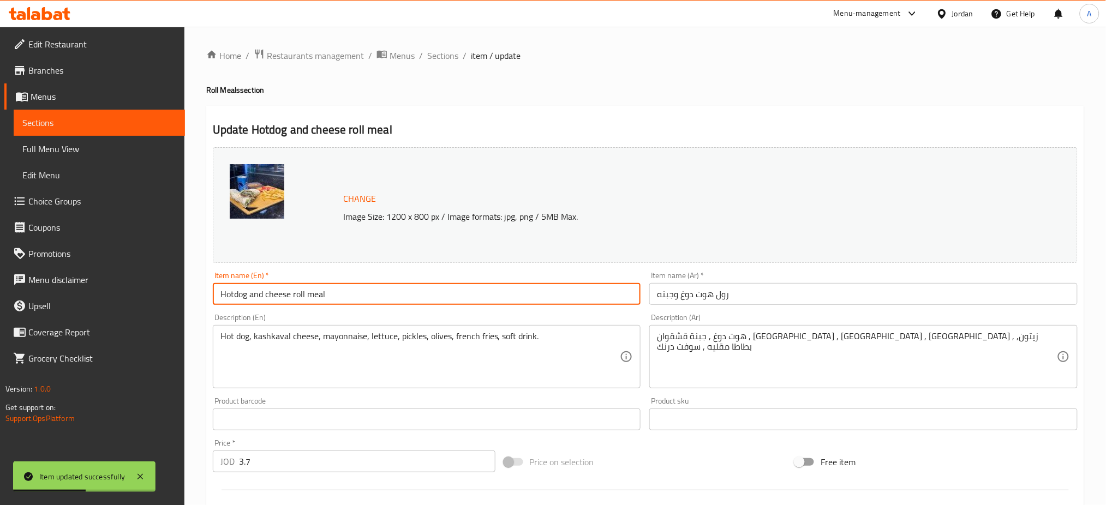
type input "Hotdog and cheese roll meal"
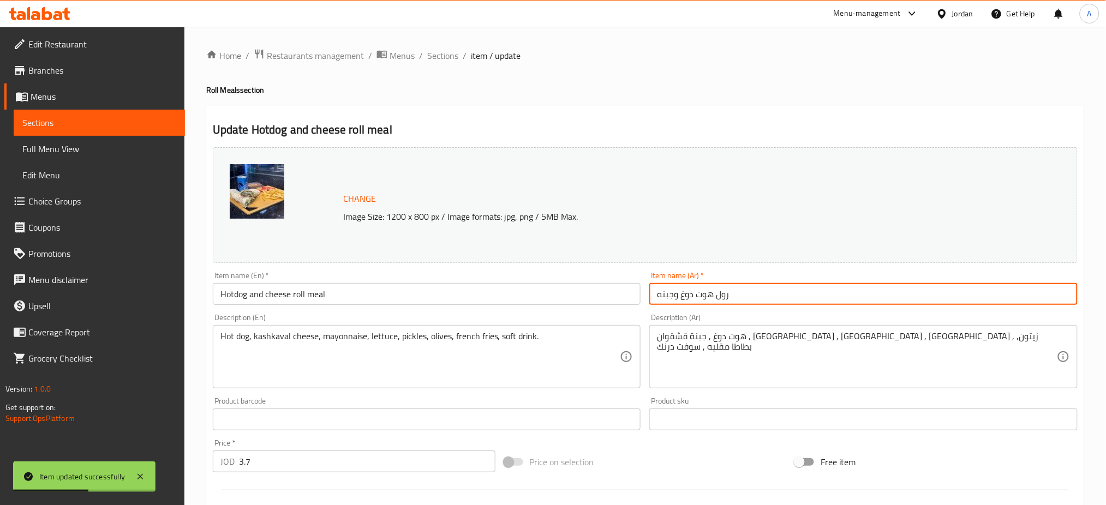
click at [789, 294] on input "رول هوت دوغ وجبنه" at bounding box center [864, 294] width 428 height 22
paste input "وجبة"
click at [654, 294] on input "رول هوت دوغ وجبنه" at bounding box center [864, 294] width 428 height 22
paste input "وجبة"
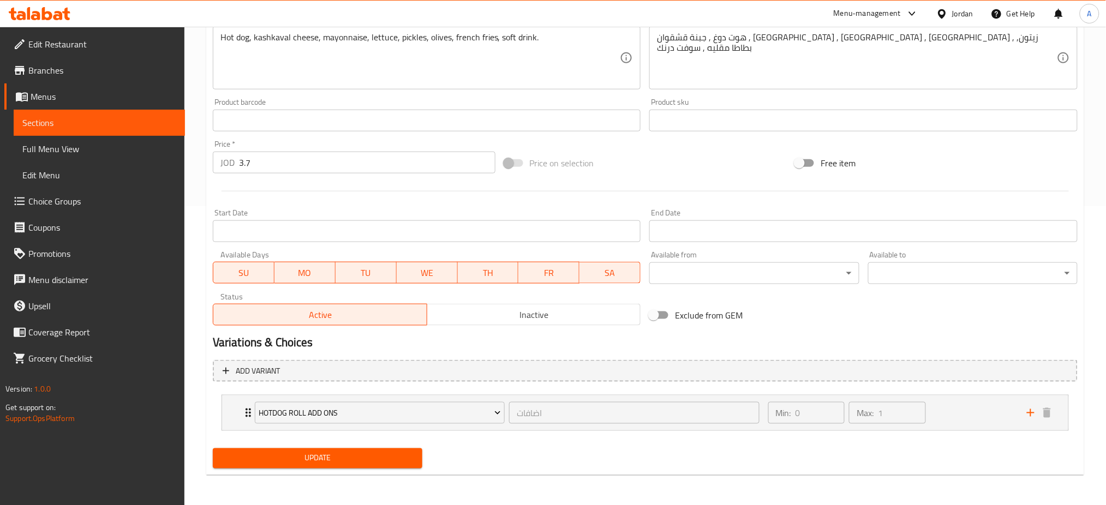
type input "وجبة رول هوت دوغ وجبنه"
click at [366, 470] on div "Update" at bounding box center [317, 458] width 218 height 29
click at [347, 457] on span "Update" at bounding box center [318, 459] width 192 height 14
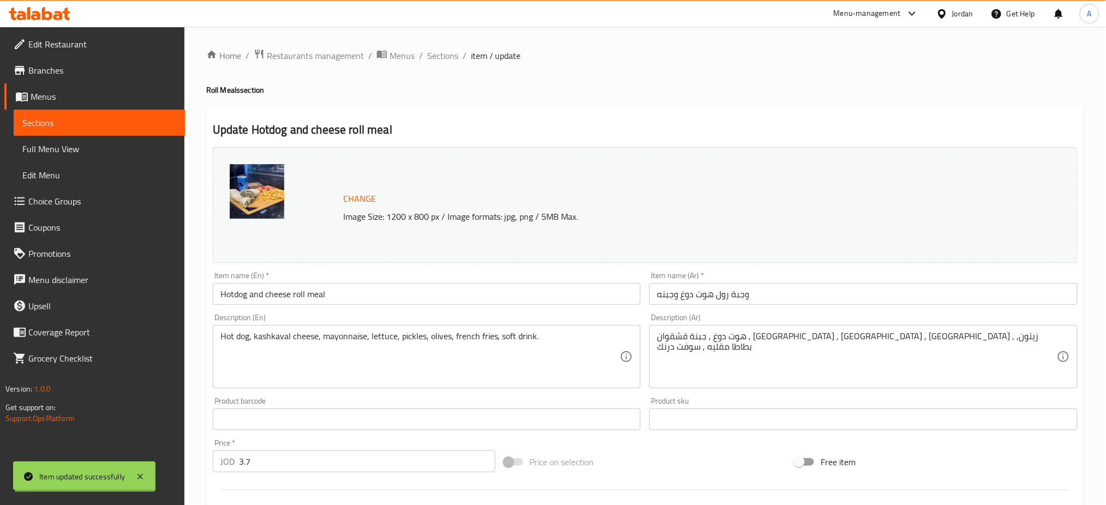
drag, startPoint x: 450, startPoint y: 58, endPoint x: 466, endPoint y: 65, distance: 17.8
click at [450, 58] on span "Sections" at bounding box center [442, 55] width 31 height 13
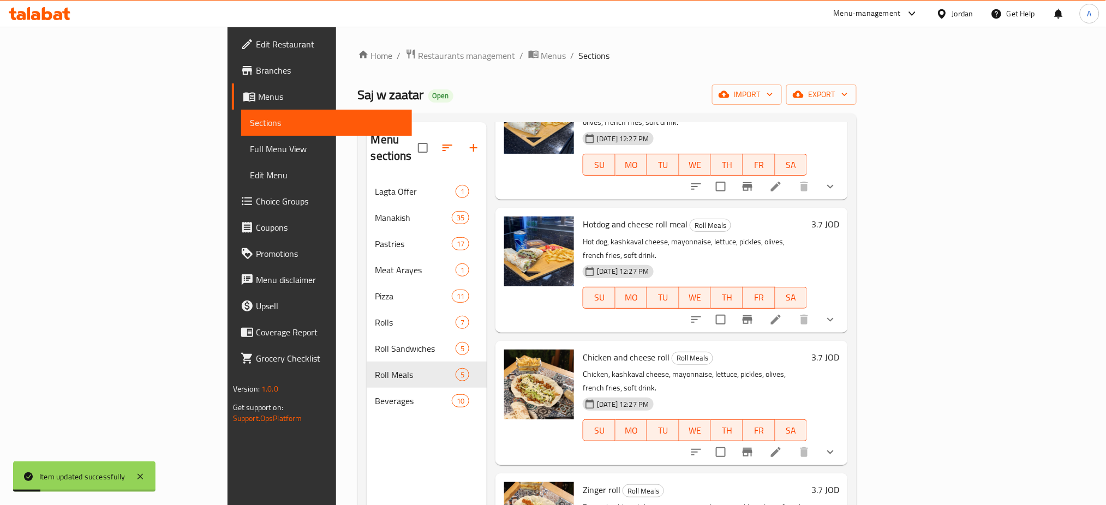
scroll to position [117, 0]
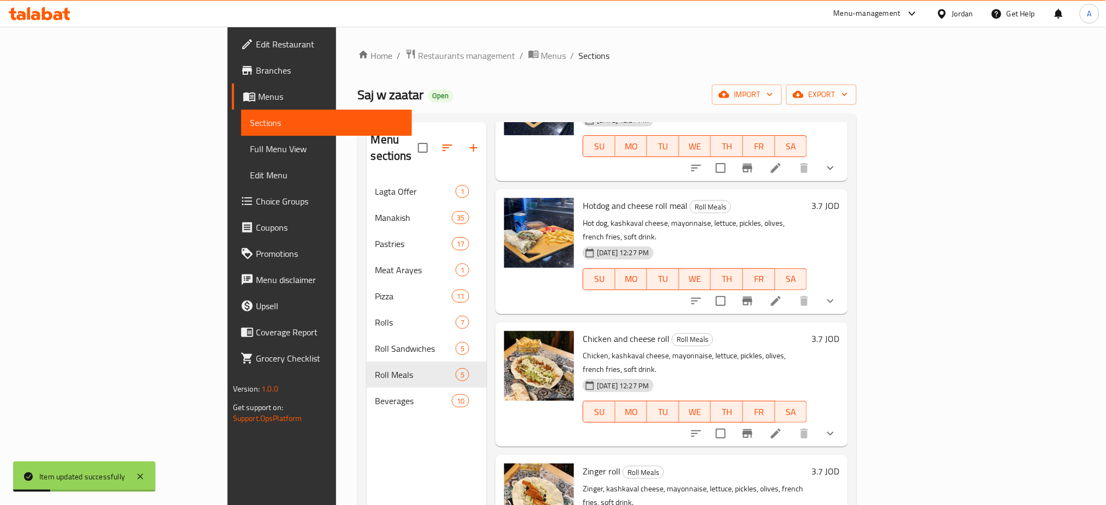
click at [781, 429] on icon at bounding box center [776, 434] width 10 height 10
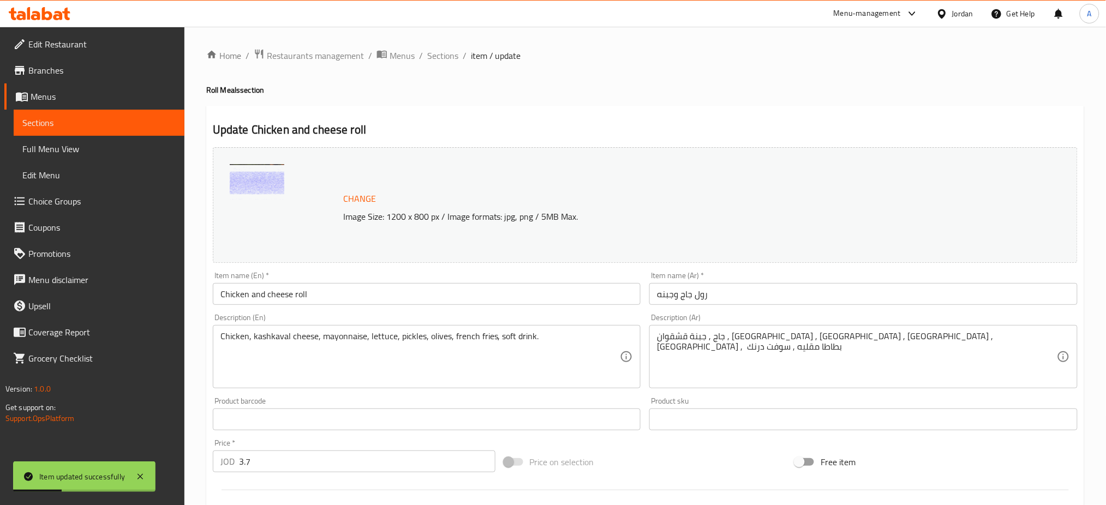
click at [400, 287] on input "Chicken and cheese roll" at bounding box center [427, 294] width 428 height 22
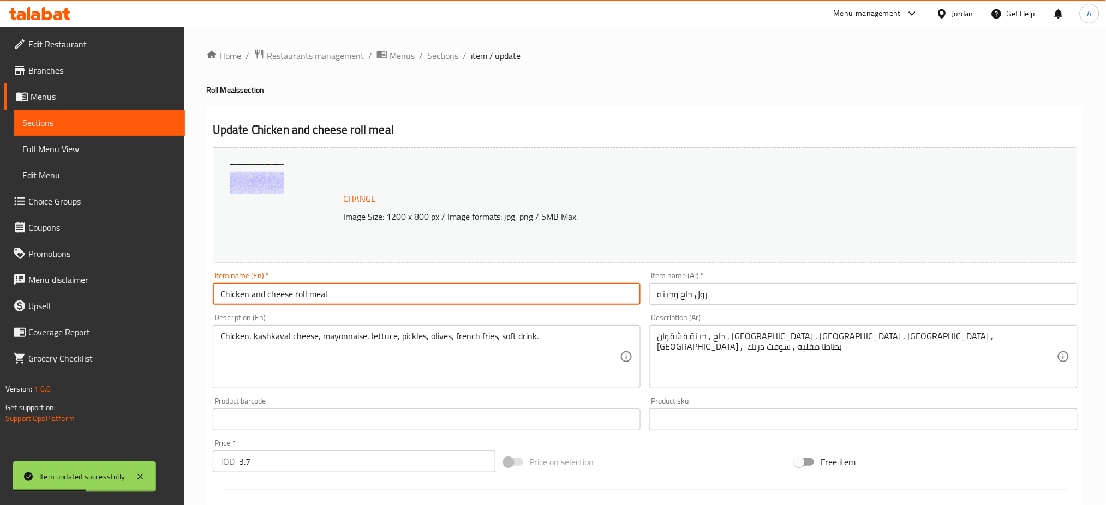
type input "Chicken and cheese roll meal"
click at [662, 293] on input "رول جاج وجبنه" at bounding box center [864, 294] width 428 height 22
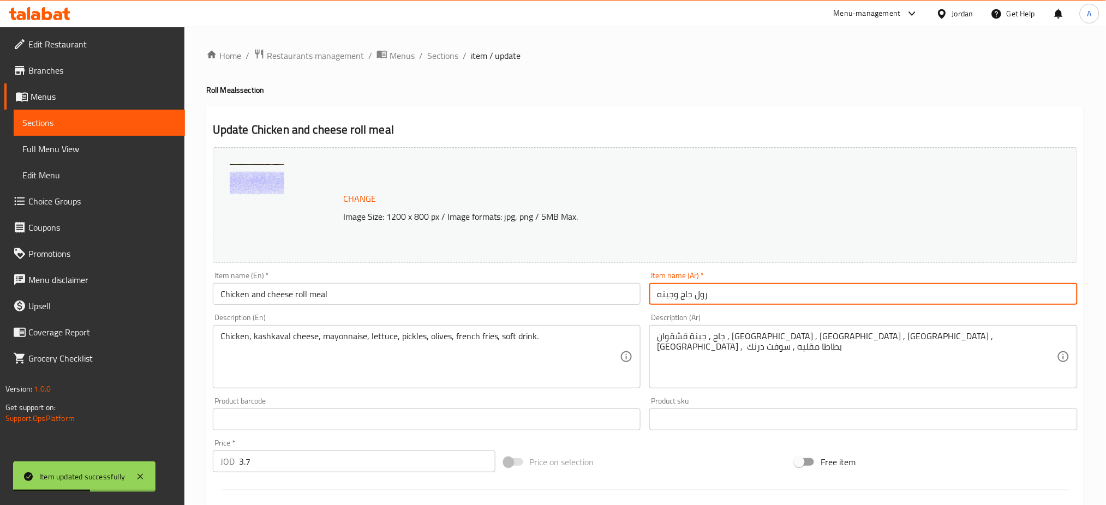
click at [762, 293] on input "رول جاج وجبنه" at bounding box center [864, 294] width 428 height 22
click at [656, 297] on input "رول جاج وجبنه" at bounding box center [864, 294] width 428 height 22
paste input "وجبة"
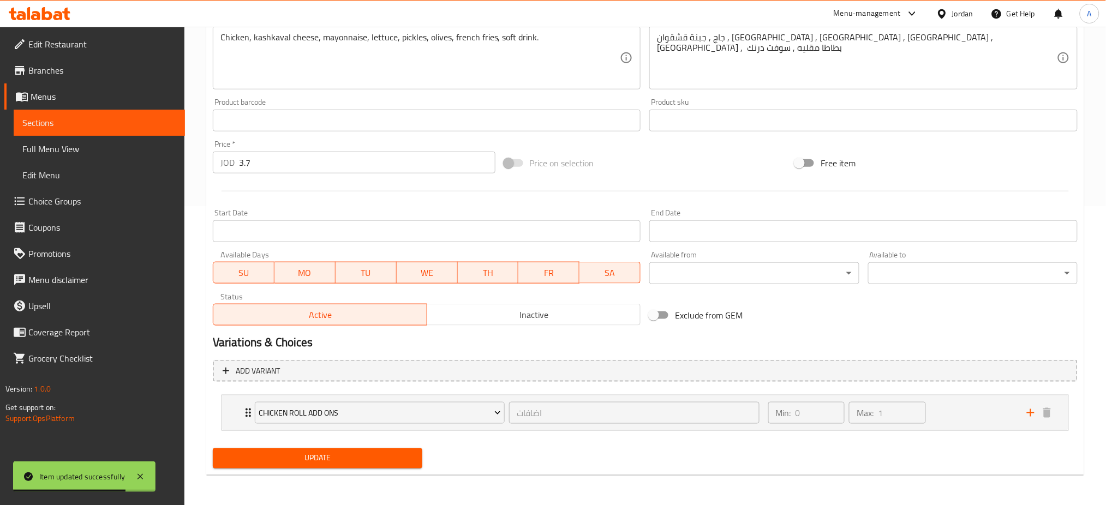
type input "وجبة رول جاج وجبنه"
click at [379, 444] on div "Update" at bounding box center [317, 458] width 218 height 29
click at [379, 455] on span "Update" at bounding box center [318, 459] width 192 height 14
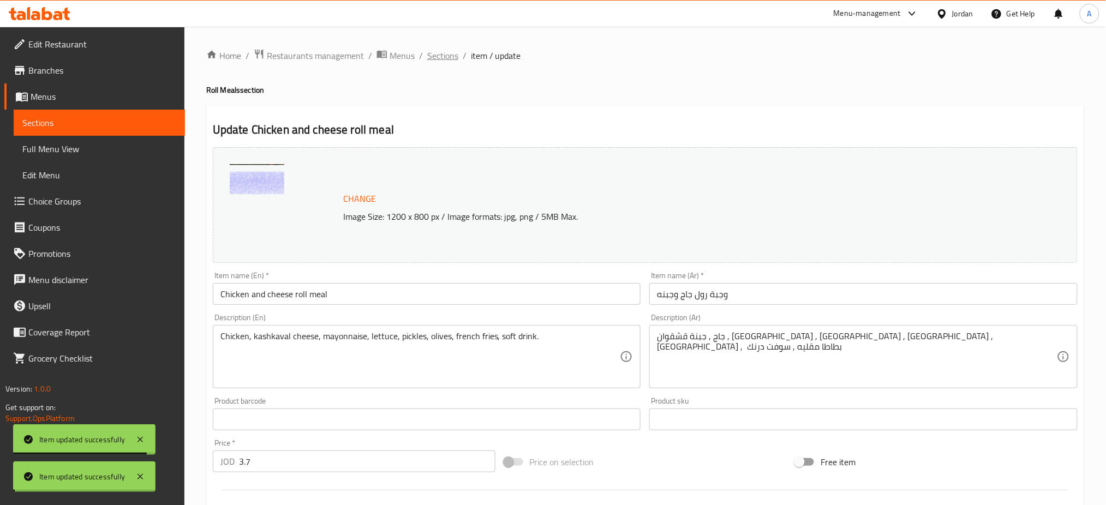
click at [447, 57] on span "Sections" at bounding box center [442, 55] width 31 height 13
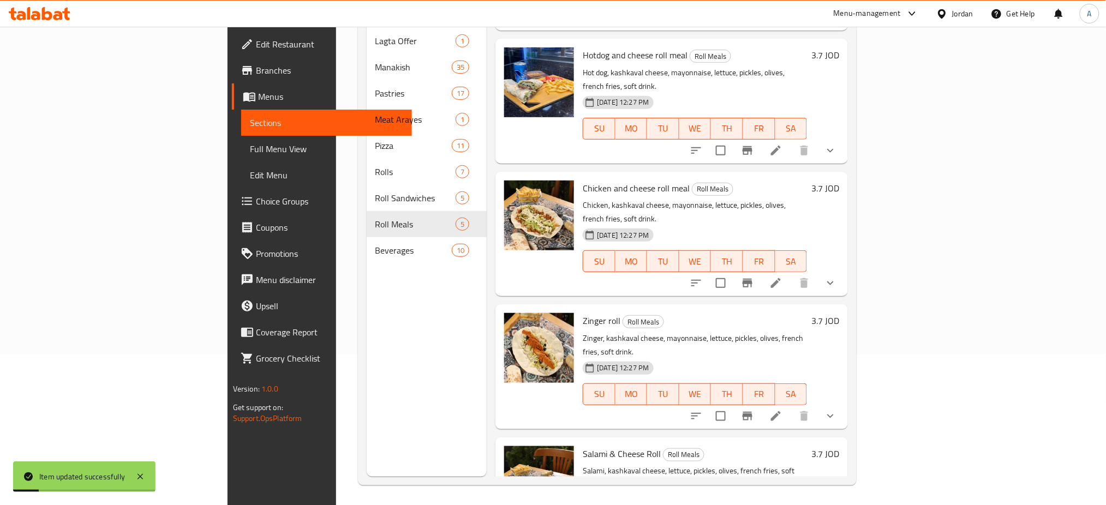
scroll to position [153, 0]
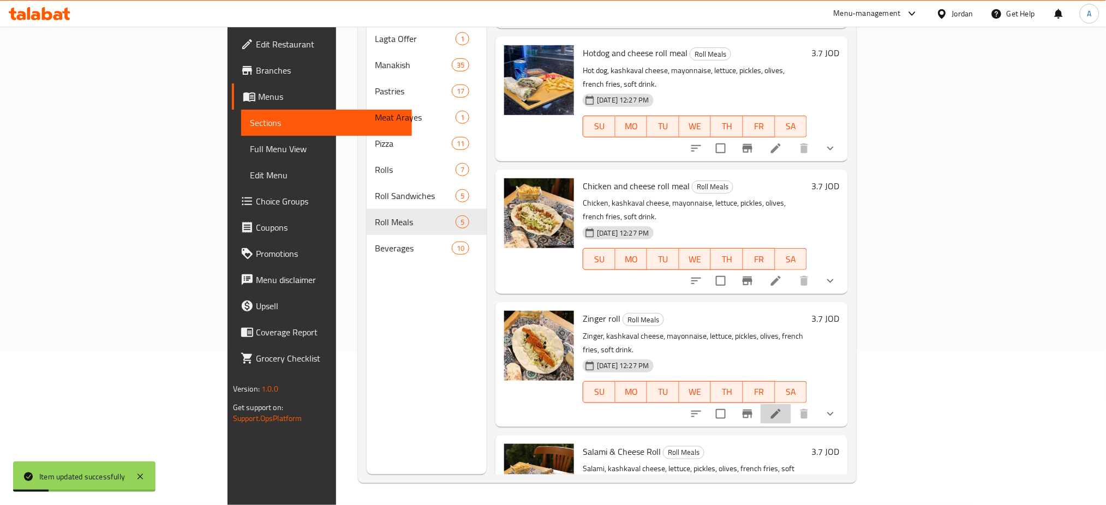
click at [791, 404] on li at bounding box center [776, 414] width 31 height 20
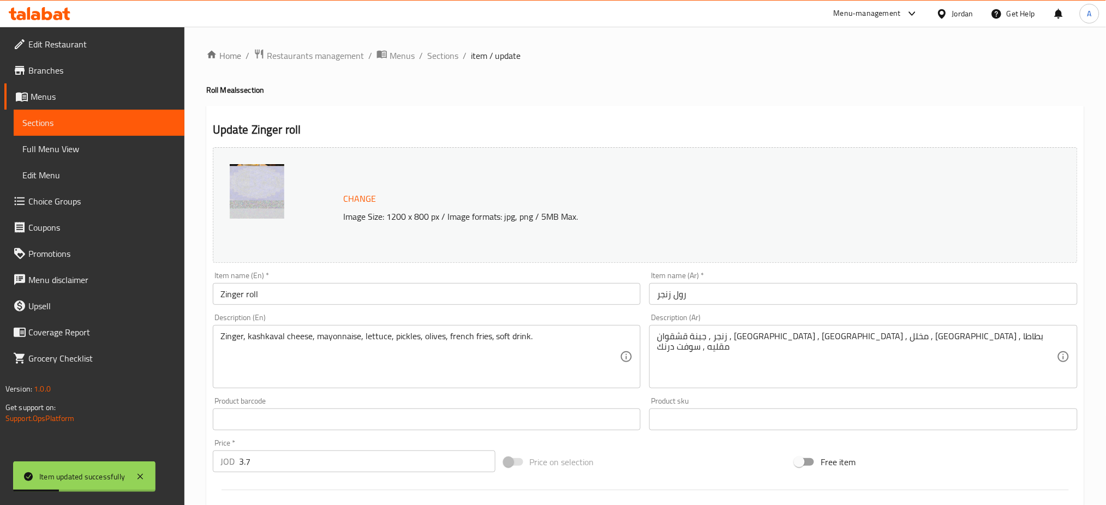
click at [342, 284] on input "Zinger roll" at bounding box center [427, 294] width 428 height 22
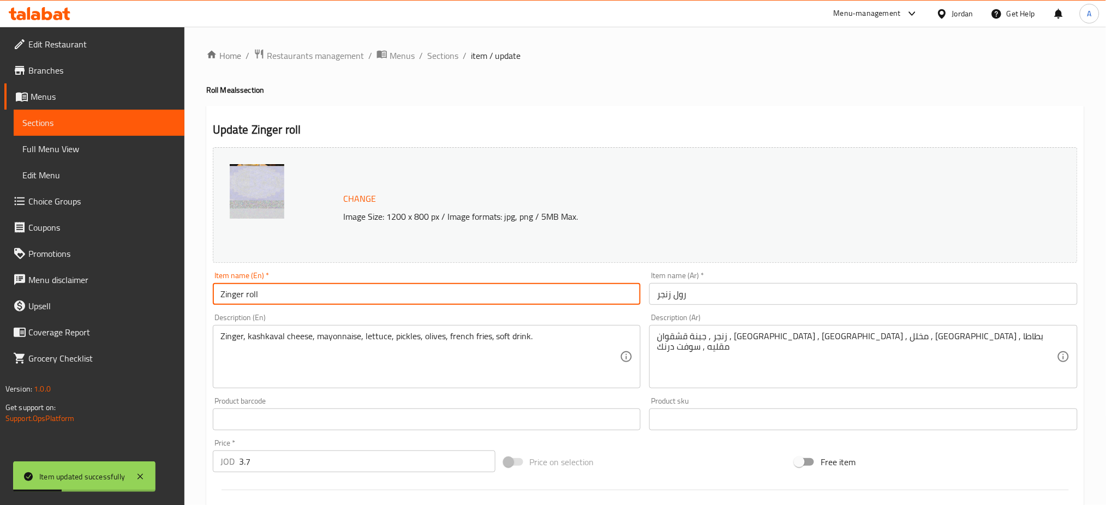
paste input "وجبة"
type input "Zinger roll وجبة"
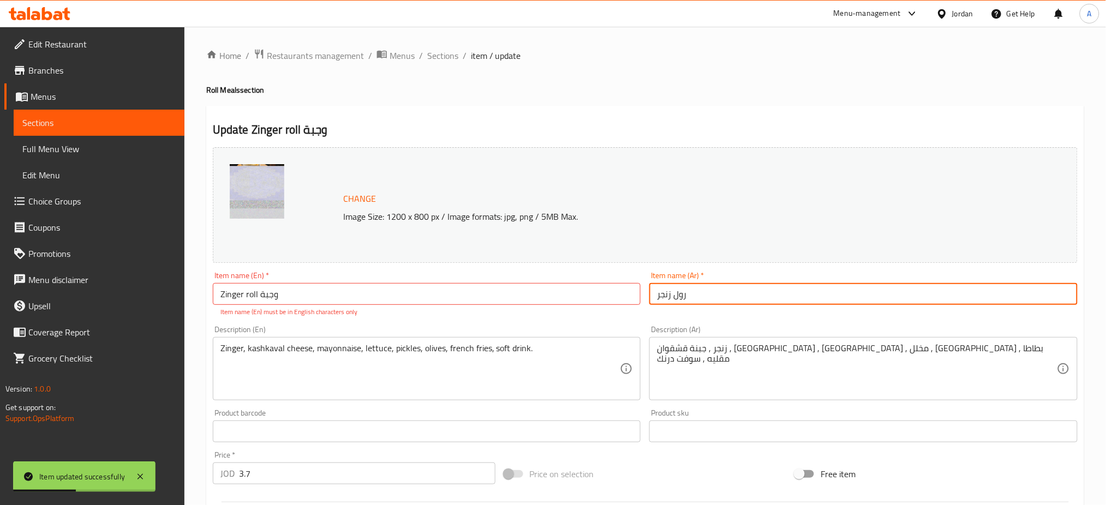
click at [724, 289] on input "رول زنجر" at bounding box center [864, 294] width 428 height 22
click at [658, 296] on input "رول زنجر" at bounding box center [864, 294] width 428 height 22
paste input "وجبة"
type input "وجبة رول زنجر"
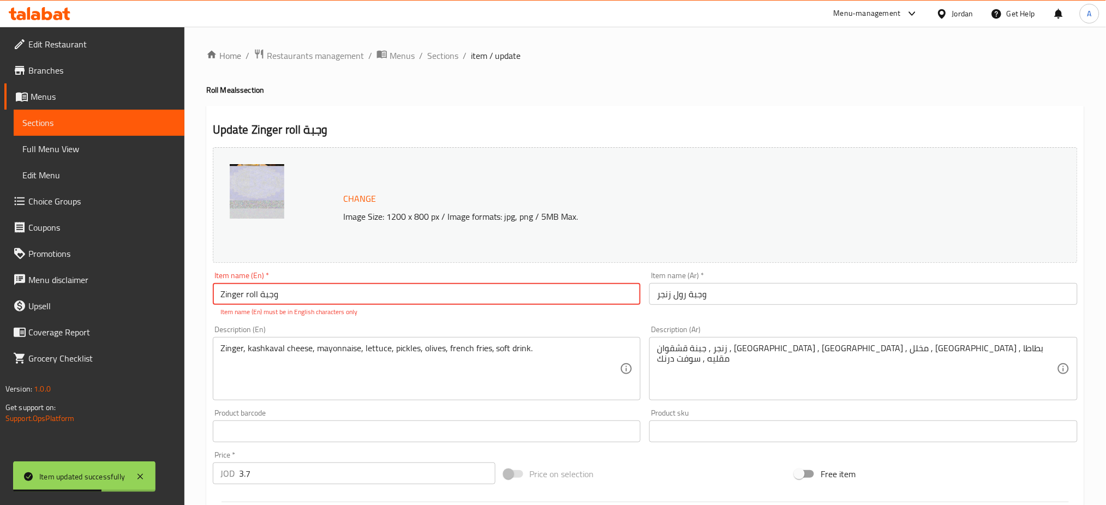
click at [583, 297] on input "Zinger roll وجبة" at bounding box center [427, 294] width 428 height 22
drag, startPoint x: 516, startPoint y: 297, endPoint x: 260, endPoint y: 294, distance: 256.0
click at [260, 294] on input "Zinger roll وجبة" at bounding box center [427, 294] width 428 height 22
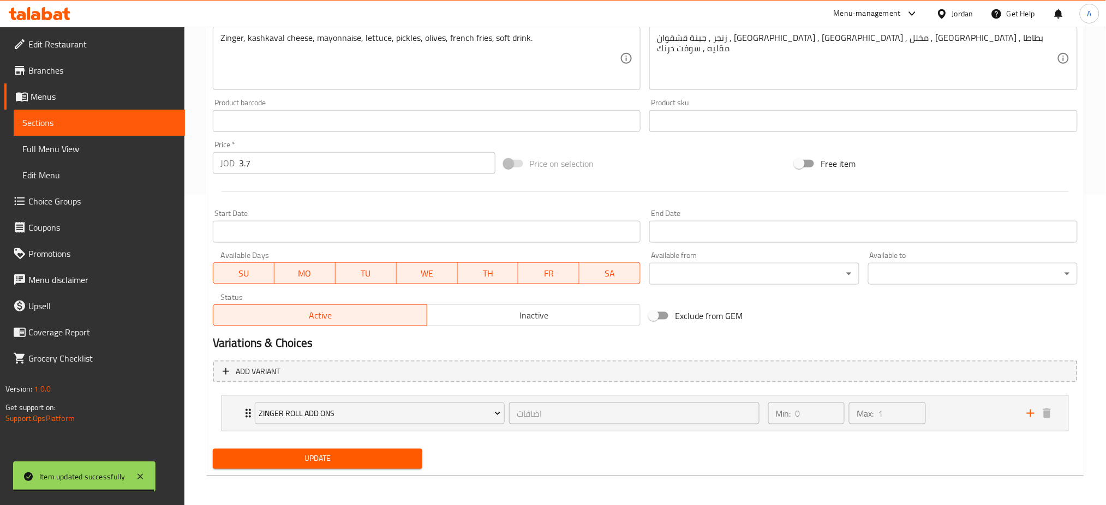
type input "Zinger roll meal"
click at [342, 445] on div "Update" at bounding box center [317, 459] width 218 height 29
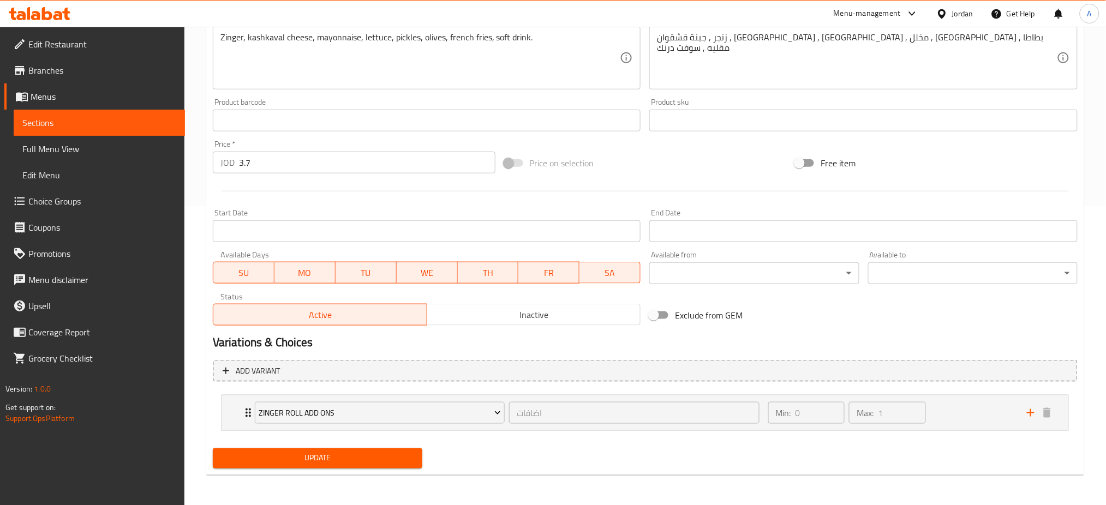
click at [348, 454] on span "Update" at bounding box center [318, 459] width 192 height 14
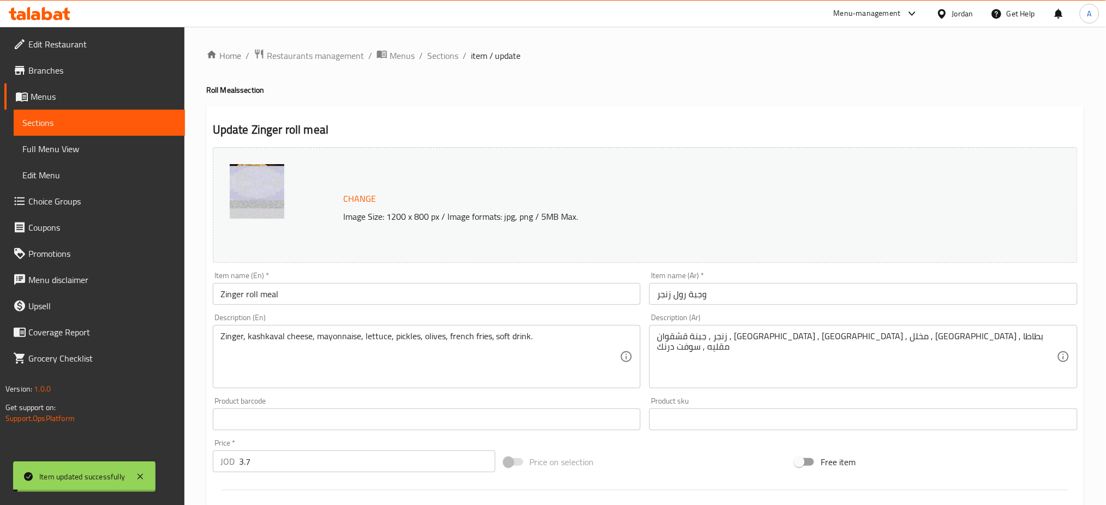
drag, startPoint x: 453, startPoint y: 58, endPoint x: 571, endPoint y: 74, distance: 119.0
click at [453, 57] on span "Sections" at bounding box center [442, 55] width 31 height 13
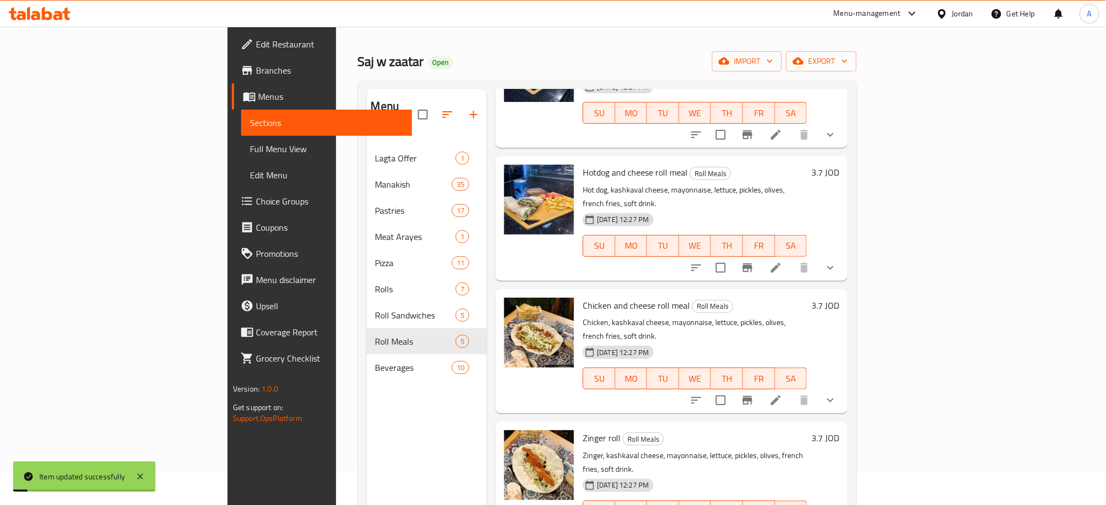
scroll to position [153, 0]
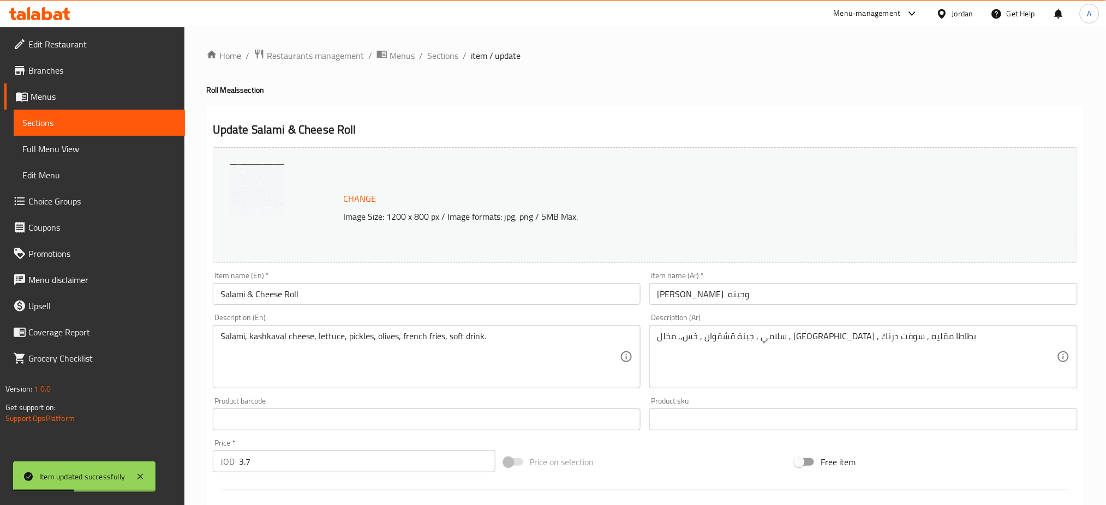
click at [495, 272] on div "Item name (En)   * Salami & Cheese Roll Item name (En) *" at bounding box center [427, 288] width 428 height 33
click at [452, 296] on input "Salami & Cheese Roll" at bounding box center [427, 294] width 428 height 22
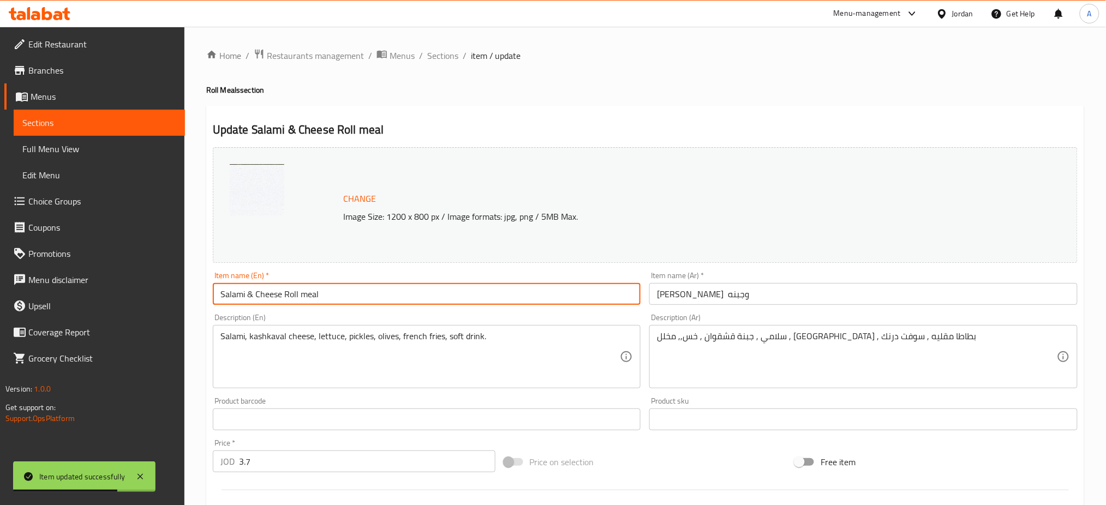
type input "Salami & Cheese Roll meal"
click at [653, 297] on input "رول سلامي وجبنه" at bounding box center [864, 294] width 428 height 22
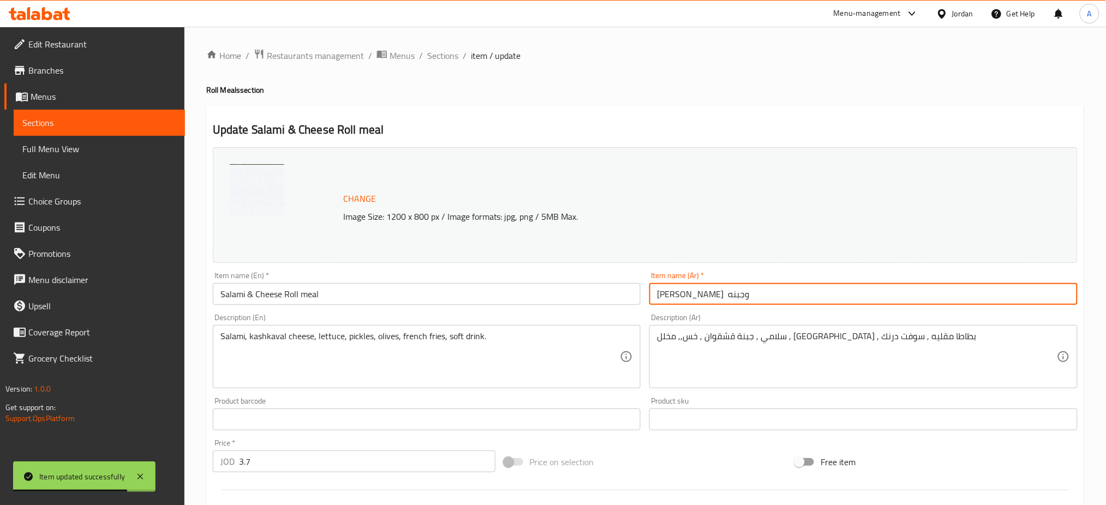
paste input "وجبة"
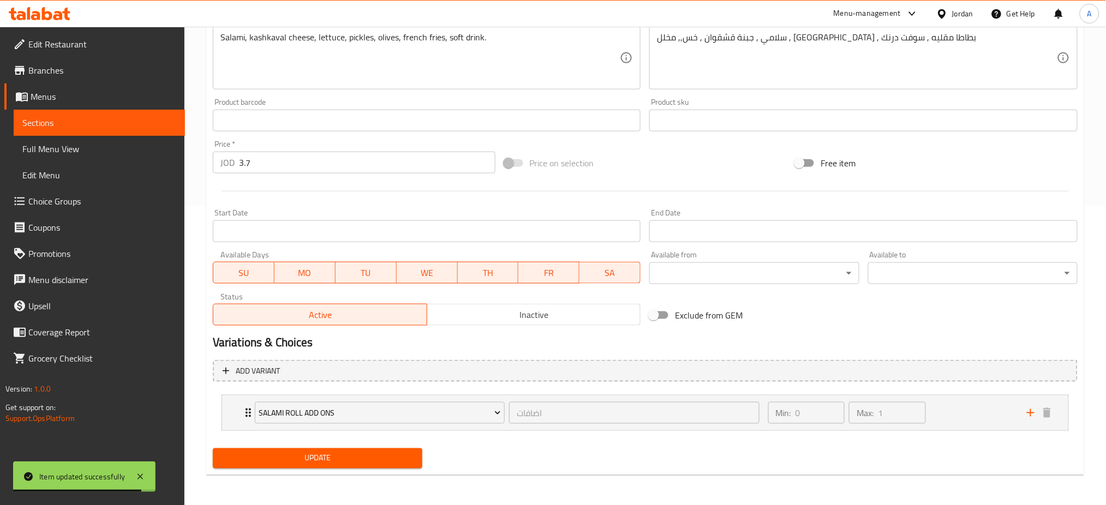
type input "وجبة رول سلامي وجبنه"
click at [307, 453] on span "Update" at bounding box center [318, 459] width 192 height 14
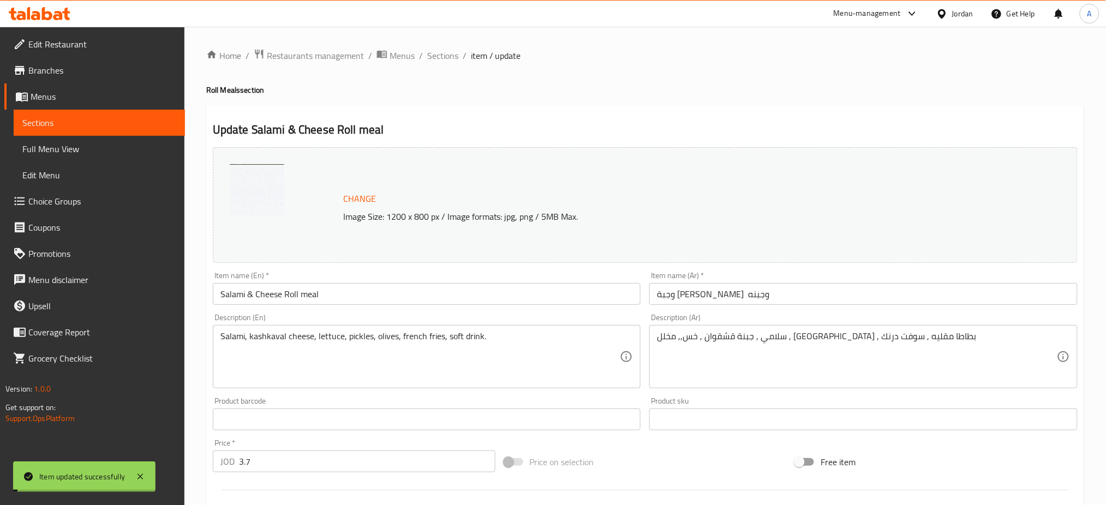
click at [444, 52] on span "Sections" at bounding box center [442, 55] width 31 height 13
